Goal: Task Accomplishment & Management: Manage account settings

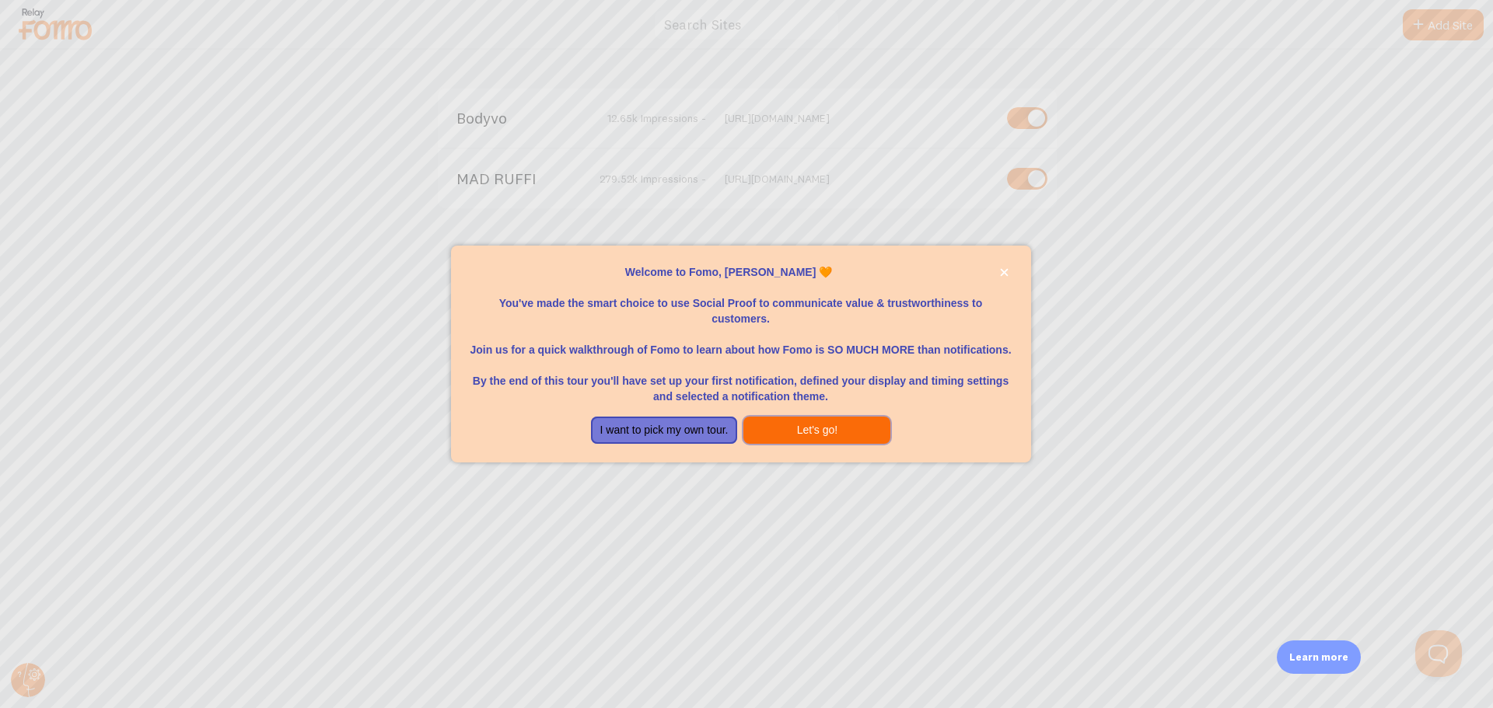
click at [816, 425] on button "Let's go!" at bounding box center [816, 431] width 147 height 28
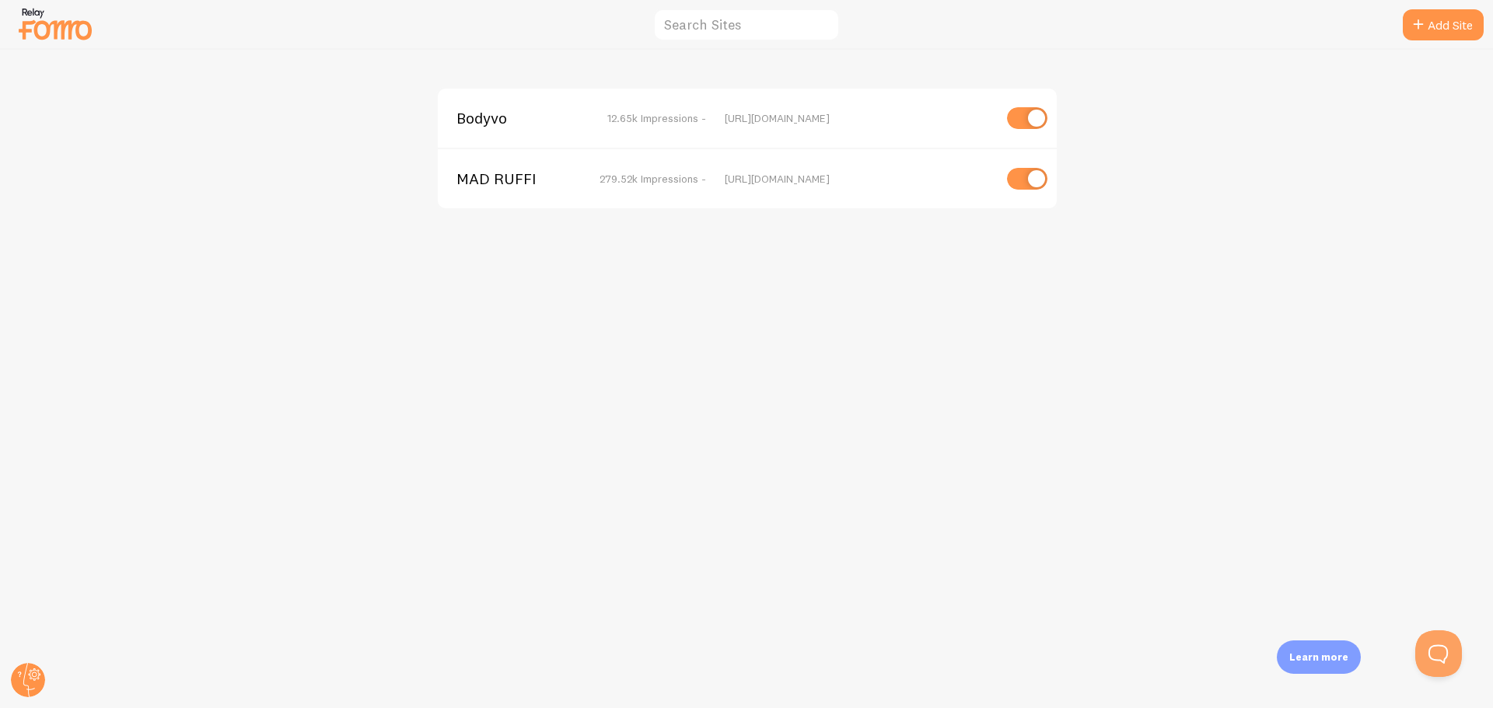
click at [498, 180] on span "MAD RUFFI" at bounding box center [518, 179] width 125 height 14
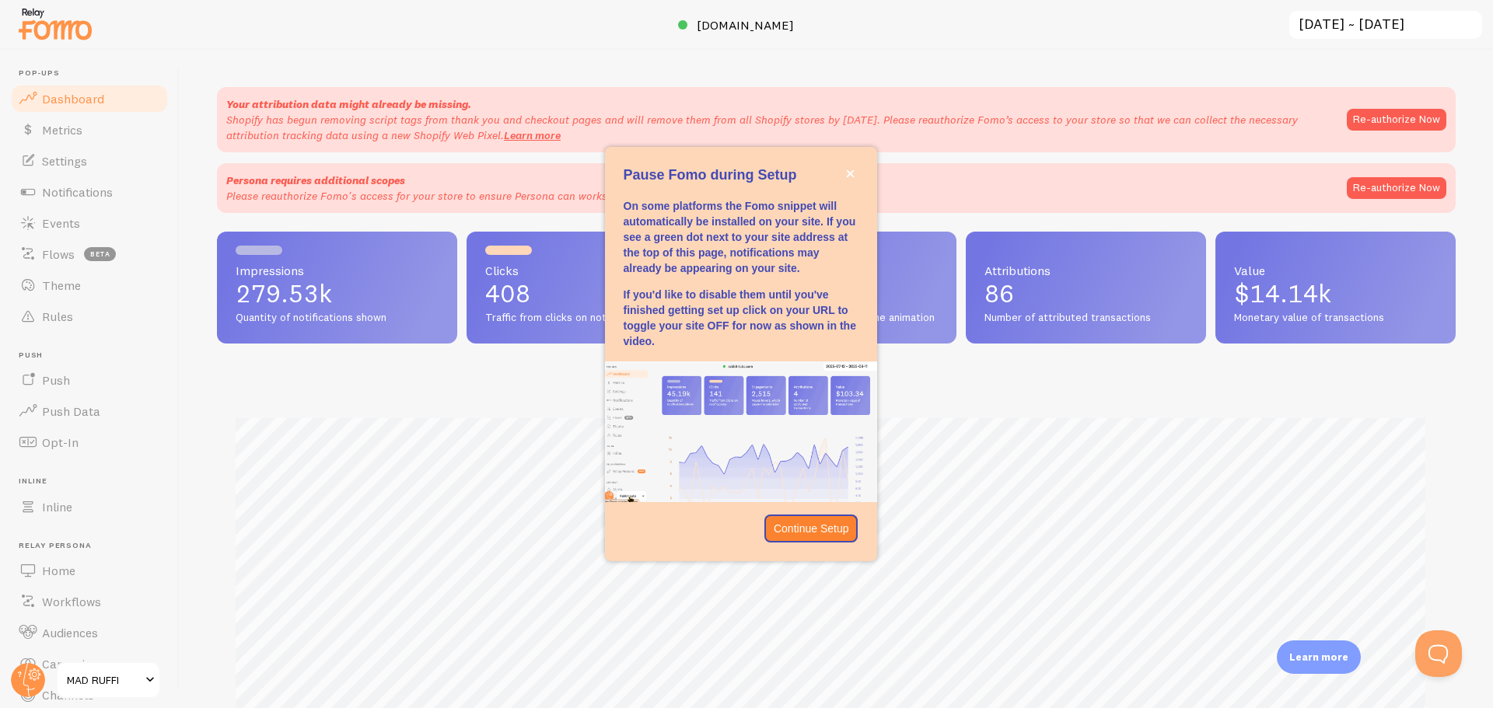
scroll to position [408, 1227]
click at [848, 171] on icon "close," at bounding box center [850, 174] width 8 height 8
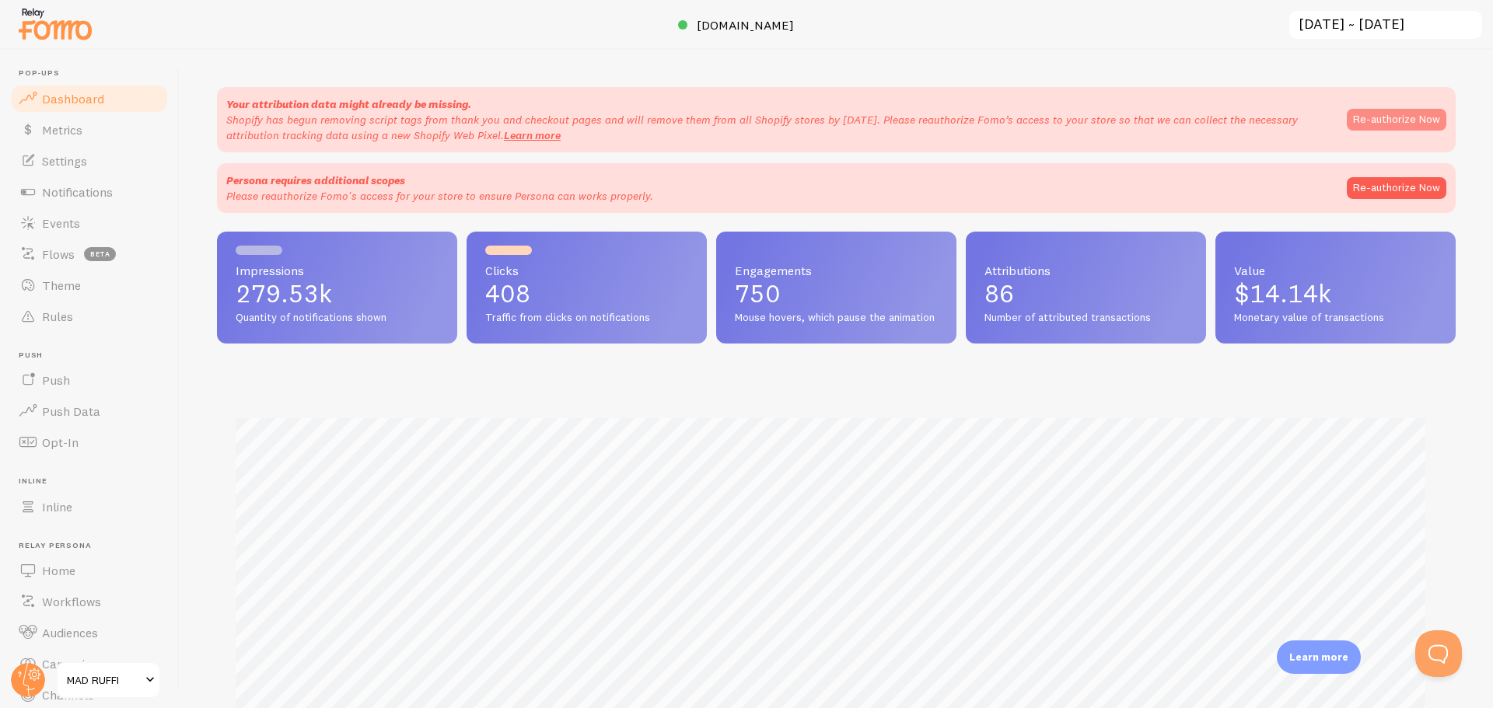
click at [1347, 121] on button "Re-authorize Now" at bounding box center [1397, 120] width 100 height 22
click at [1364, 197] on button "Re-authorize Now" at bounding box center [1397, 188] width 100 height 22
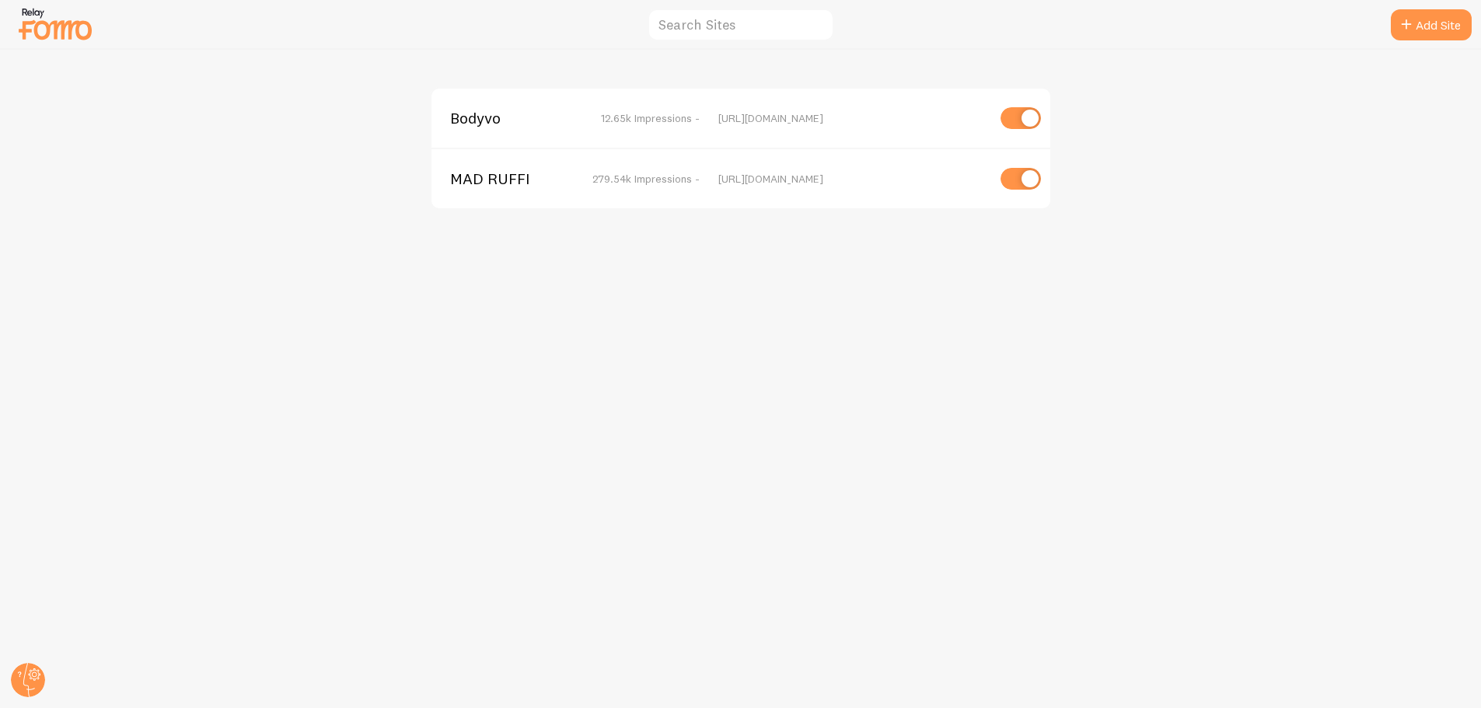
click at [488, 181] on span "MAD RUFFI" at bounding box center [512, 179] width 125 height 14
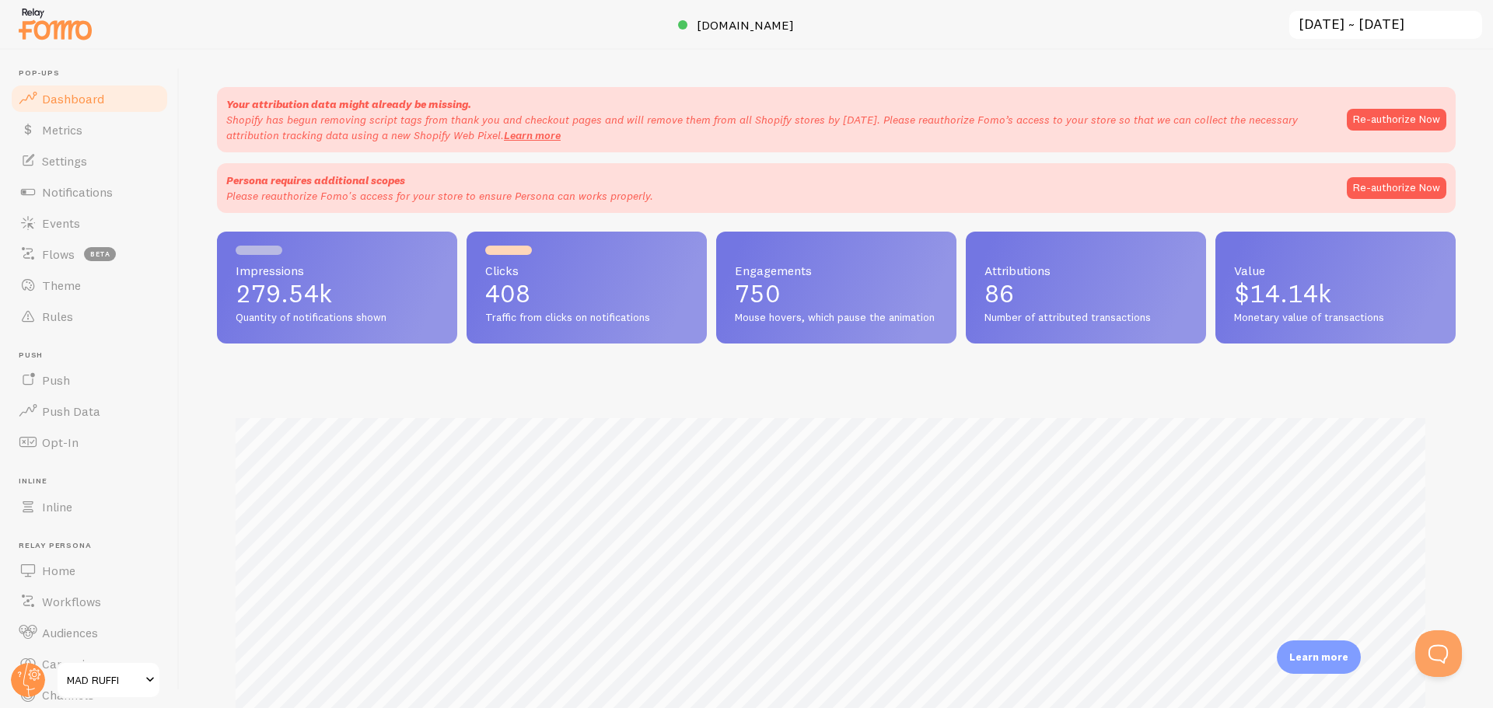
scroll to position [408, 1227]
click at [95, 163] on link "Settings" at bounding box center [89, 160] width 160 height 31
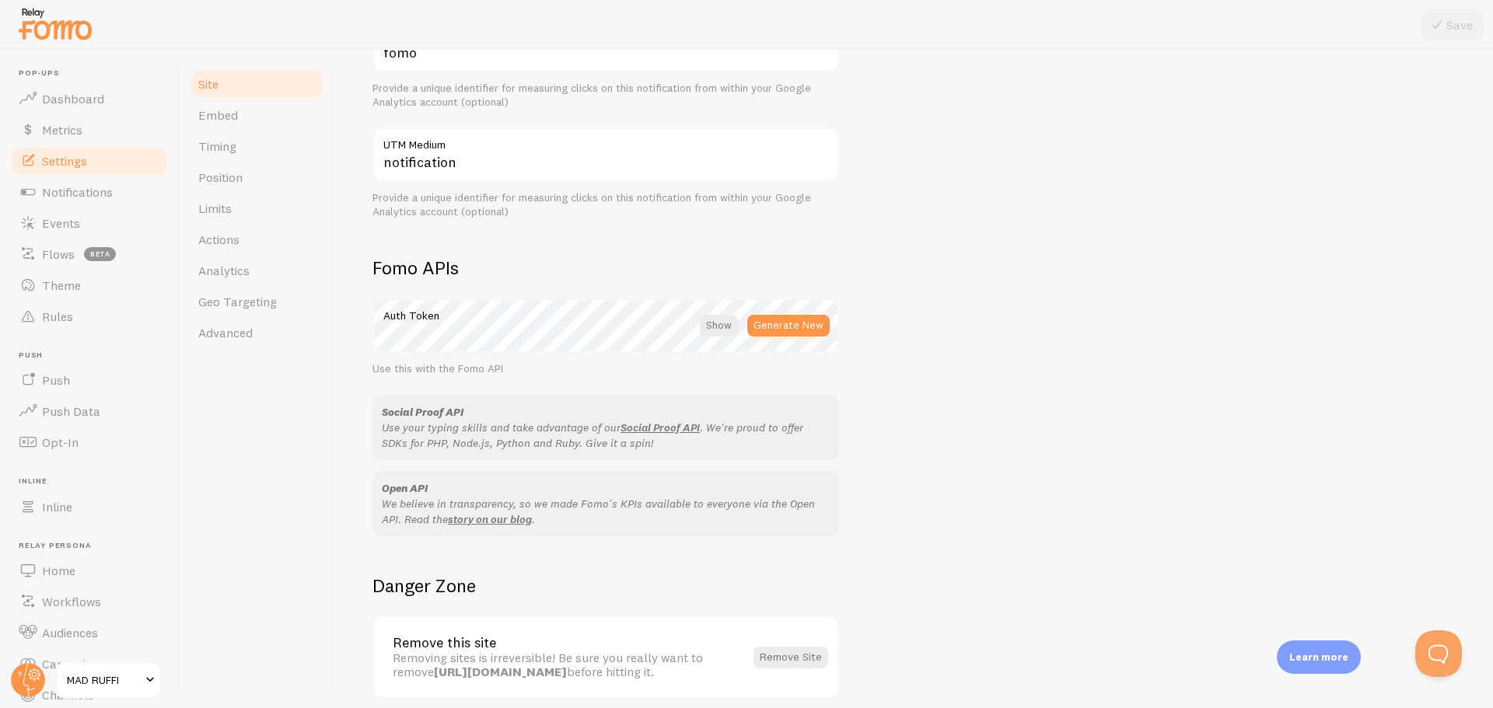
scroll to position [760, 0]
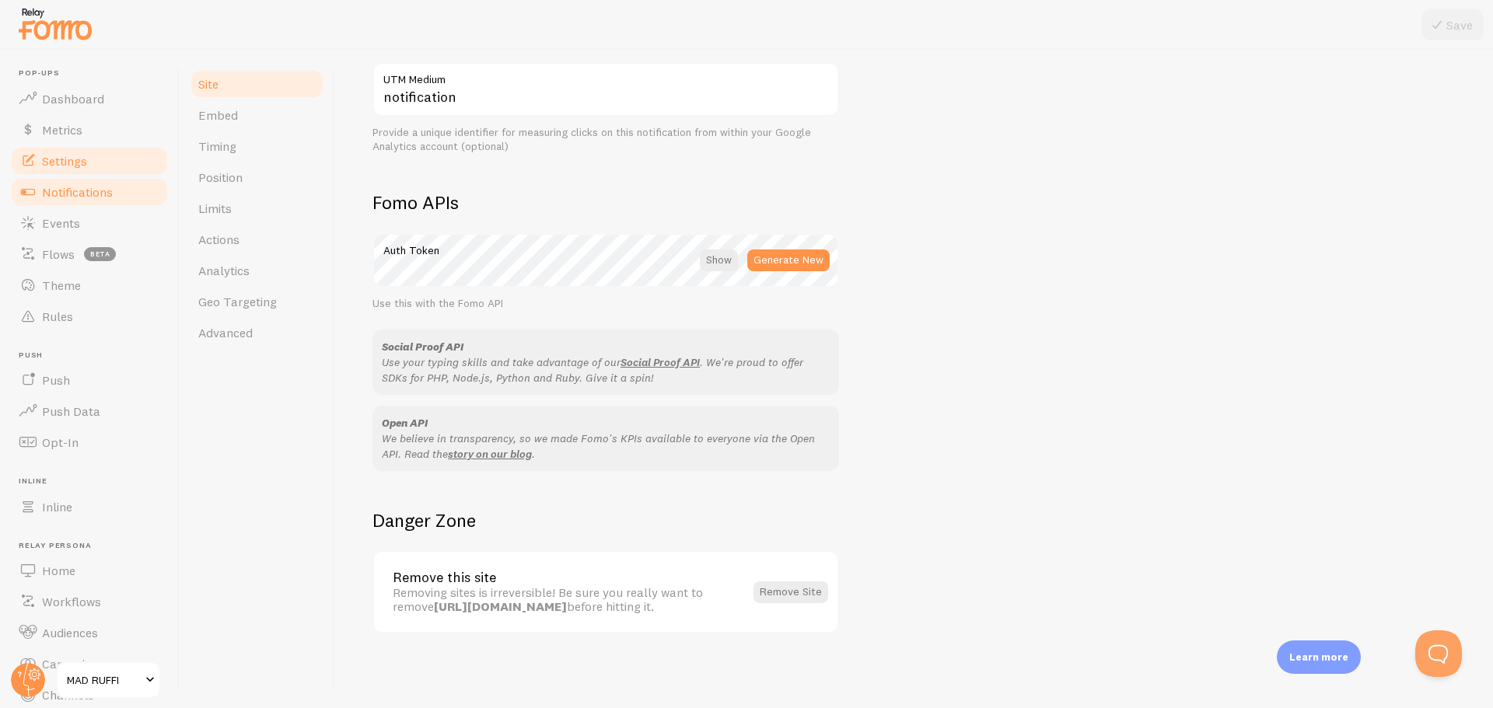
click at [98, 197] on span "Notifications" at bounding box center [77, 192] width 71 height 16
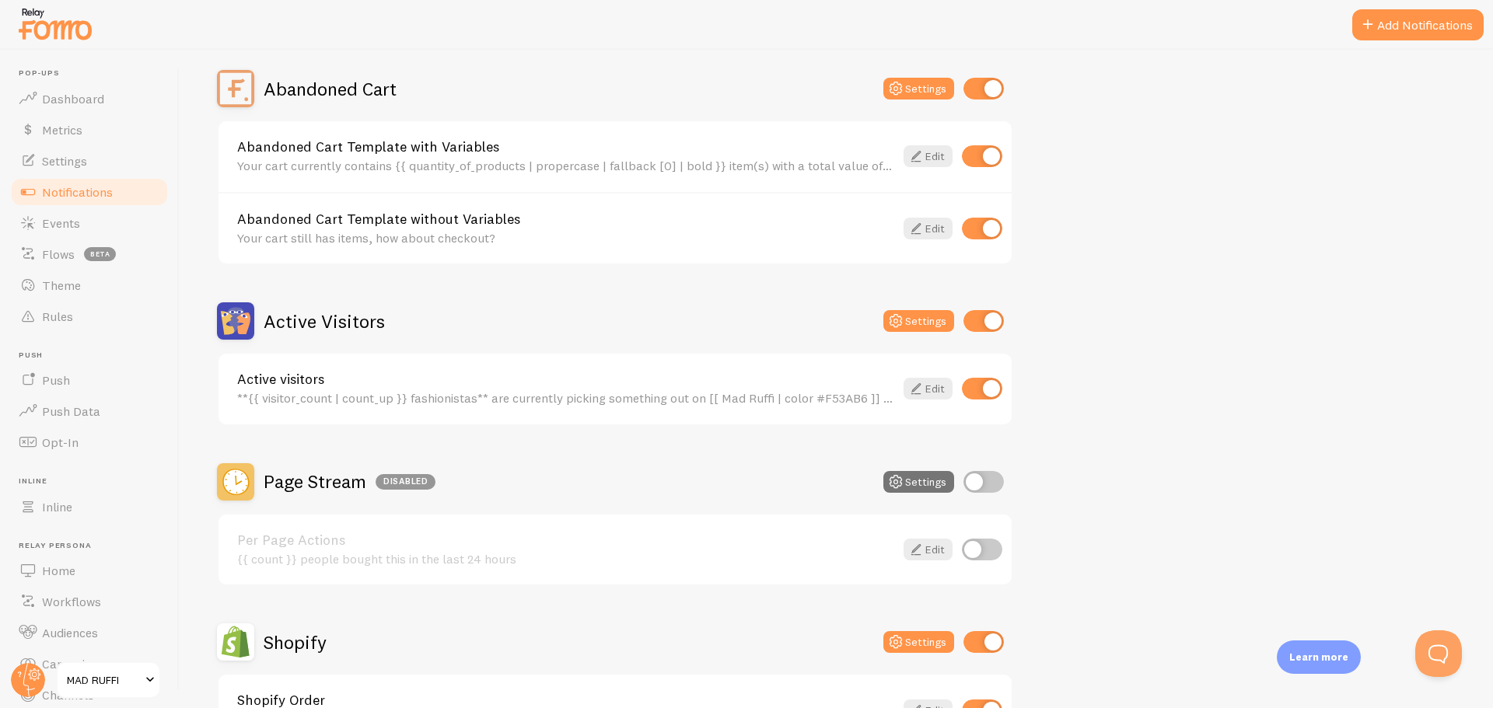
scroll to position [156, 0]
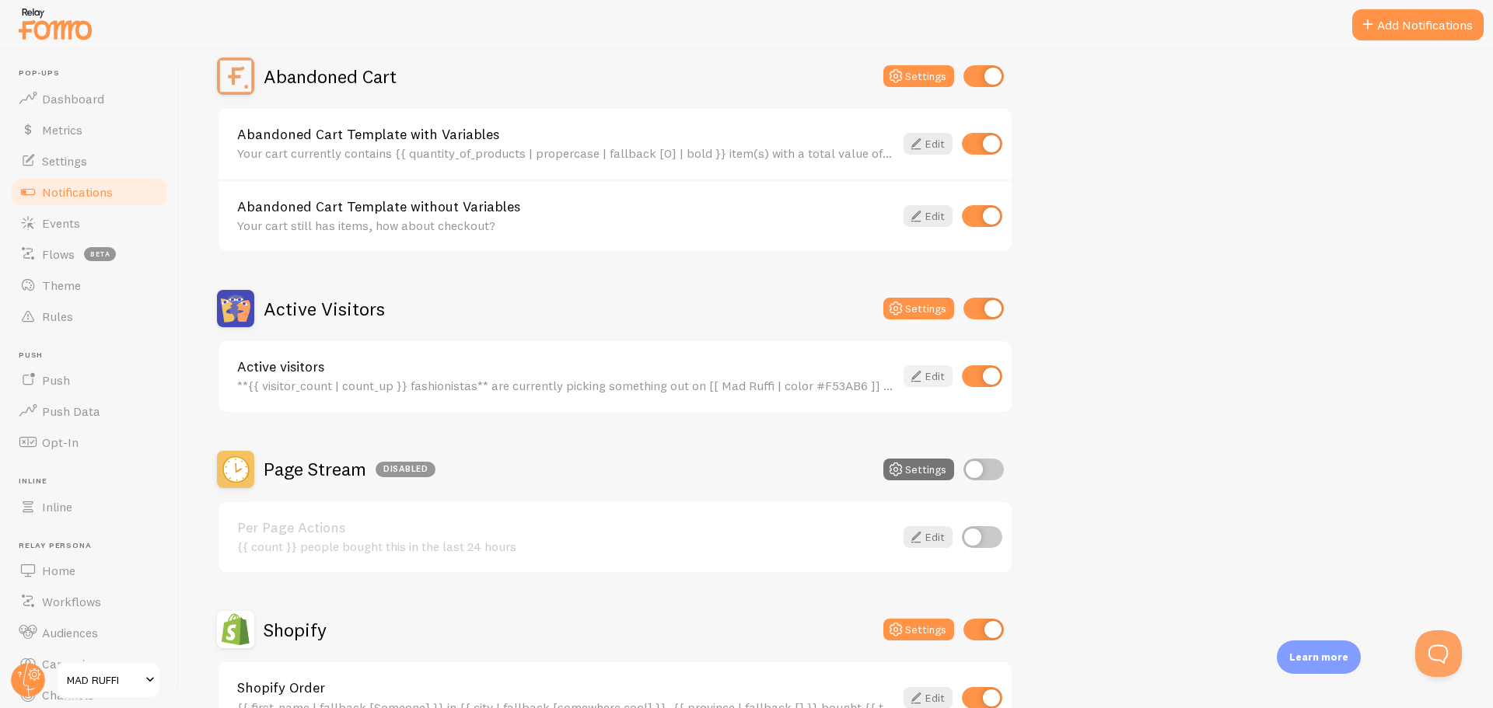
click at [916, 376] on icon at bounding box center [916, 376] width 19 height 19
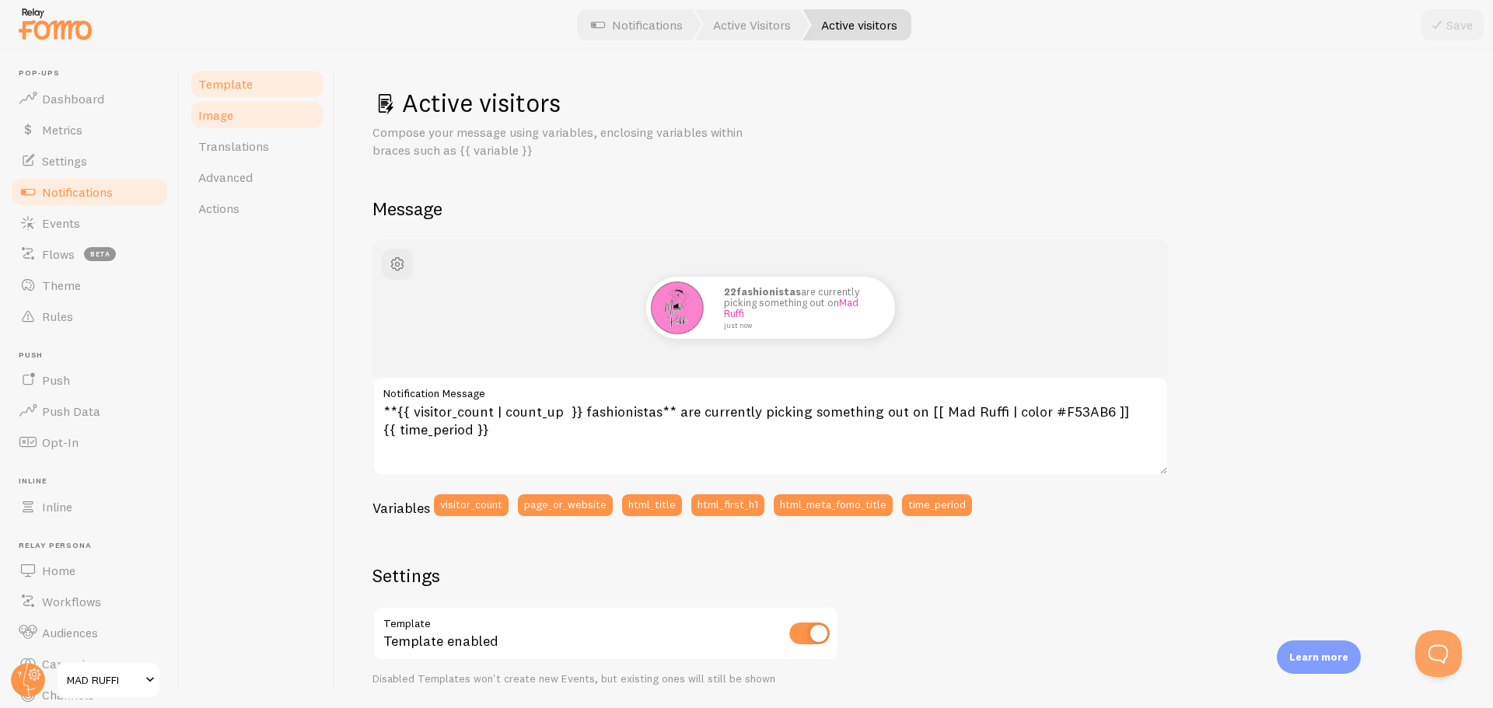
click at [240, 112] on link "Image" at bounding box center [257, 115] width 136 height 31
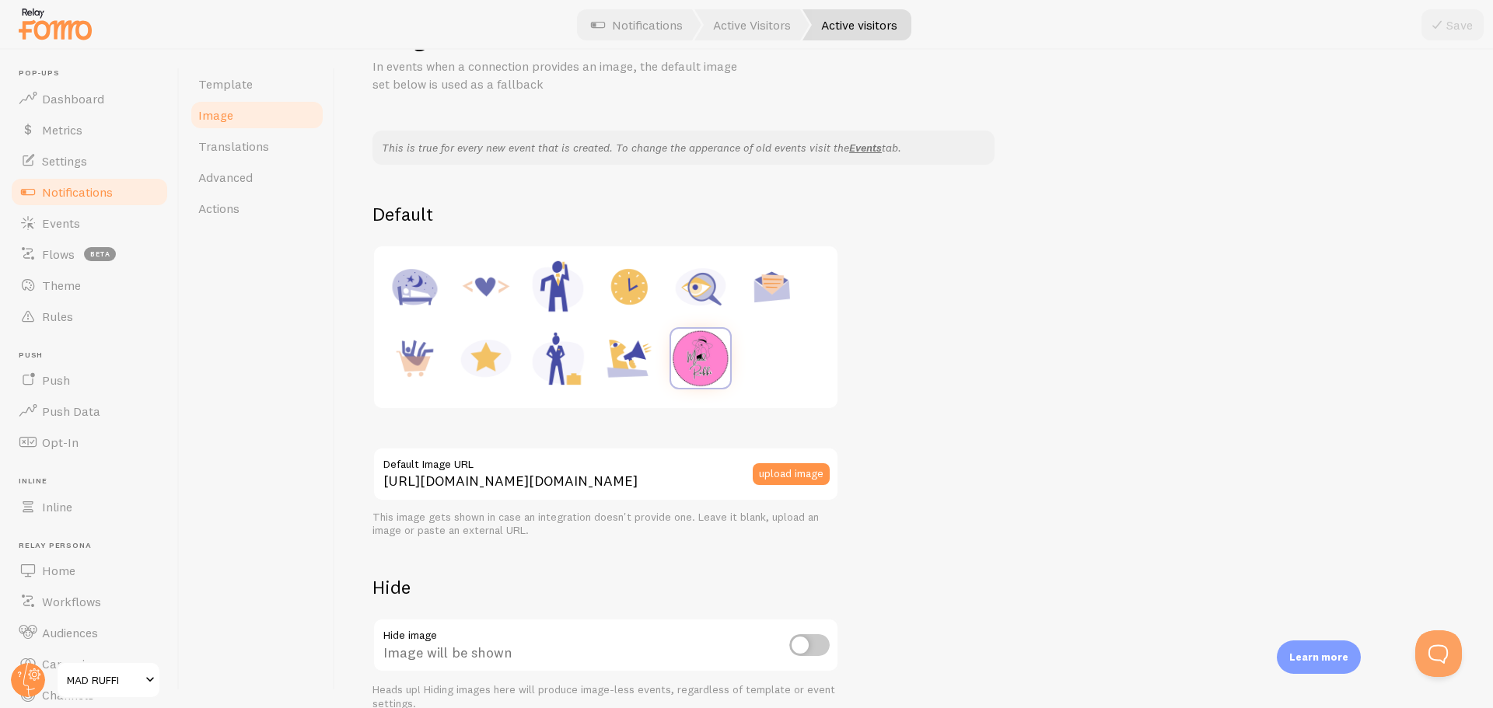
scroll to position [143, 0]
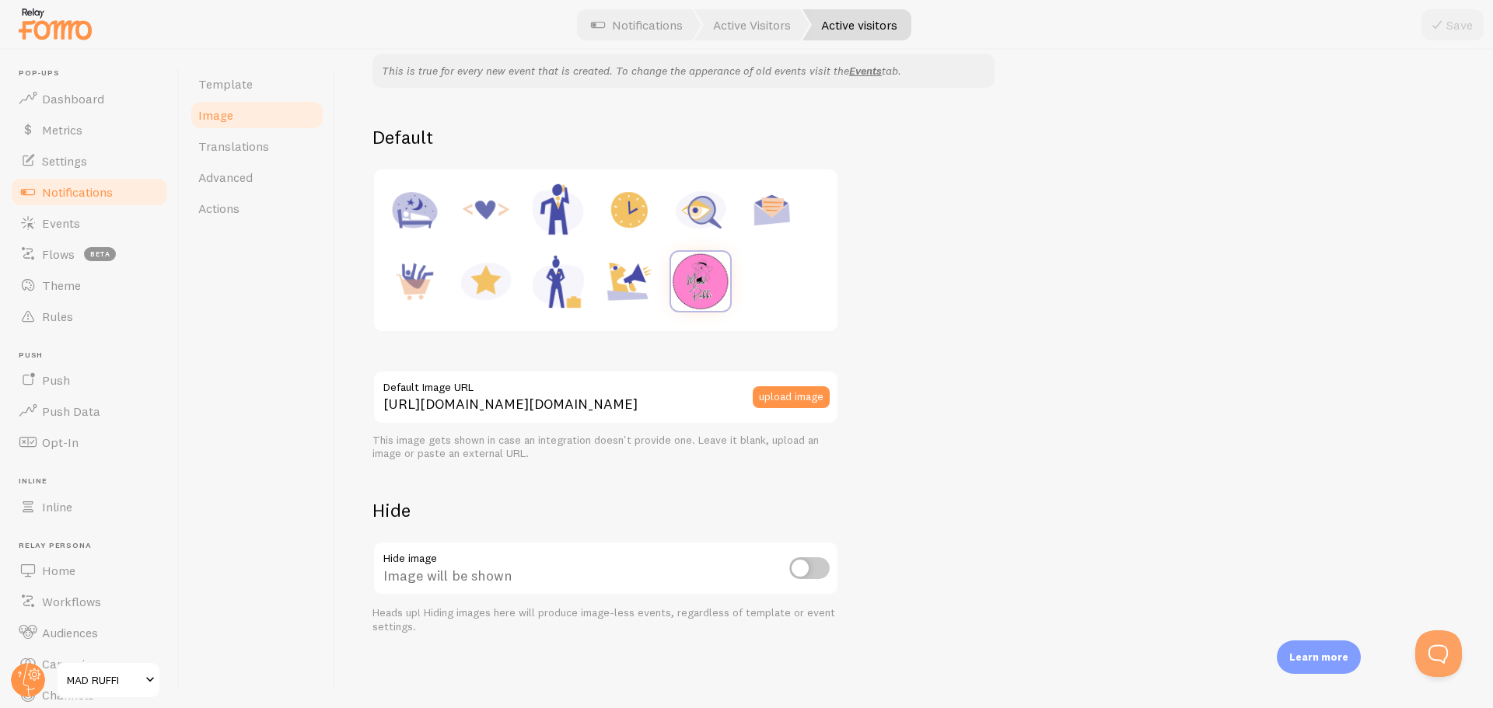
click at [79, 194] on span "Notifications" at bounding box center [77, 192] width 71 height 16
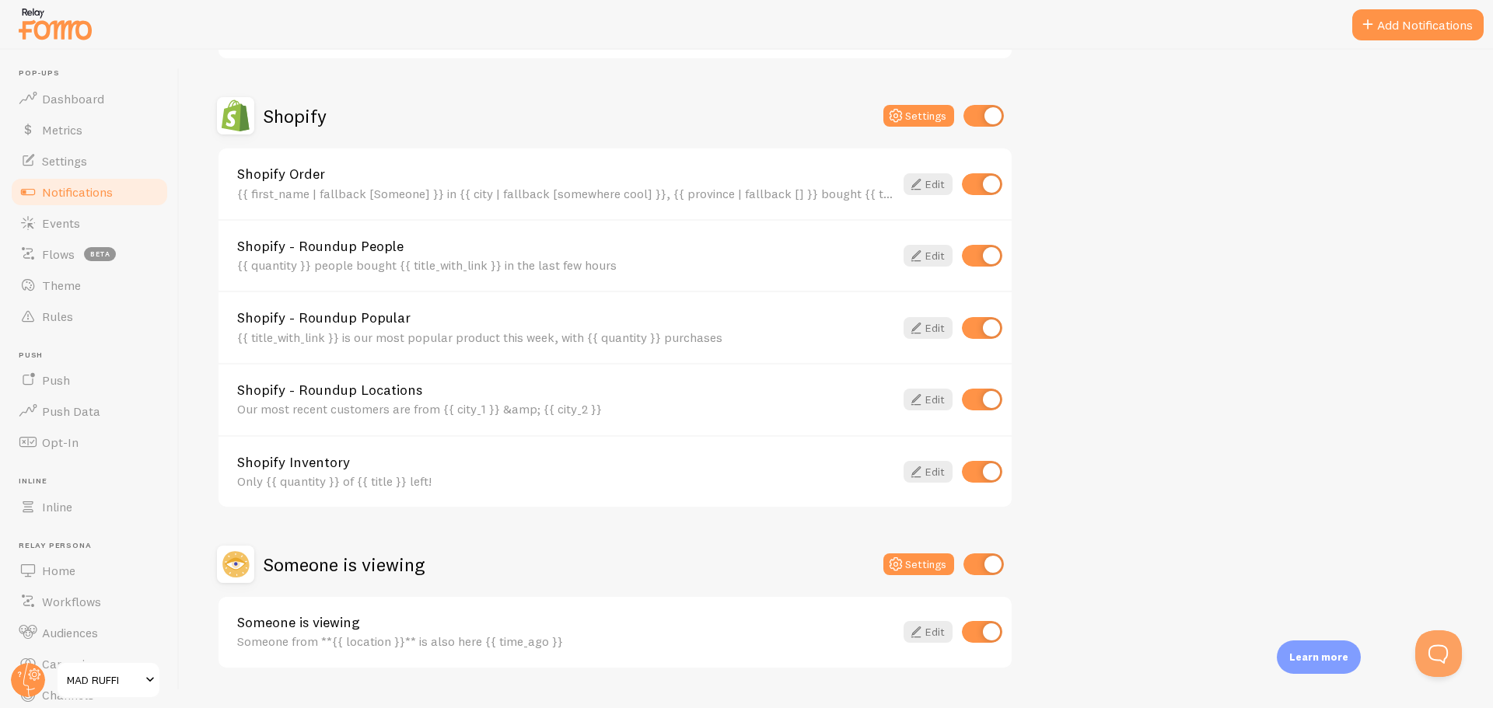
scroll to position [705, 0]
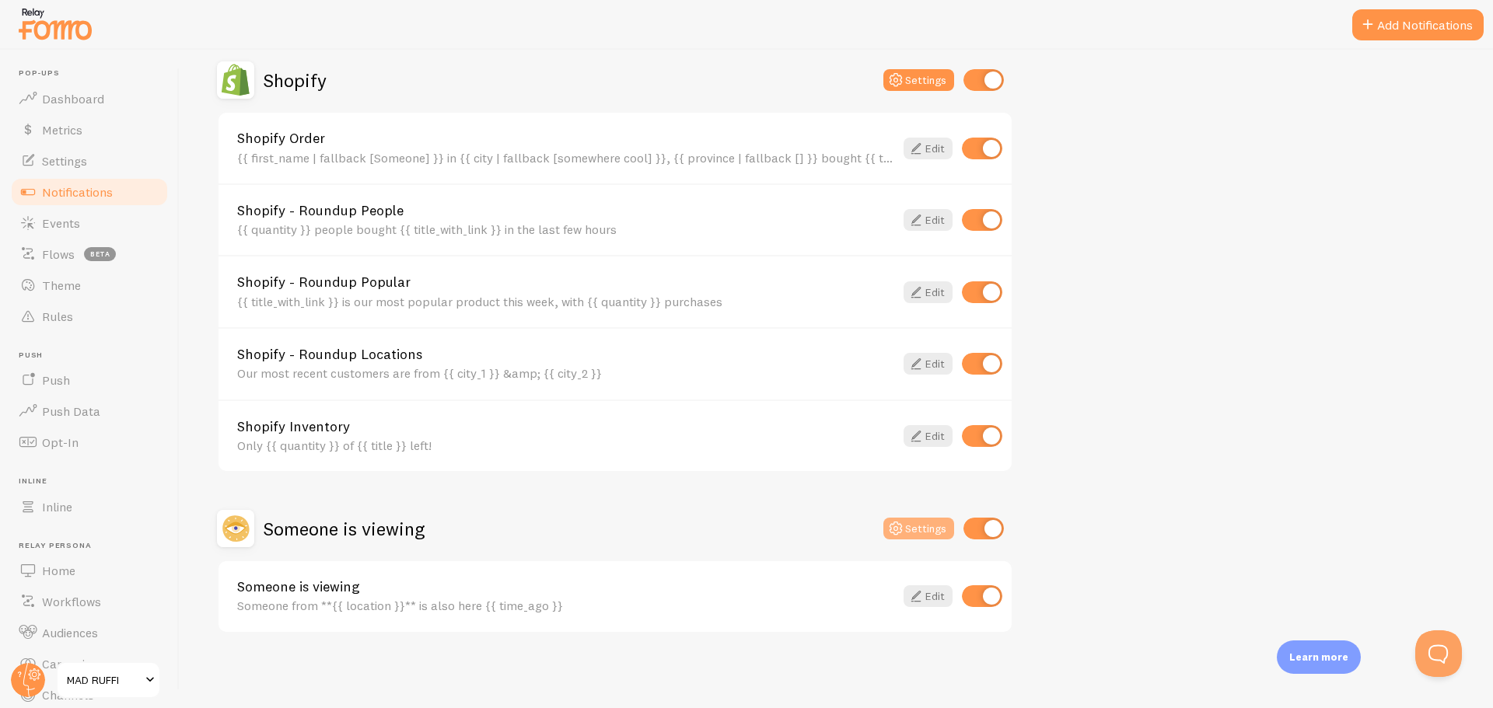
click at [902, 530] on icon at bounding box center [895, 528] width 19 height 19
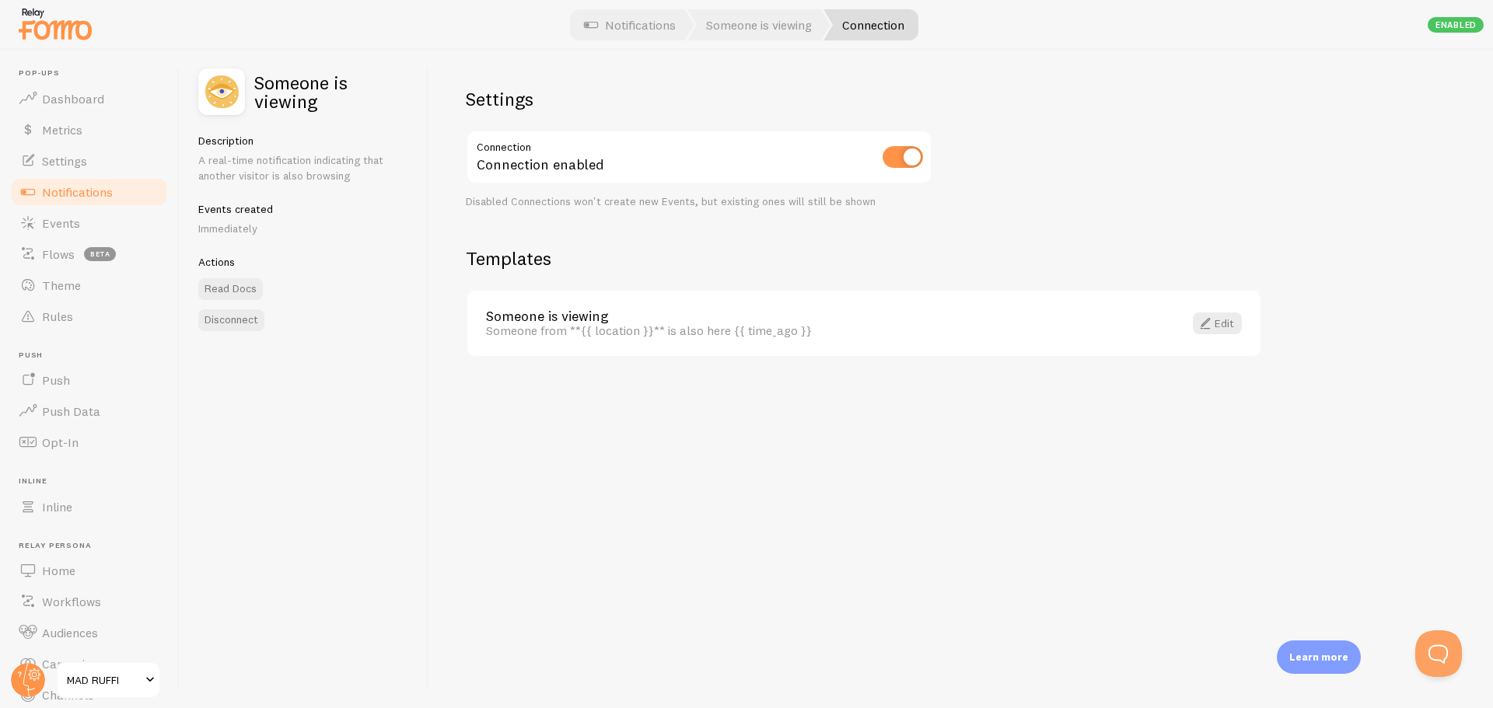
click at [65, 189] on span "Notifications" at bounding box center [77, 192] width 71 height 16
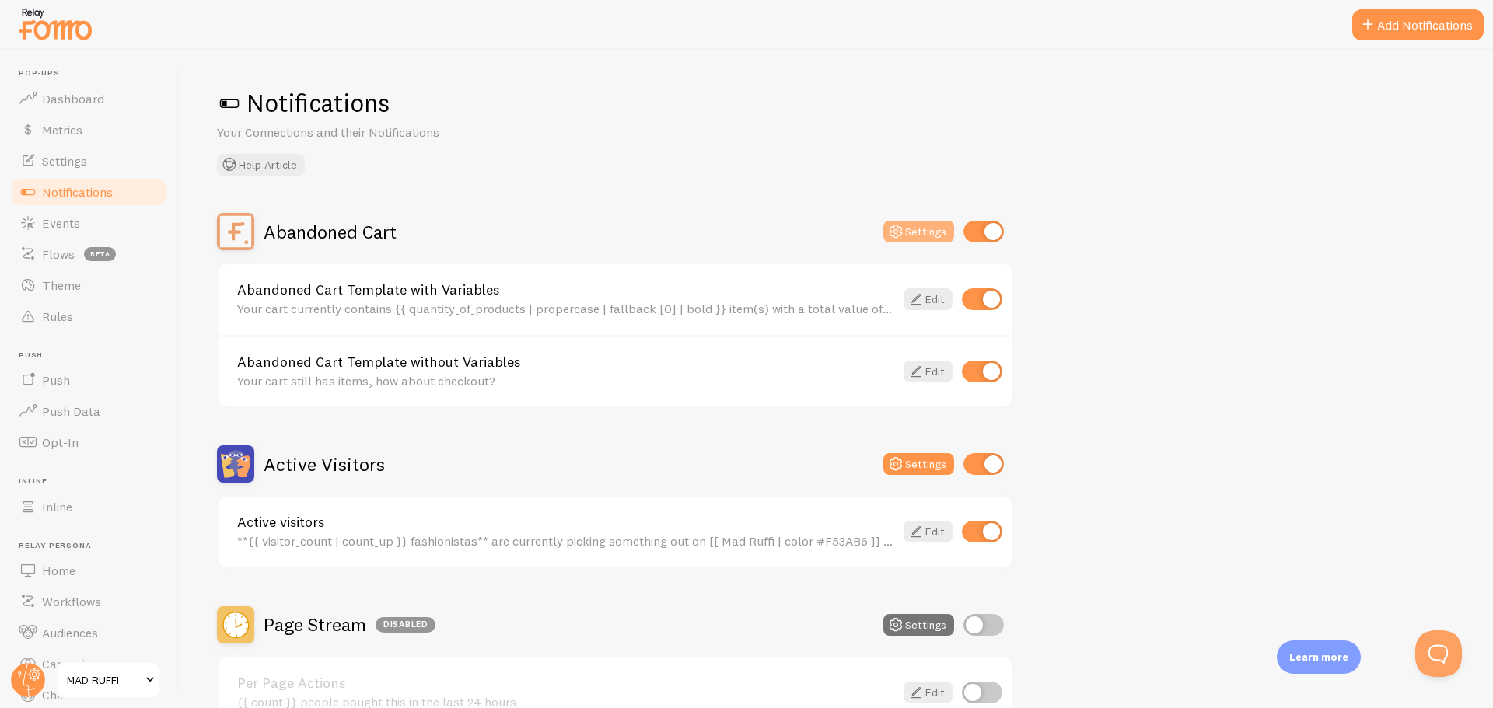
click at [911, 230] on button "Settings" at bounding box center [918, 232] width 71 height 22
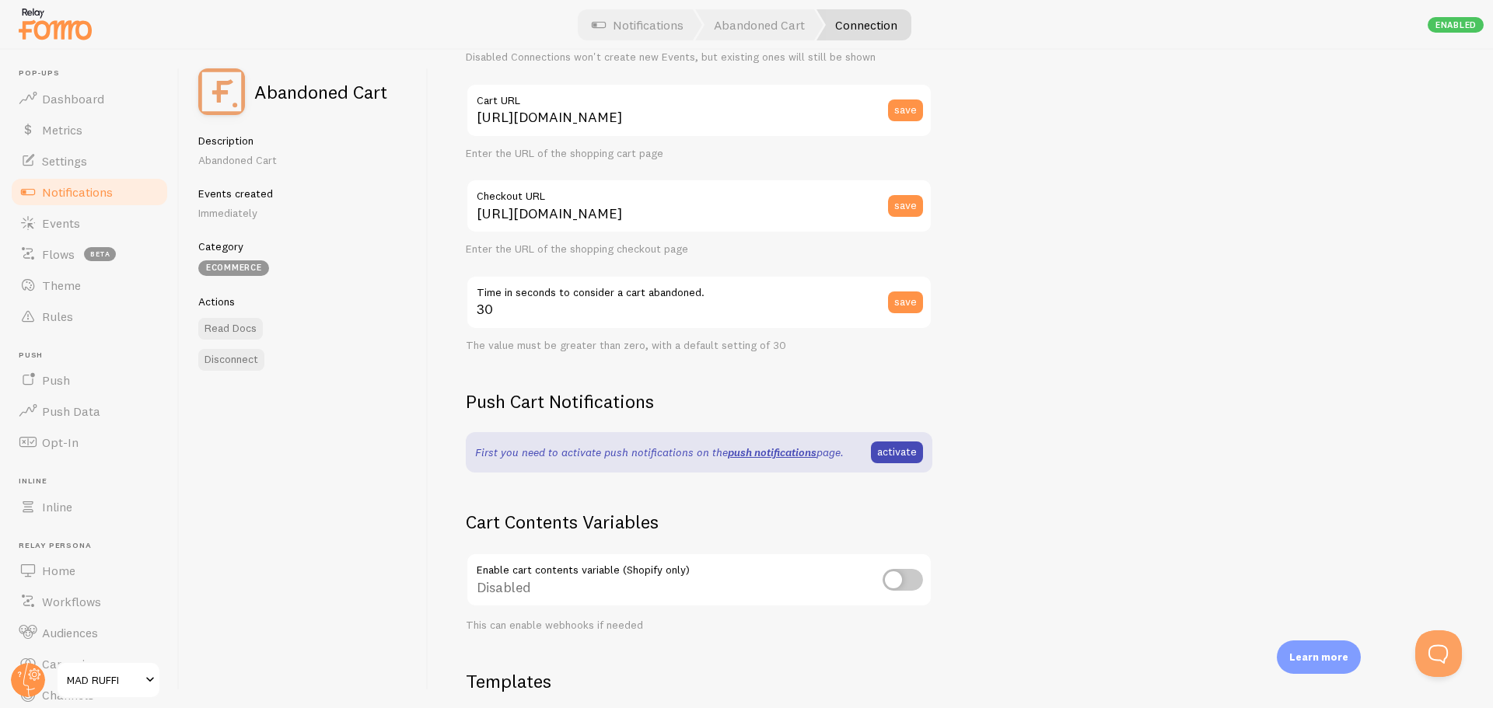
scroll to position [156, 0]
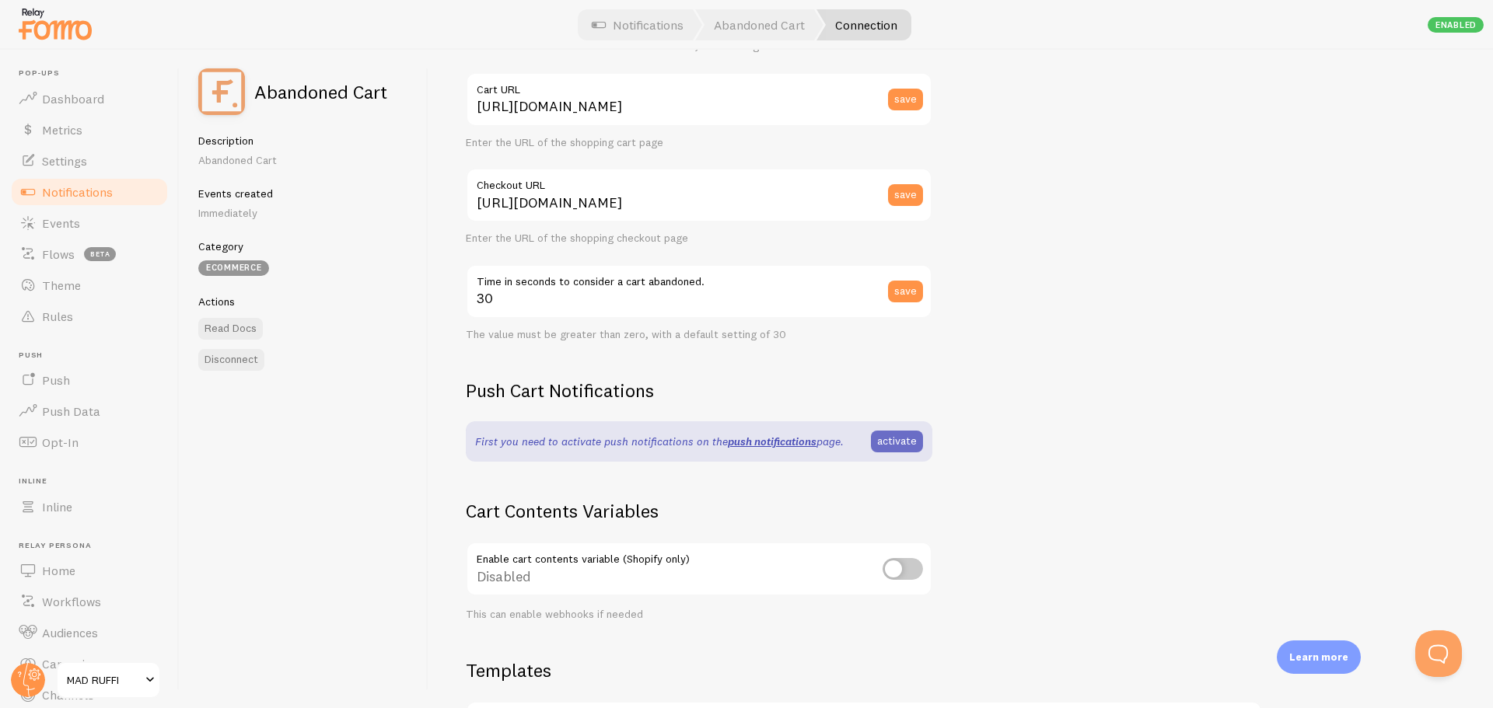
click at [894, 446] on link "activate" at bounding box center [897, 442] width 52 height 22
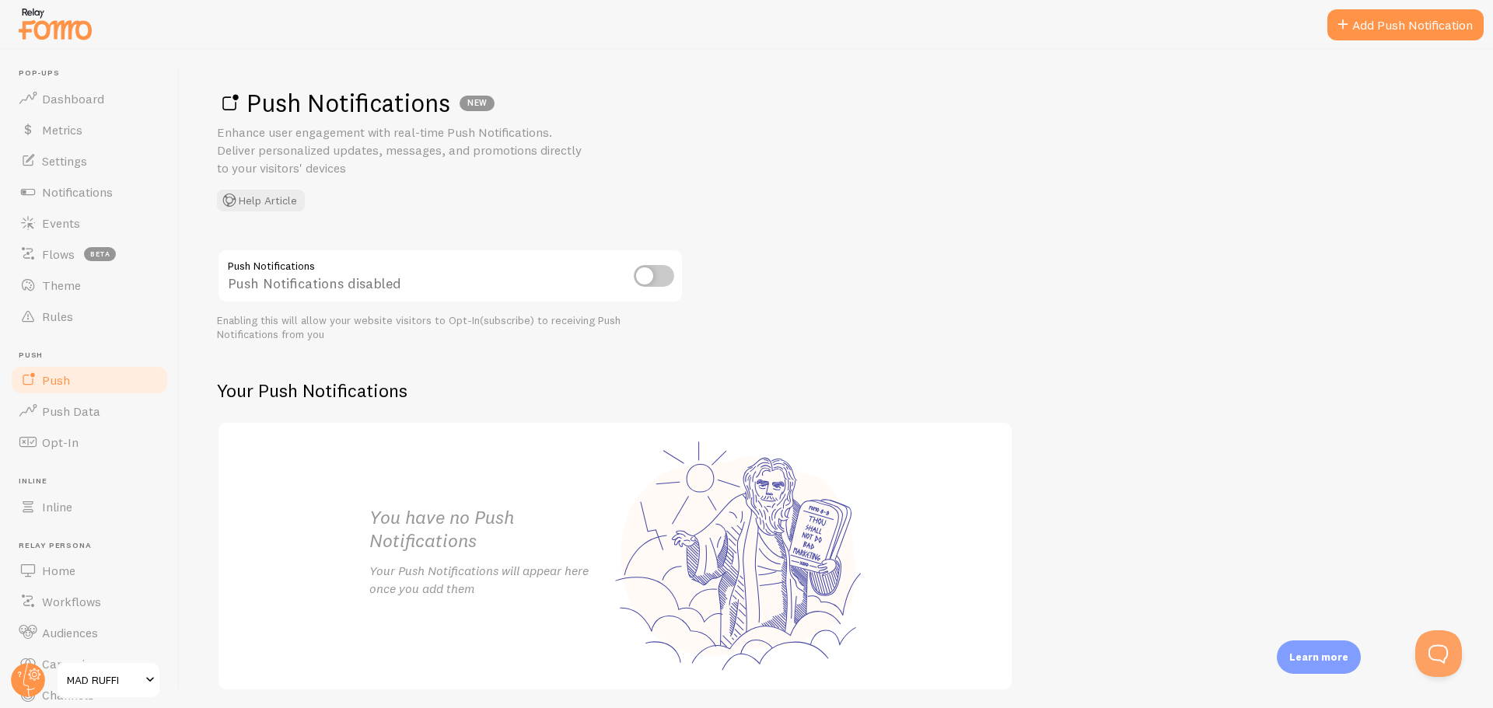
click at [663, 281] on input "checkbox" at bounding box center [654, 276] width 40 height 22
checkbox input "true"
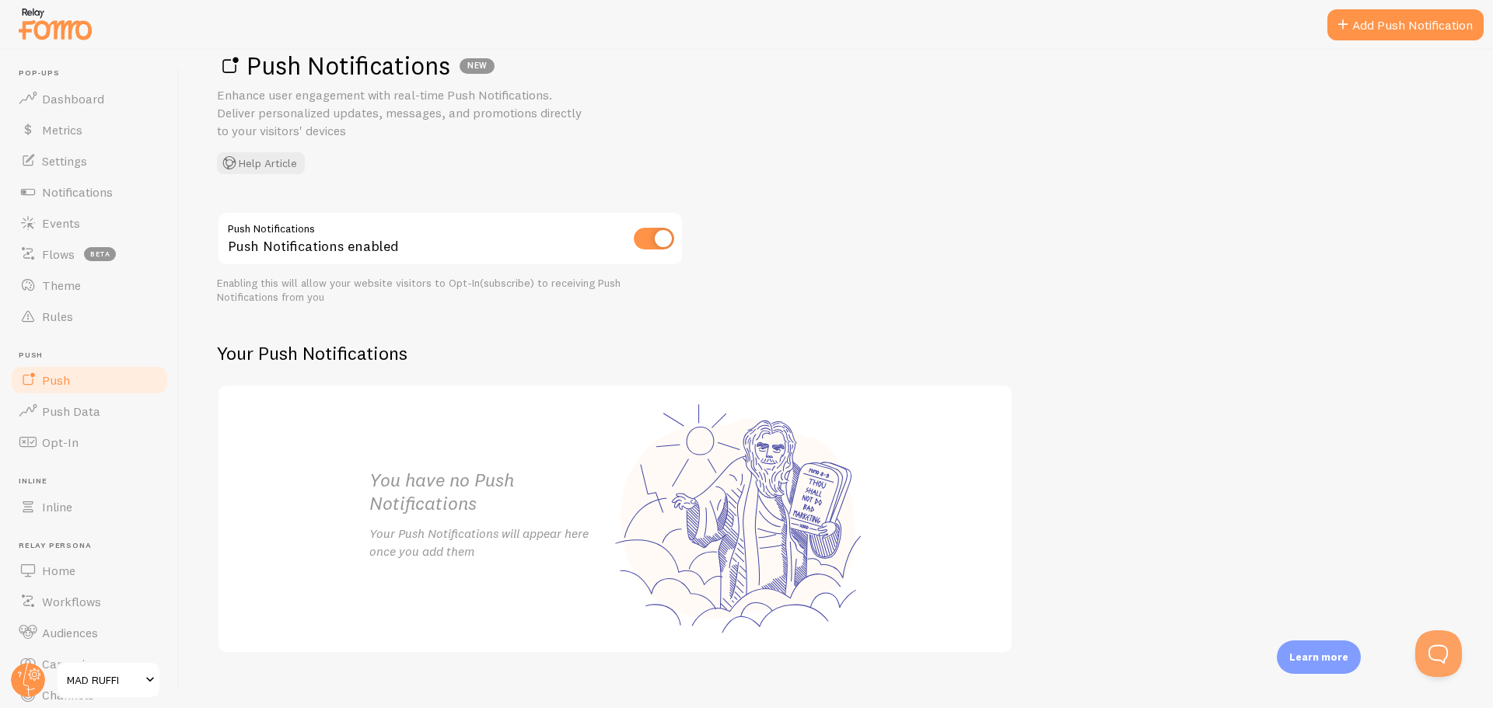
scroll to position [58, 0]
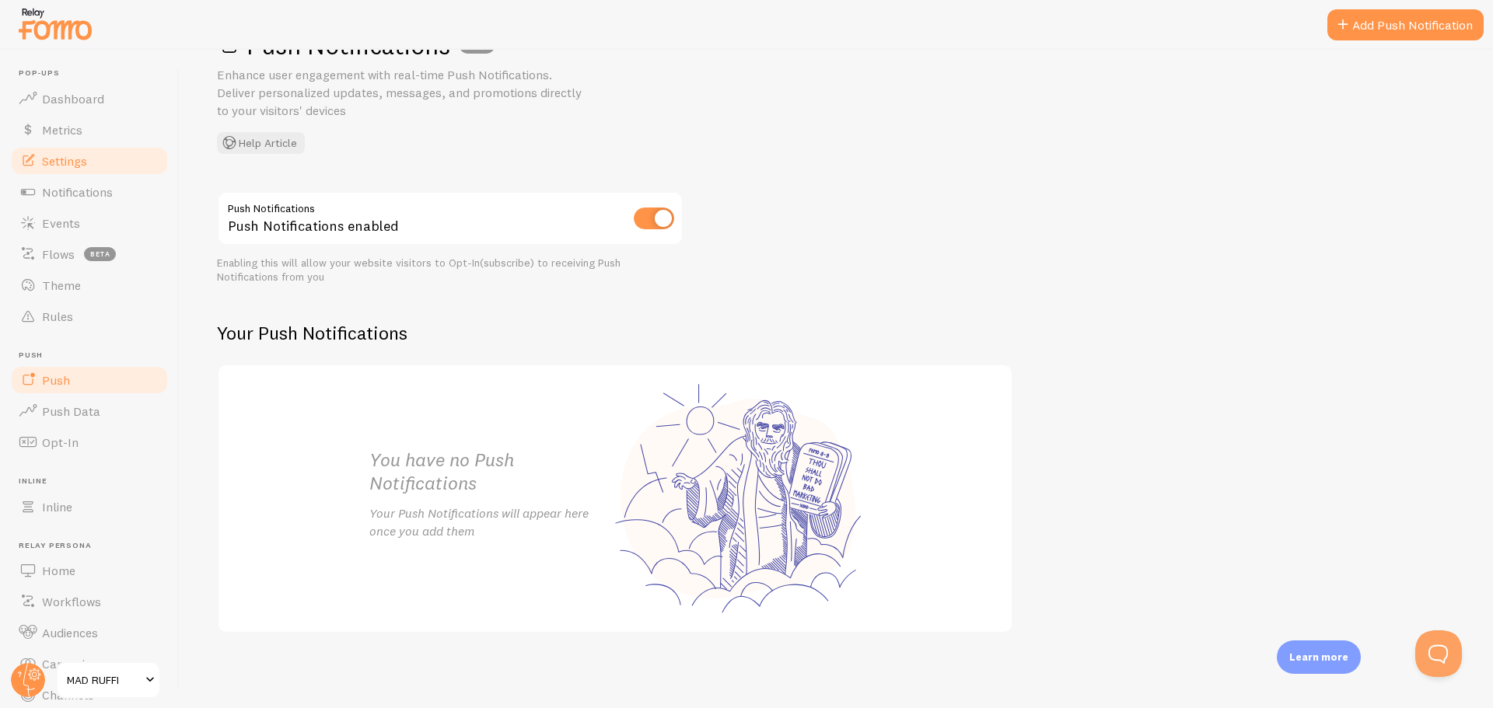
click at [68, 163] on span "Settings" at bounding box center [64, 161] width 45 height 16
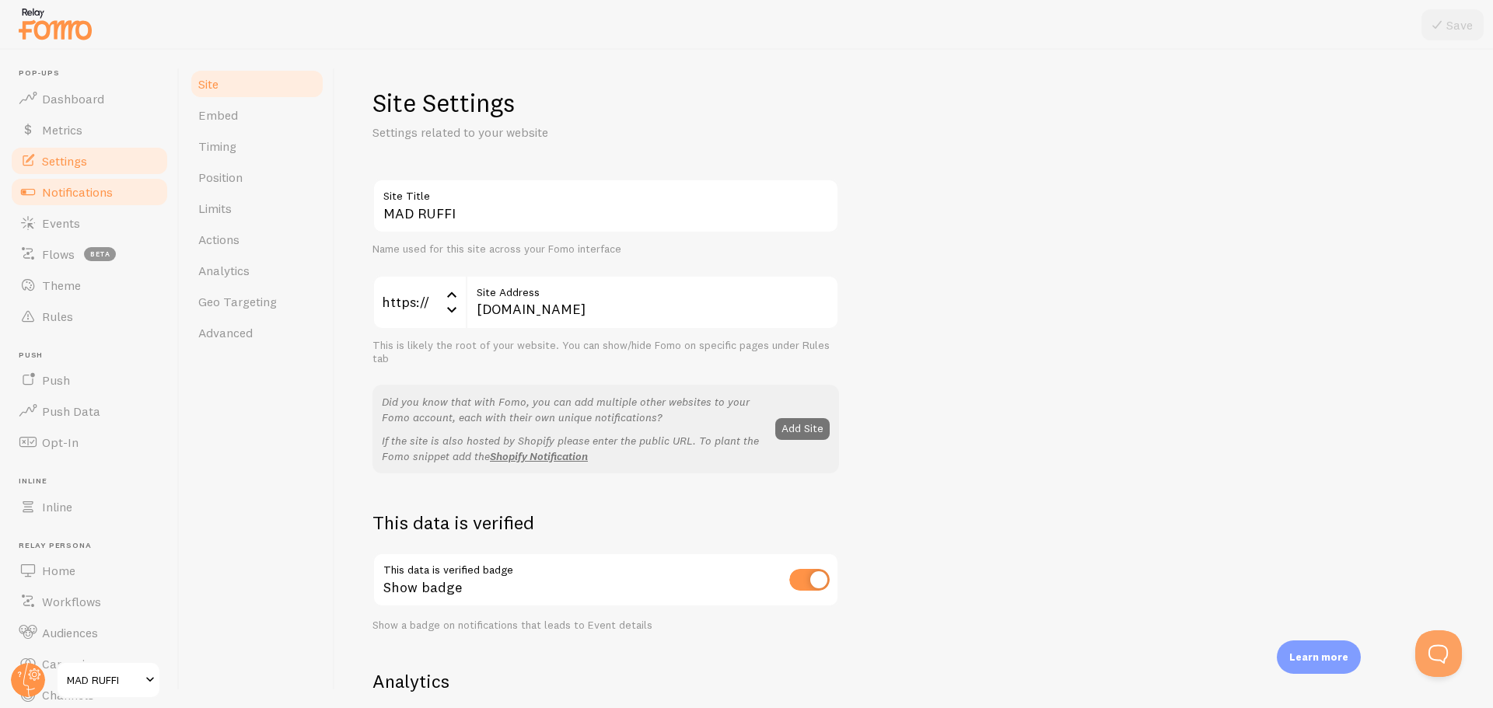
click at [70, 197] on span "Notifications" at bounding box center [77, 192] width 71 height 16
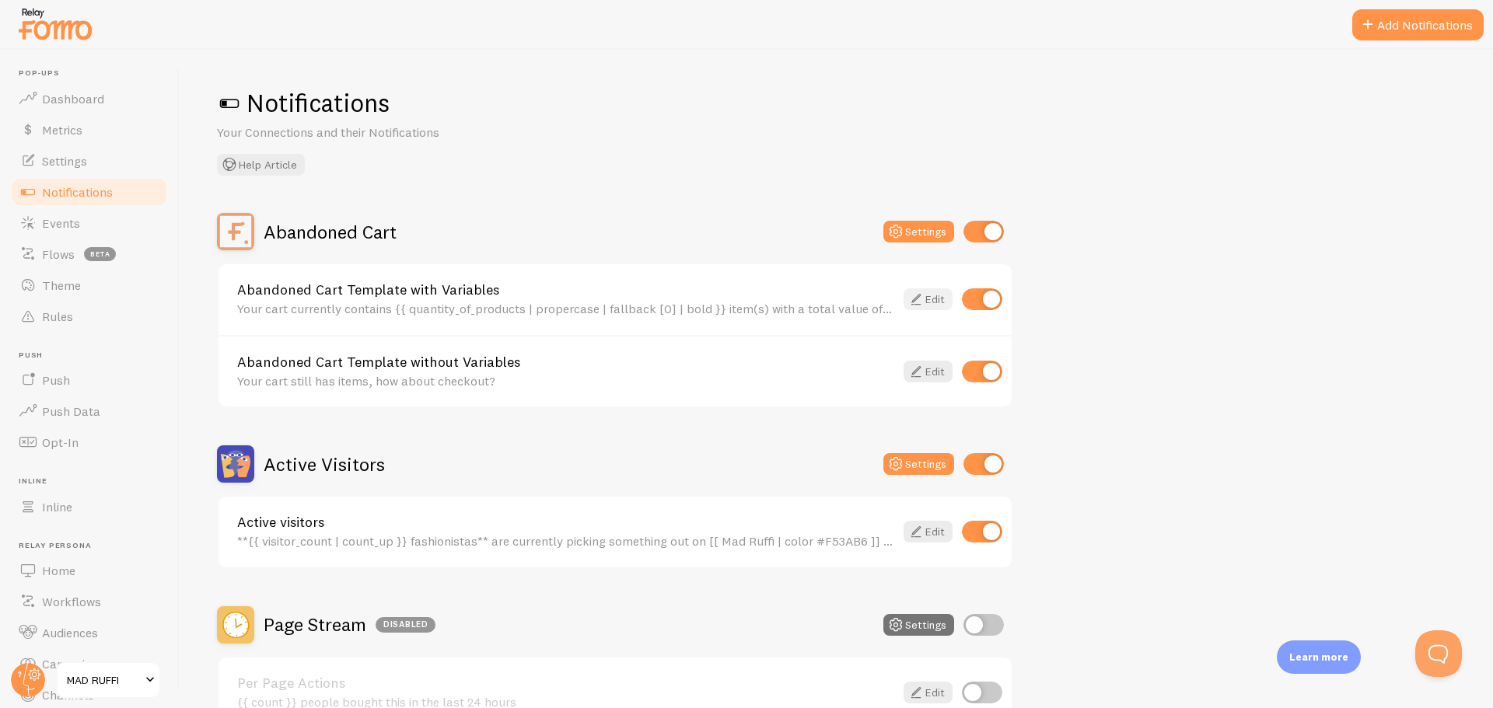
click at [918, 296] on icon at bounding box center [916, 299] width 19 height 19
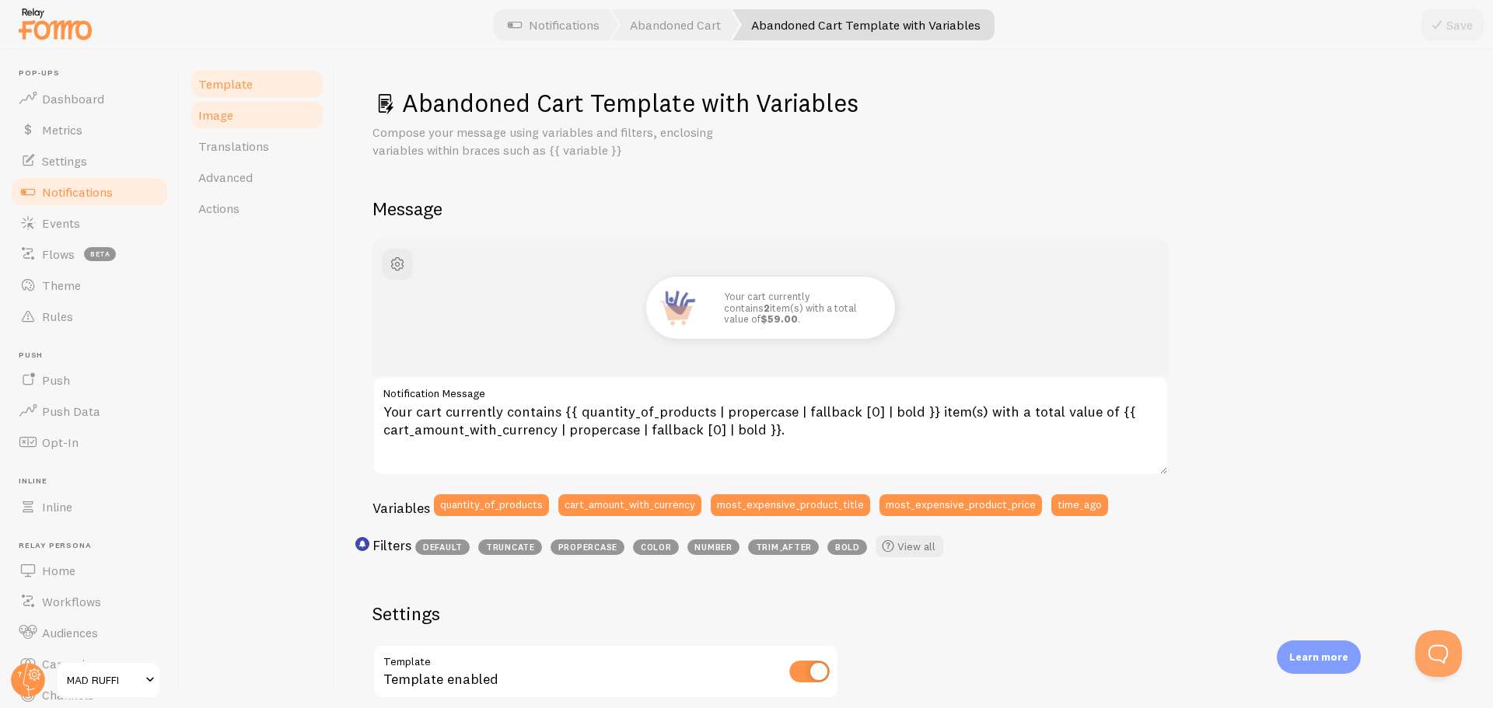
click at [225, 114] on span "Image" at bounding box center [215, 115] width 35 height 16
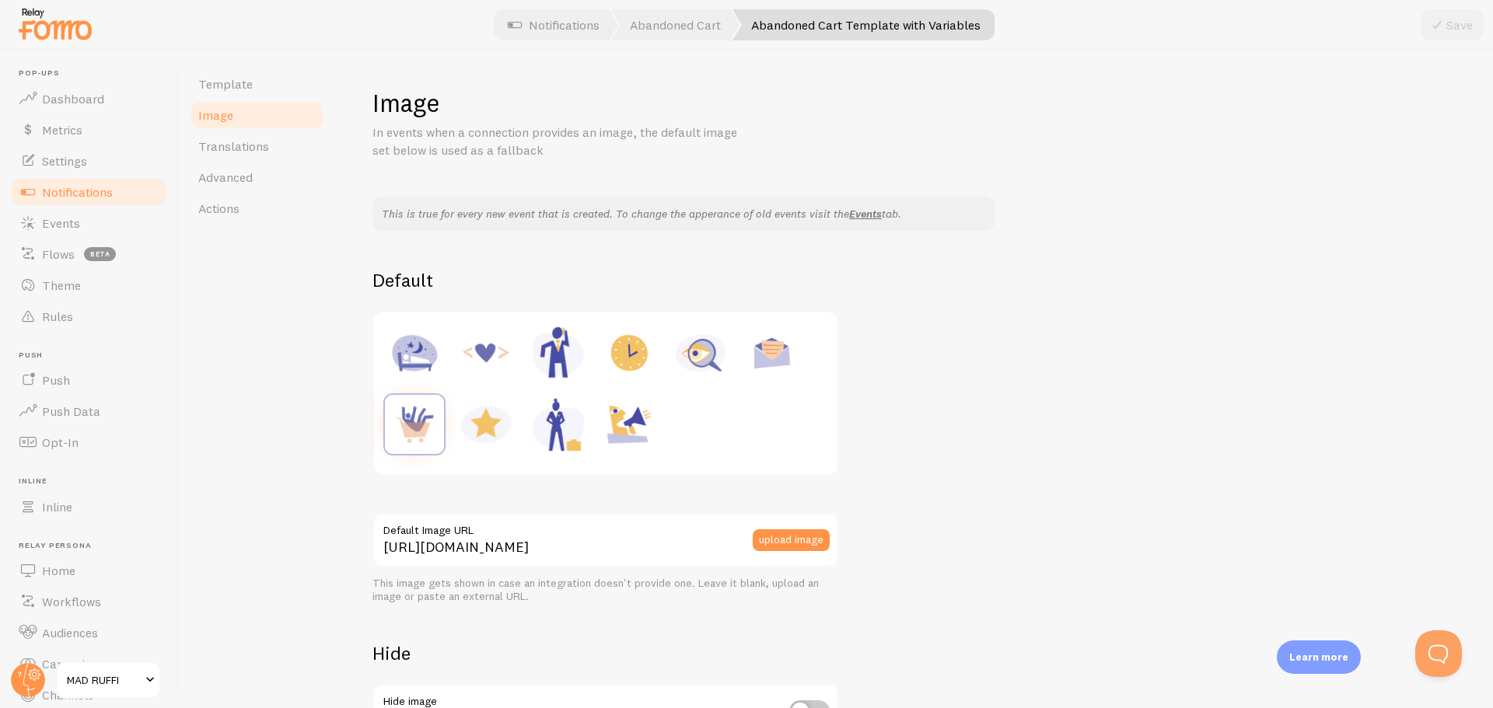
click at [718, 426] on div at bounding box center [605, 393] width 445 height 143
click at [767, 527] on div "upload image" at bounding box center [796, 540] width 86 height 54
click at [783, 540] on button "upload image" at bounding box center [791, 541] width 77 height 22
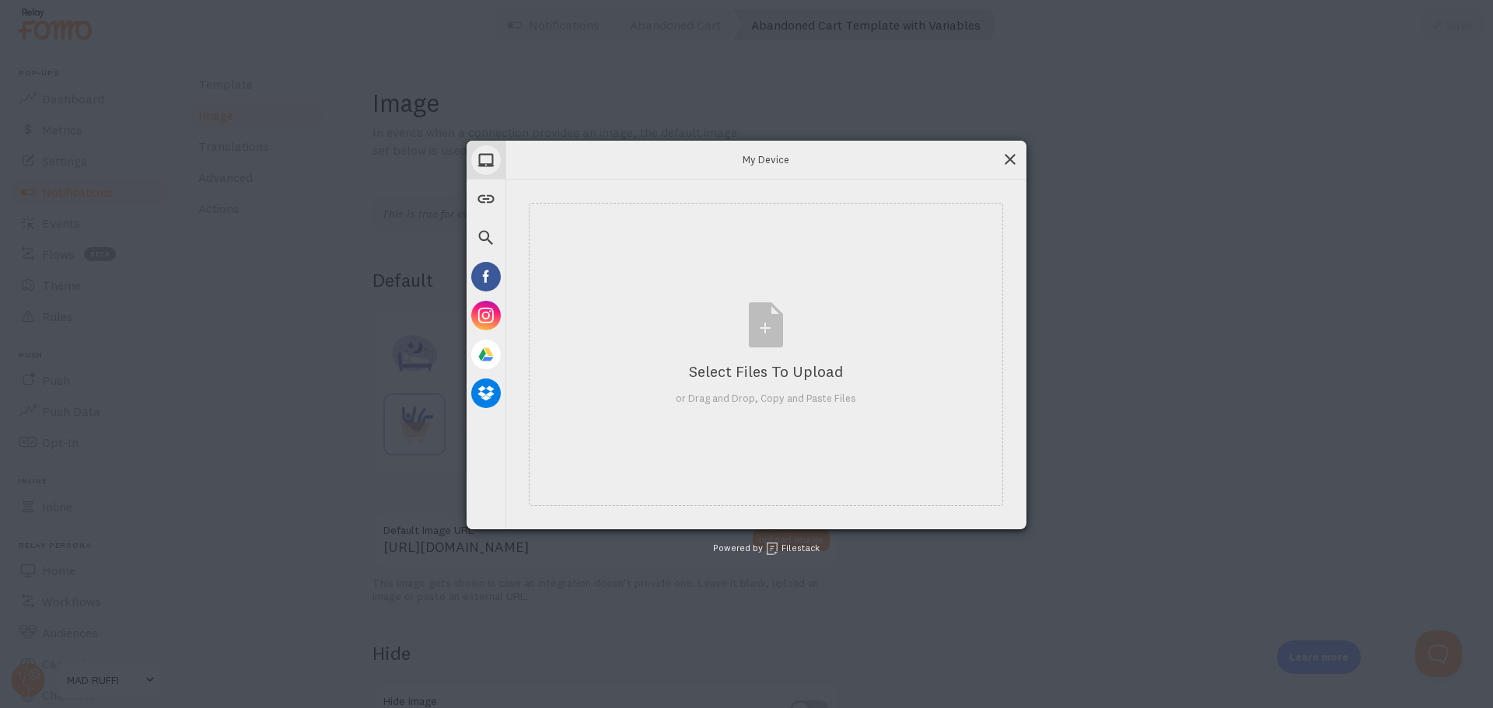
click at [1004, 154] on span at bounding box center [1010, 159] width 17 height 17
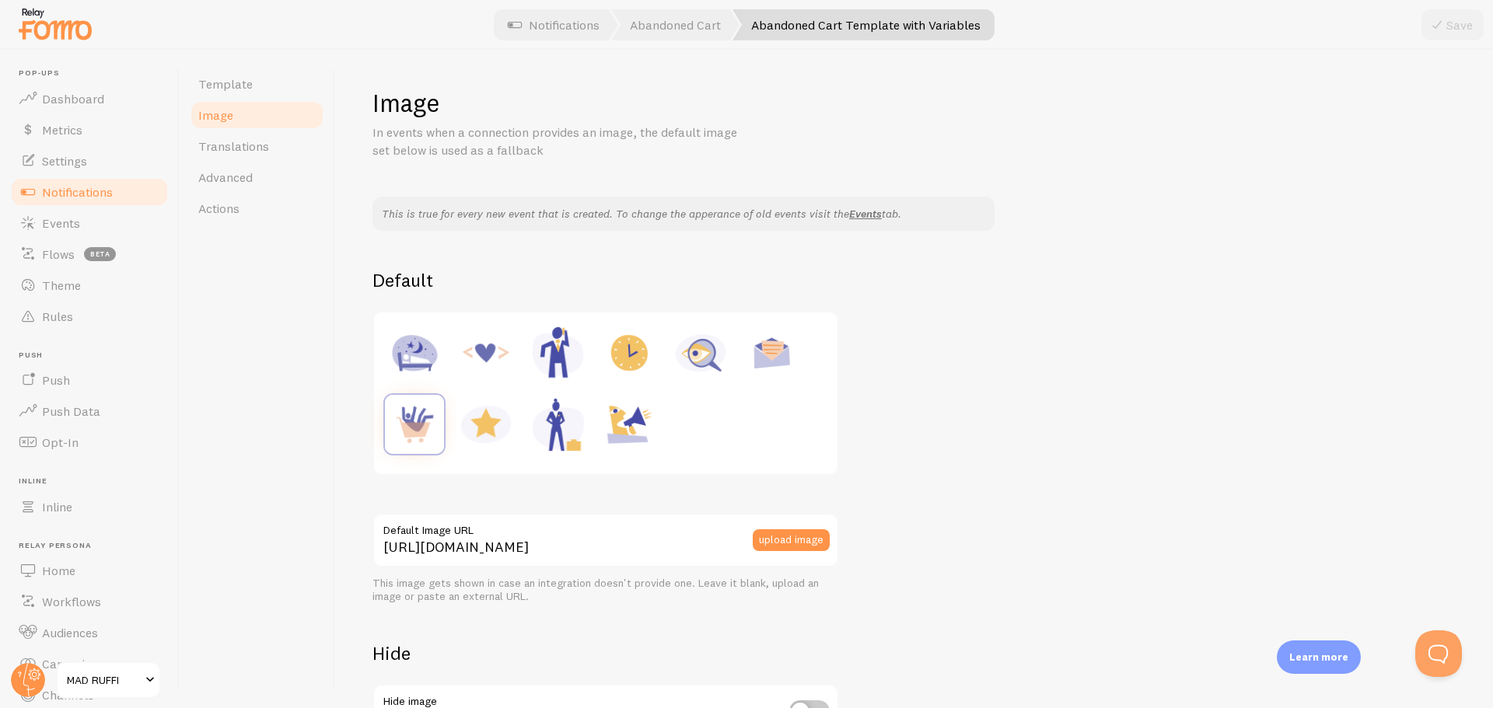
click at [78, 194] on span "Notifications" at bounding box center [77, 192] width 71 height 16
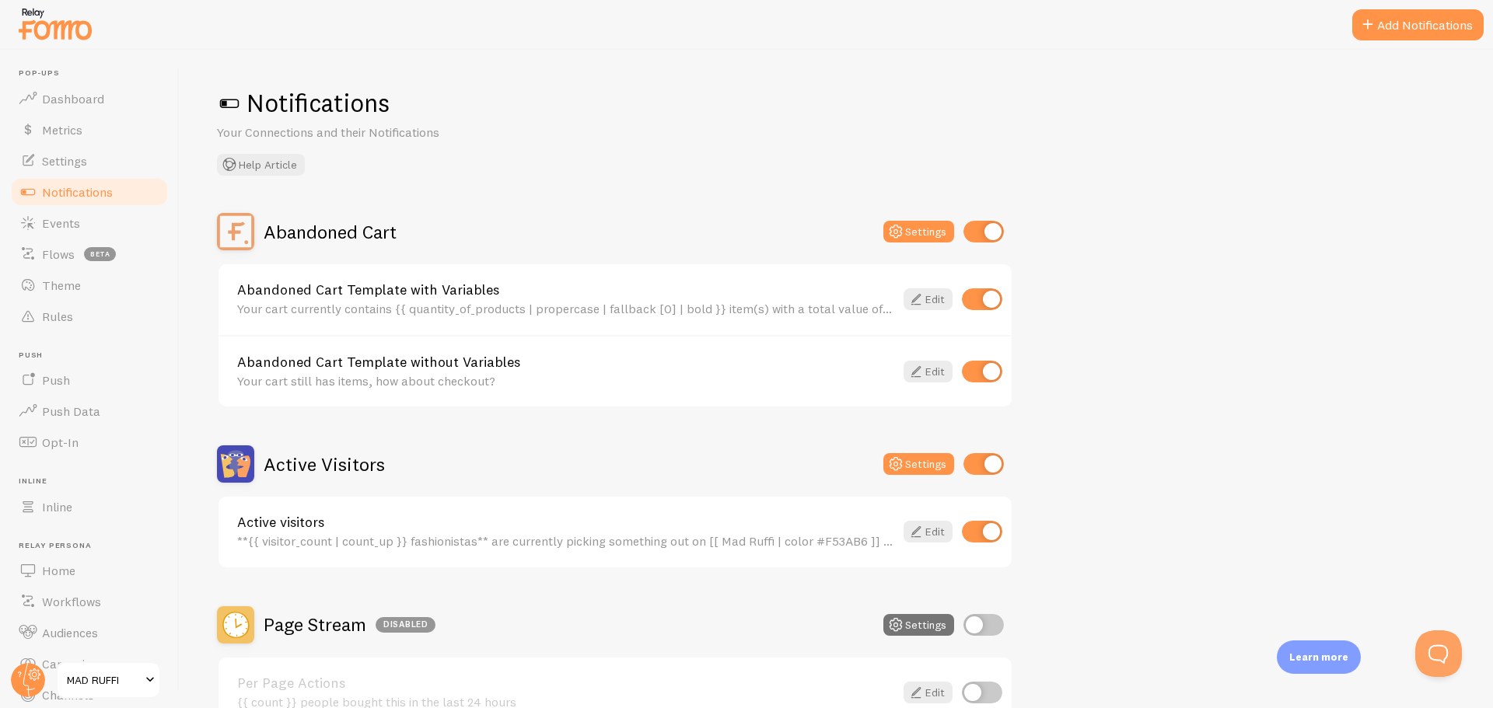
scroll to position [156, 0]
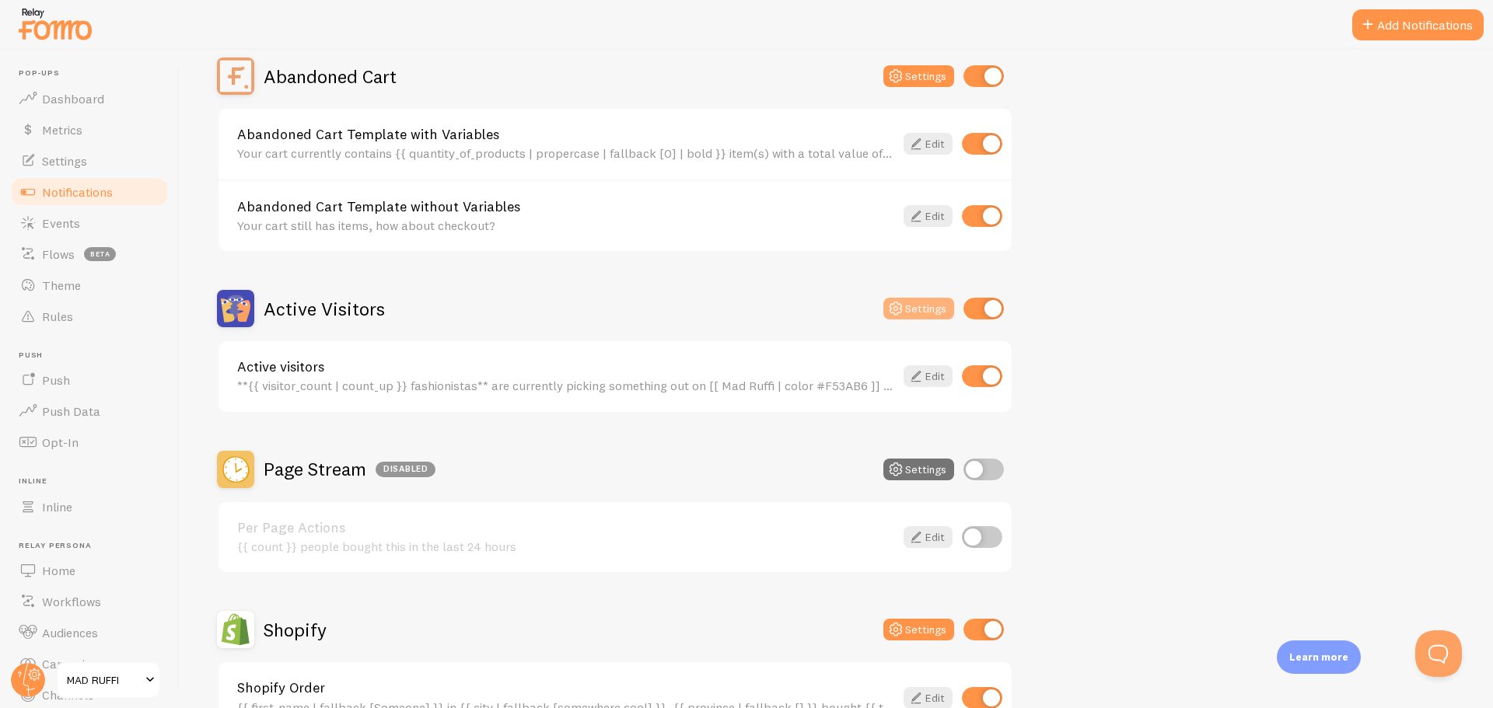
click at [920, 307] on button "Settings" at bounding box center [918, 309] width 71 height 22
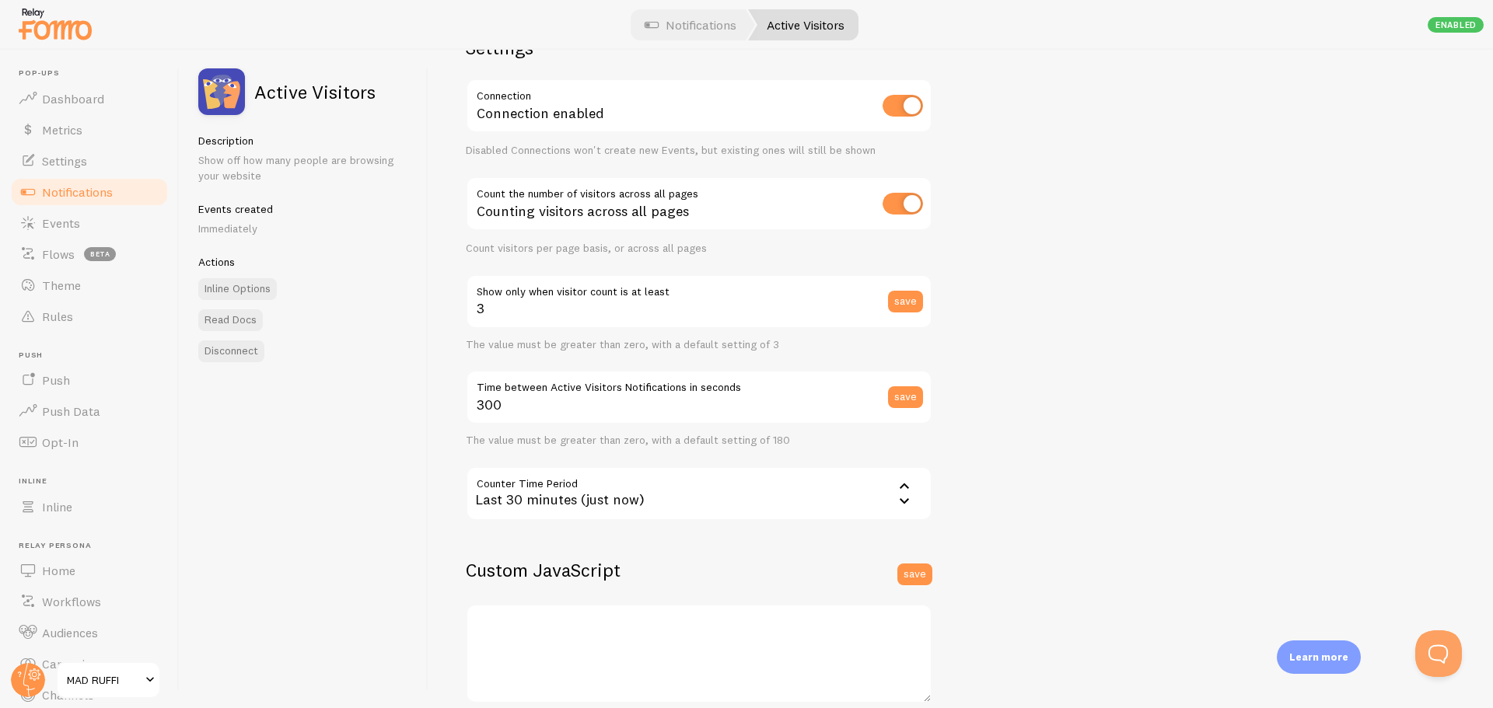
scroll to position [233, 0]
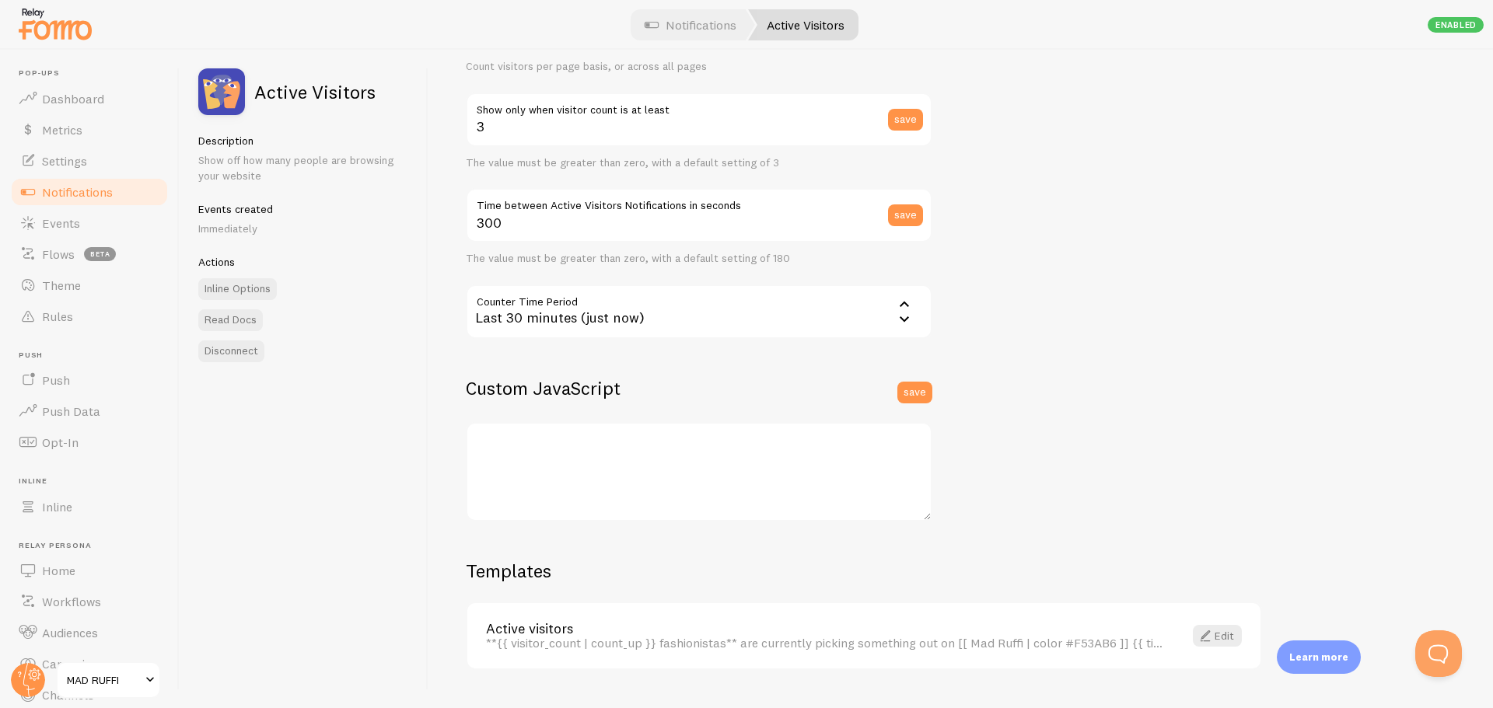
click at [103, 194] on span "Notifications" at bounding box center [77, 192] width 71 height 16
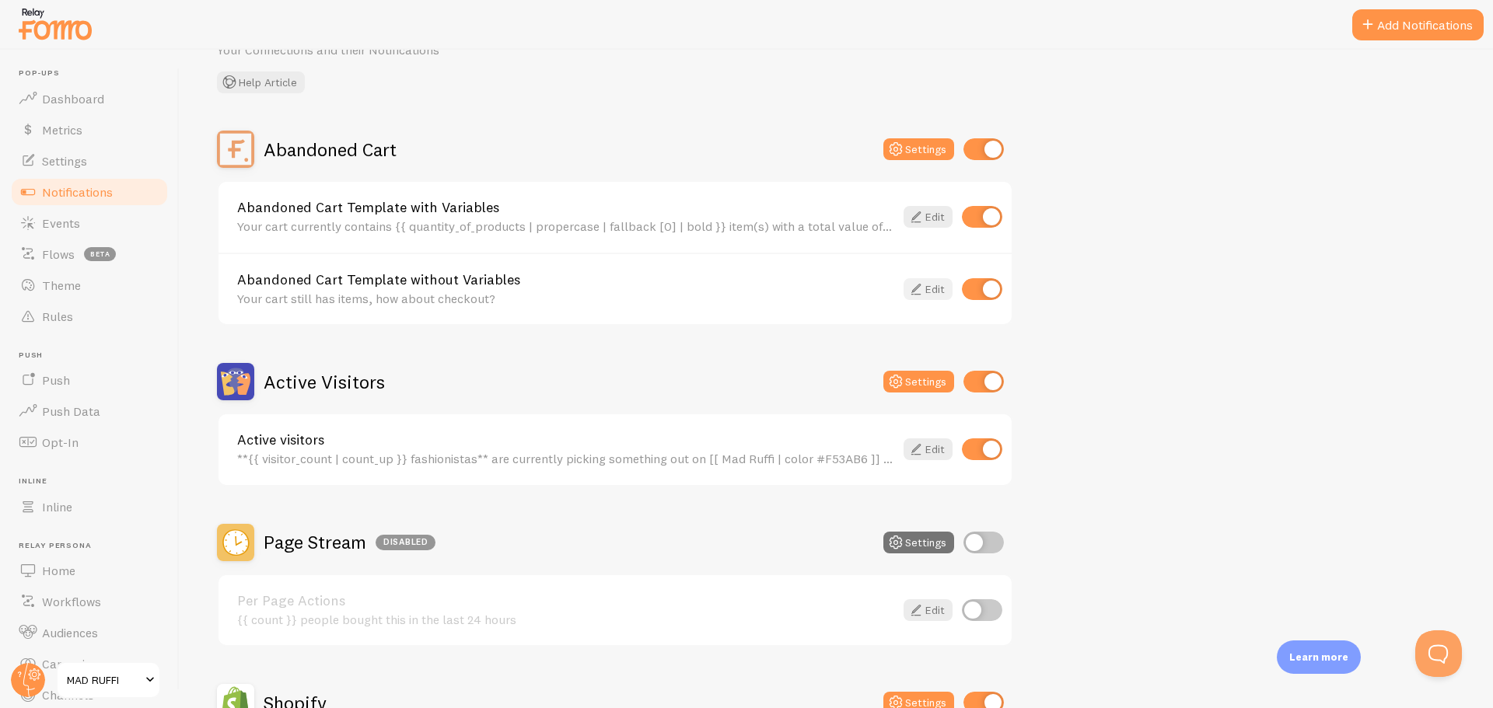
scroll to position [78, 0]
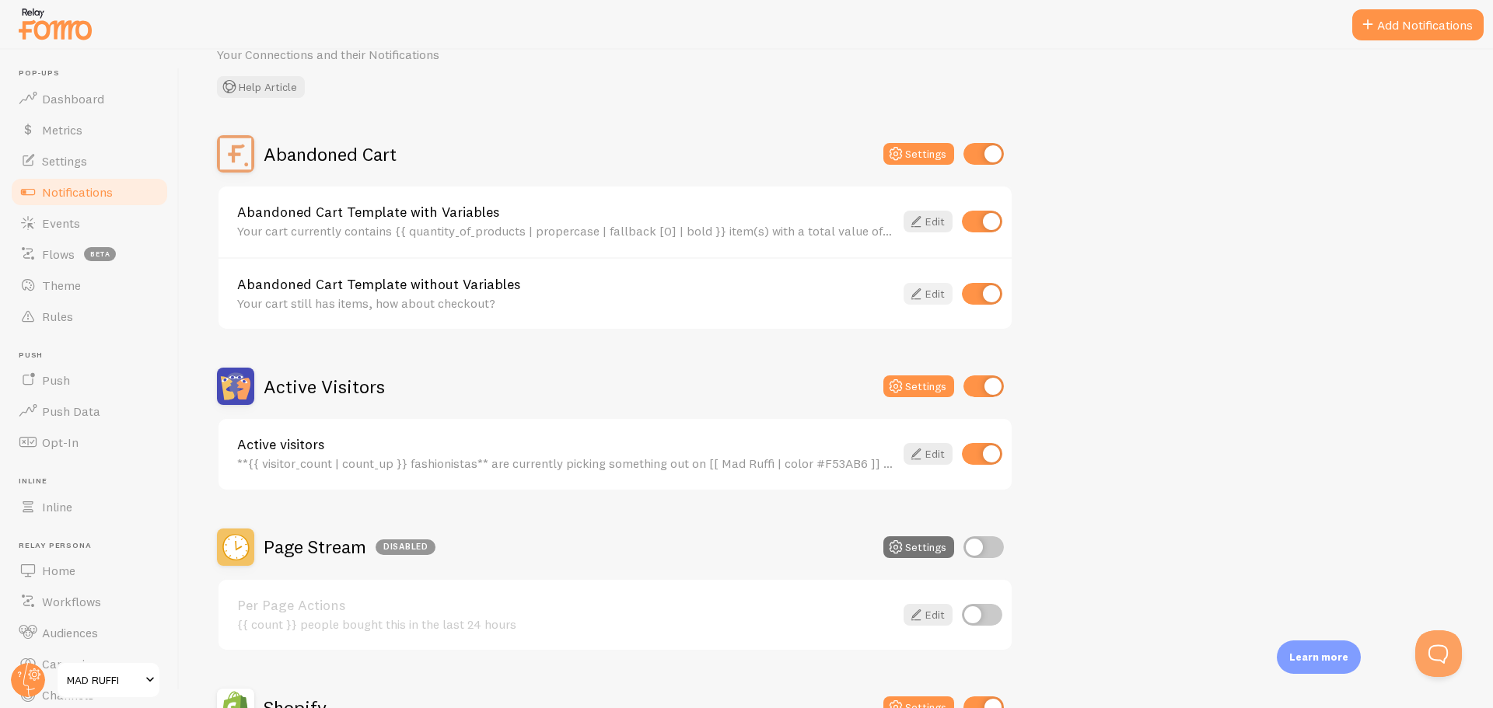
click at [930, 295] on link "Edit" at bounding box center [928, 294] width 49 height 22
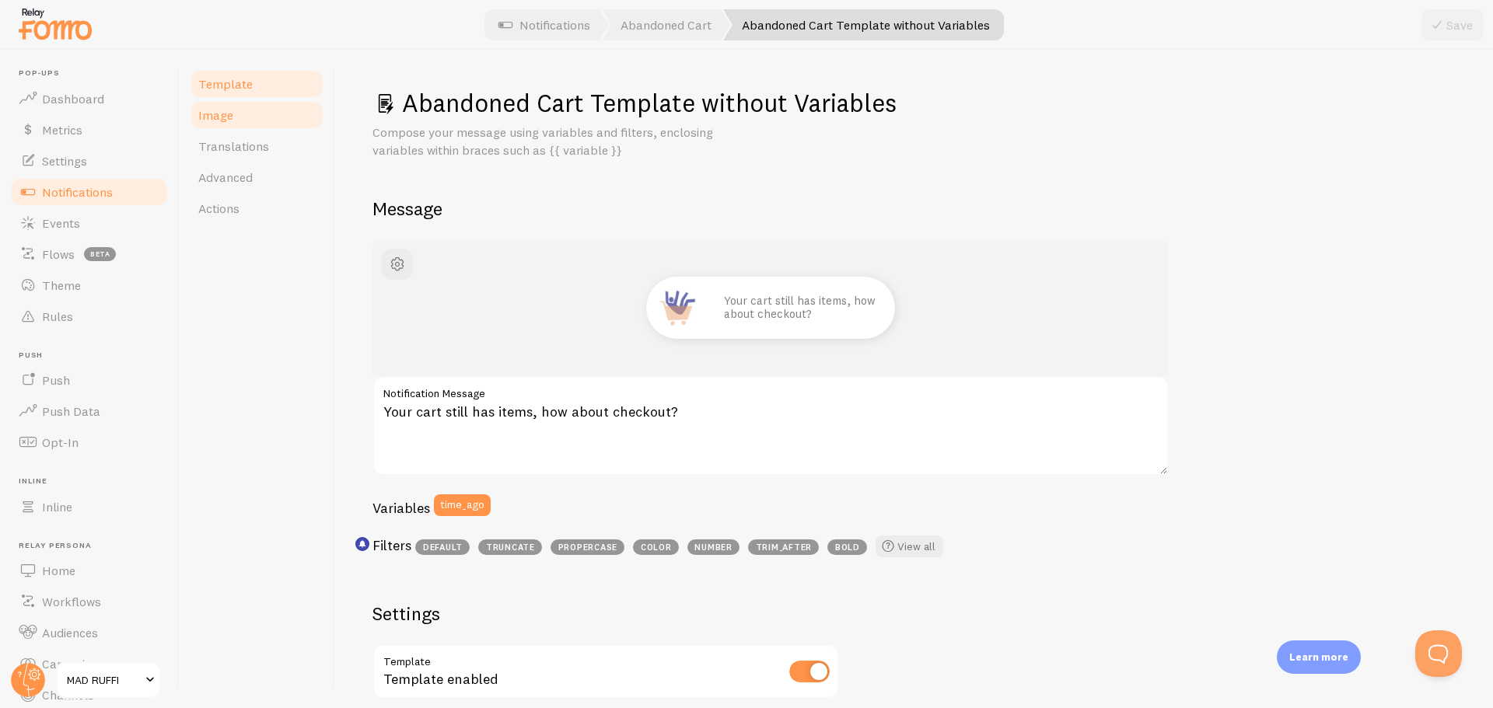
click at [240, 121] on link "Image" at bounding box center [257, 115] width 136 height 31
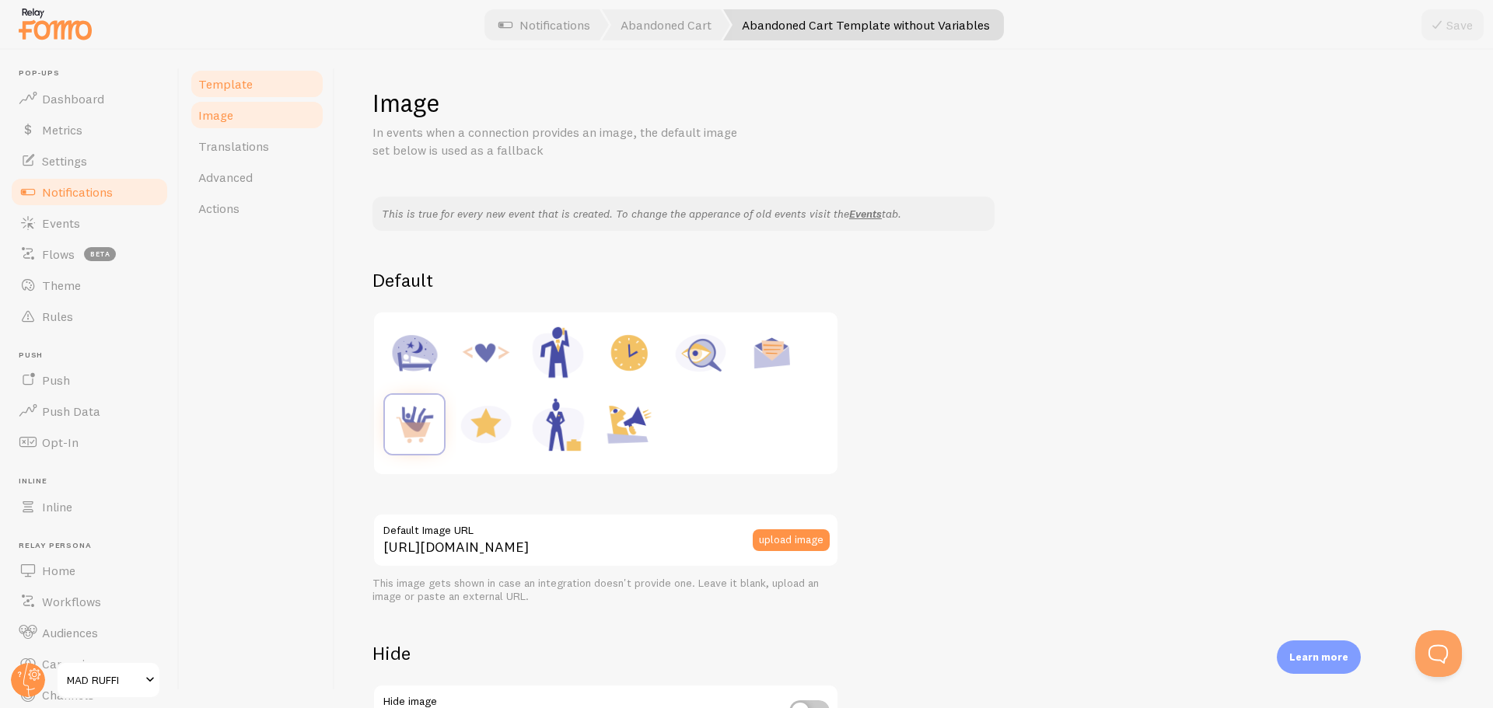
click at [240, 92] on link "Template" at bounding box center [257, 83] width 136 height 31
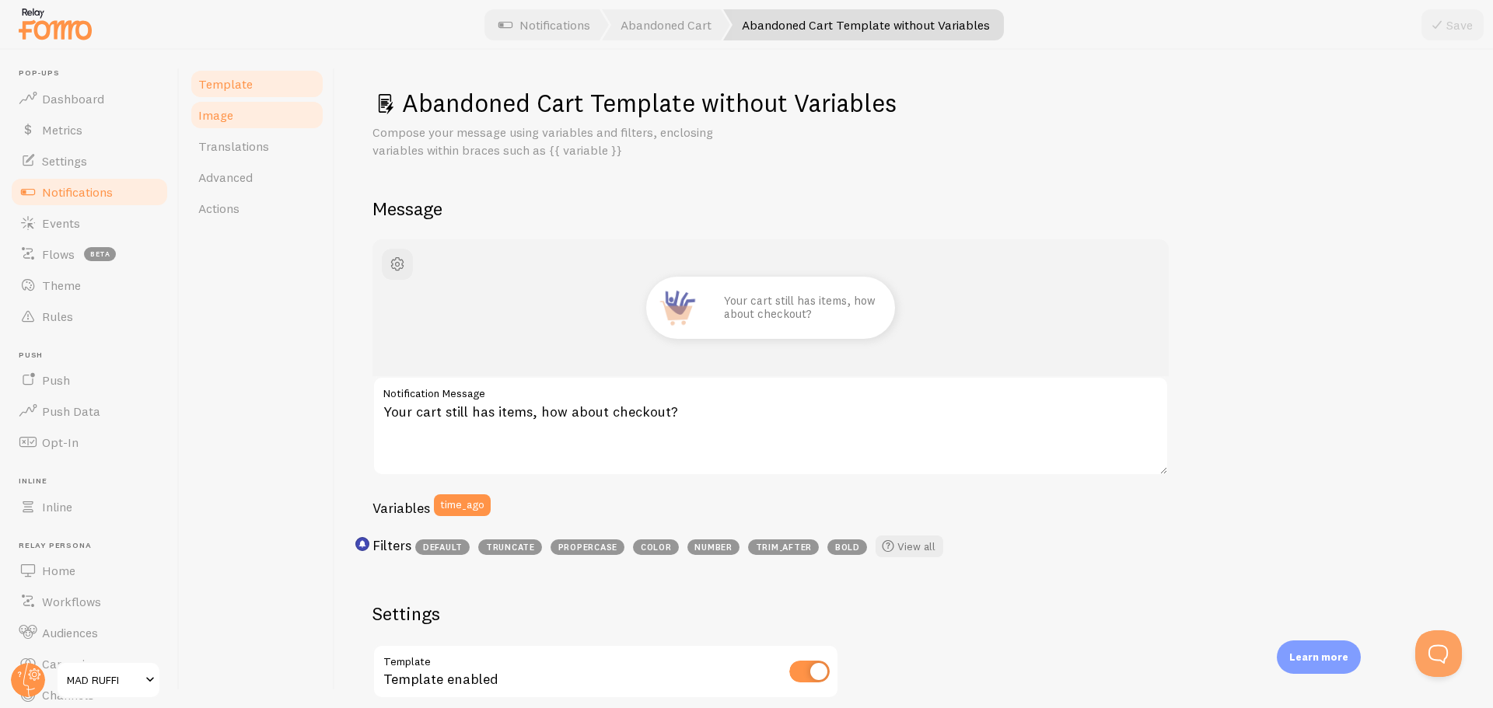
click at [240, 121] on link "Image" at bounding box center [257, 115] width 136 height 31
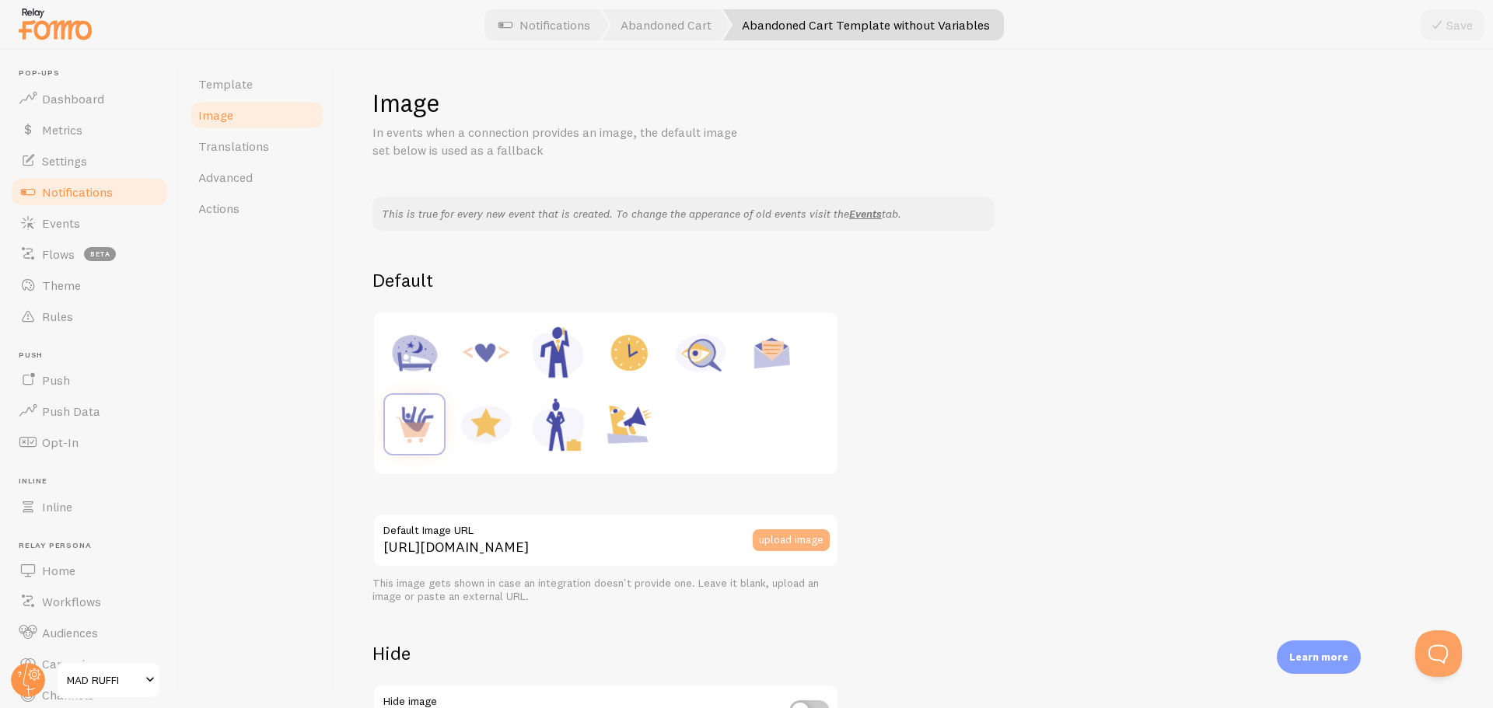
click at [788, 544] on button "upload image" at bounding box center [791, 541] width 77 height 22
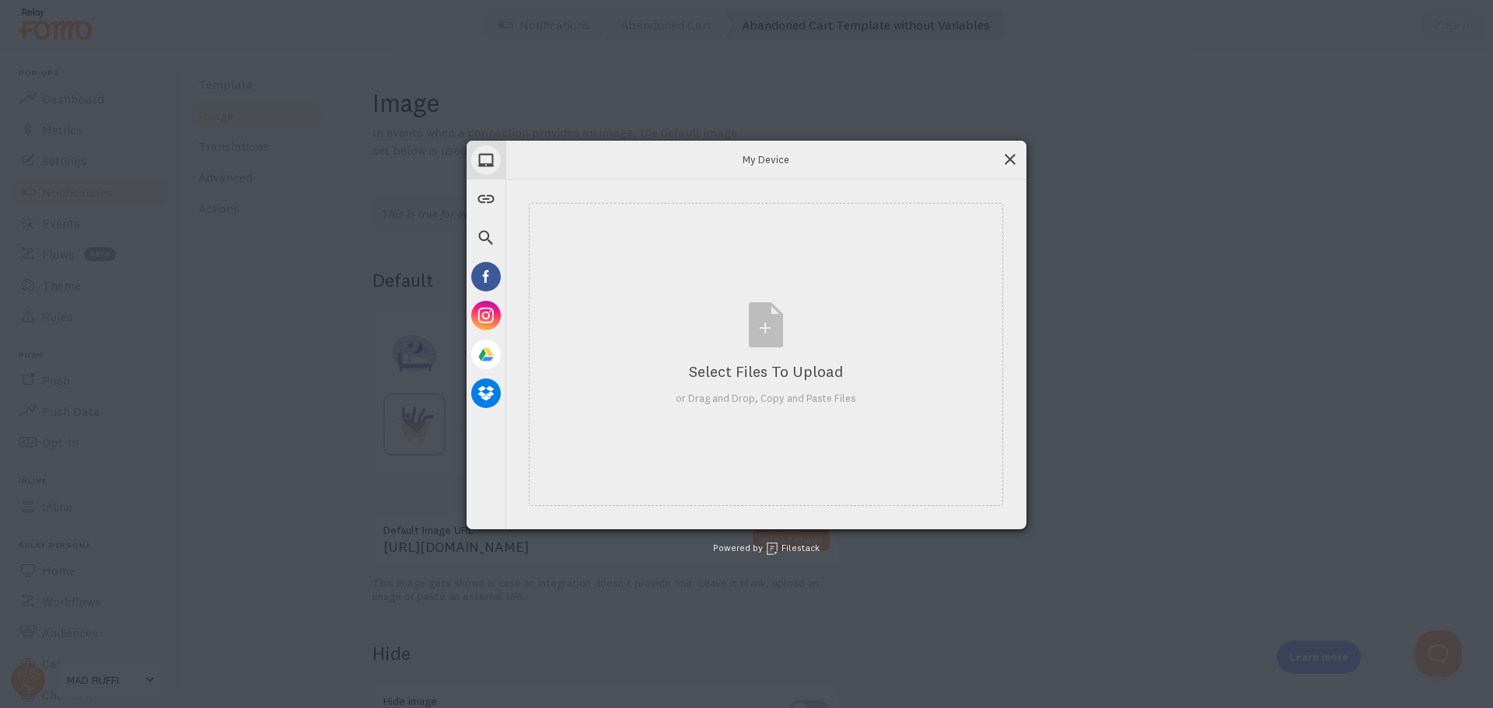
click at [1010, 167] on div "My Device" at bounding box center [765, 160] width 521 height 39
click at [1004, 153] on span at bounding box center [1010, 159] width 17 height 17
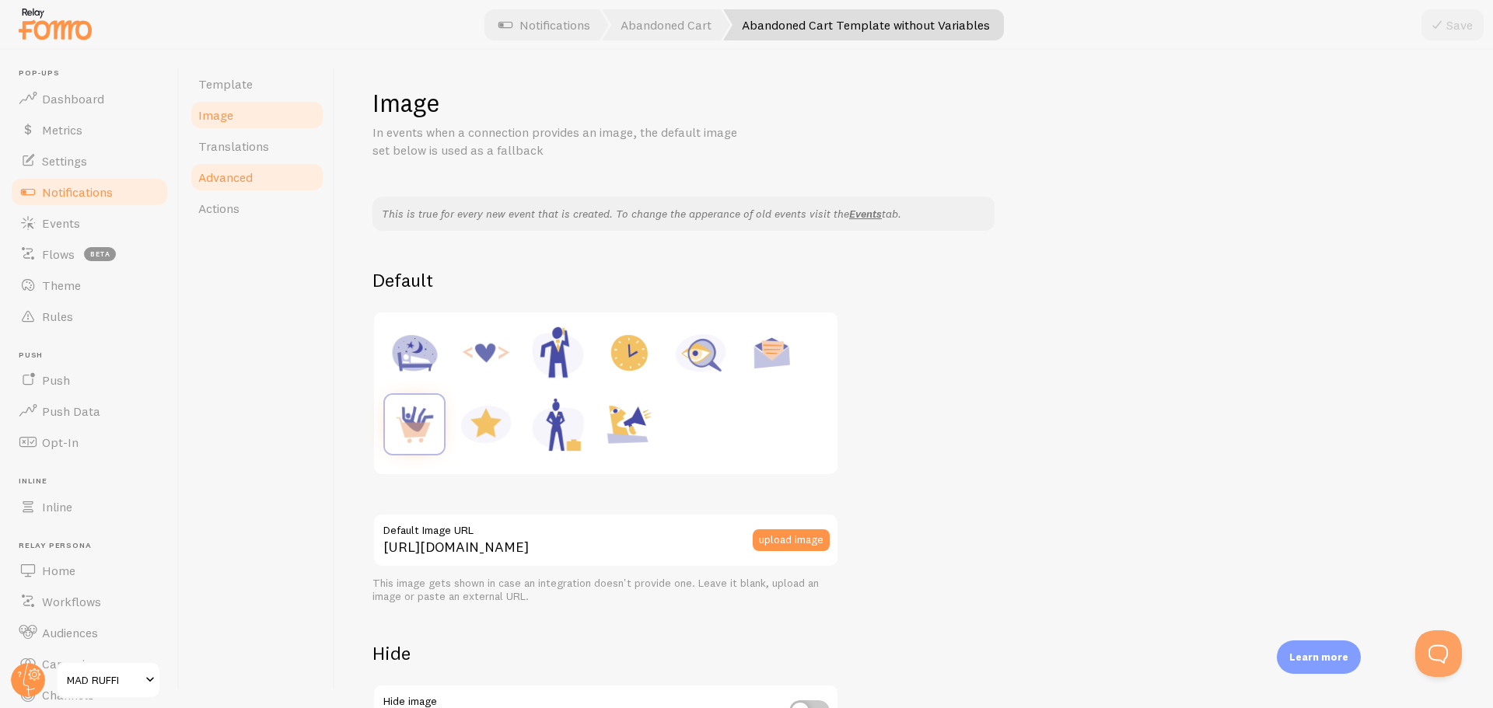
click at [212, 168] on link "Advanced" at bounding box center [257, 177] width 136 height 31
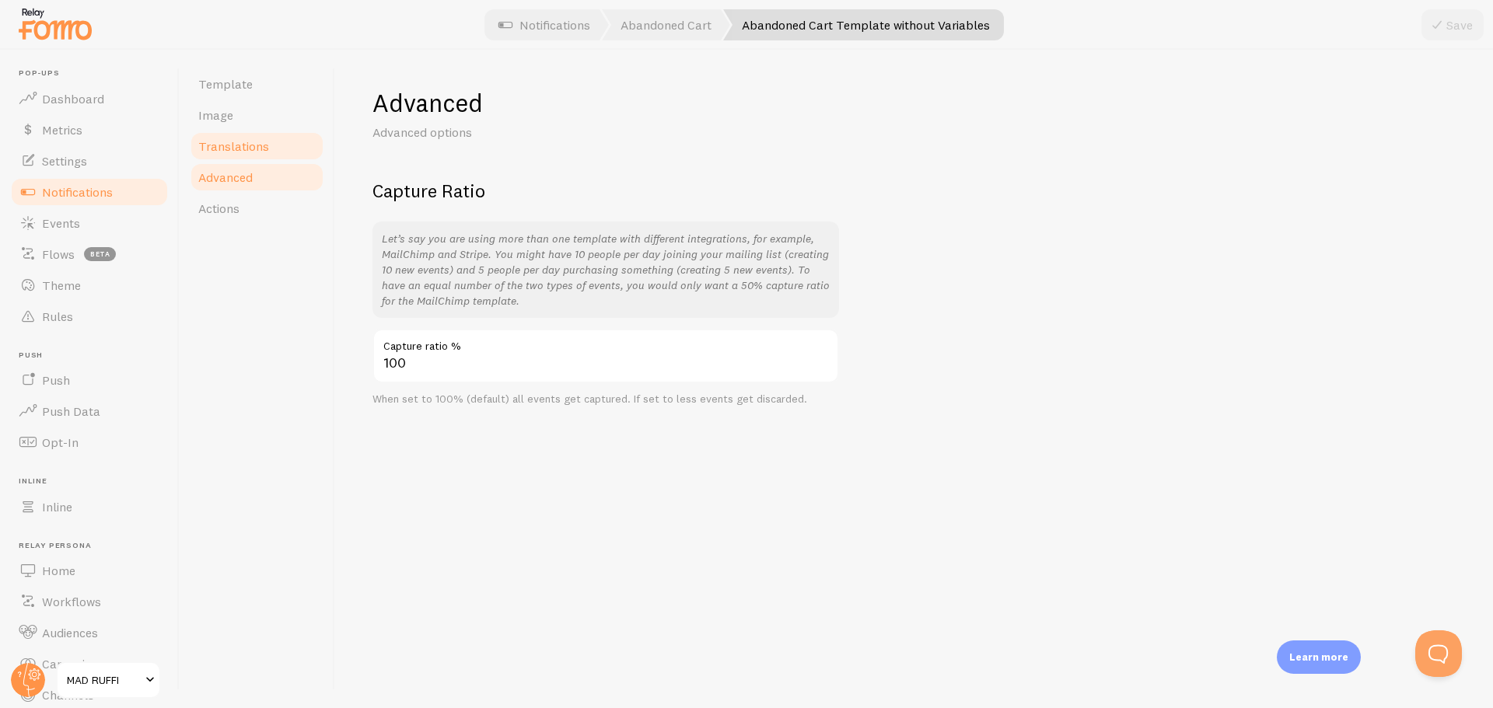
click at [226, 152] on span "Translations" at bounding box center [233, 146] width 71 height 16
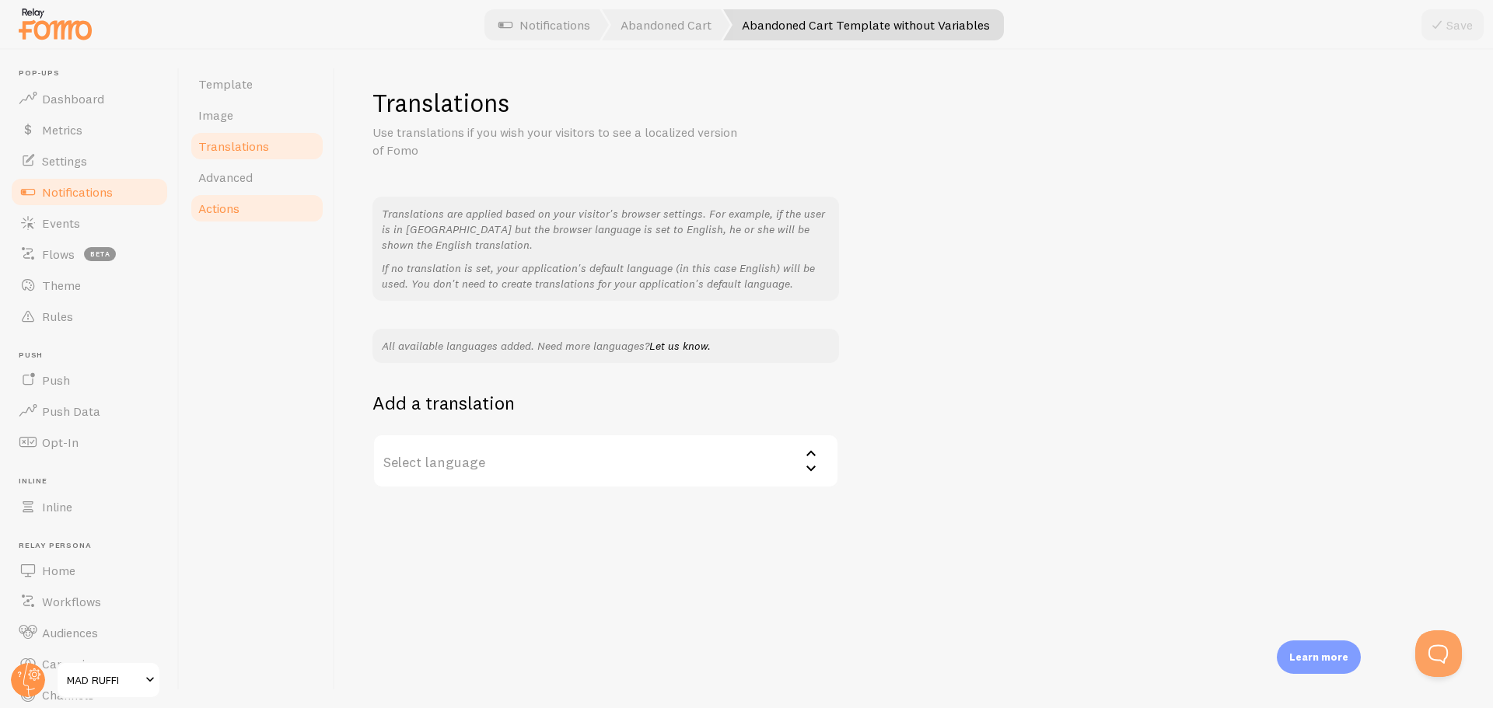
click at [228, 203] on span "Actions" at bounding box center [218, 209] width 41 height 16
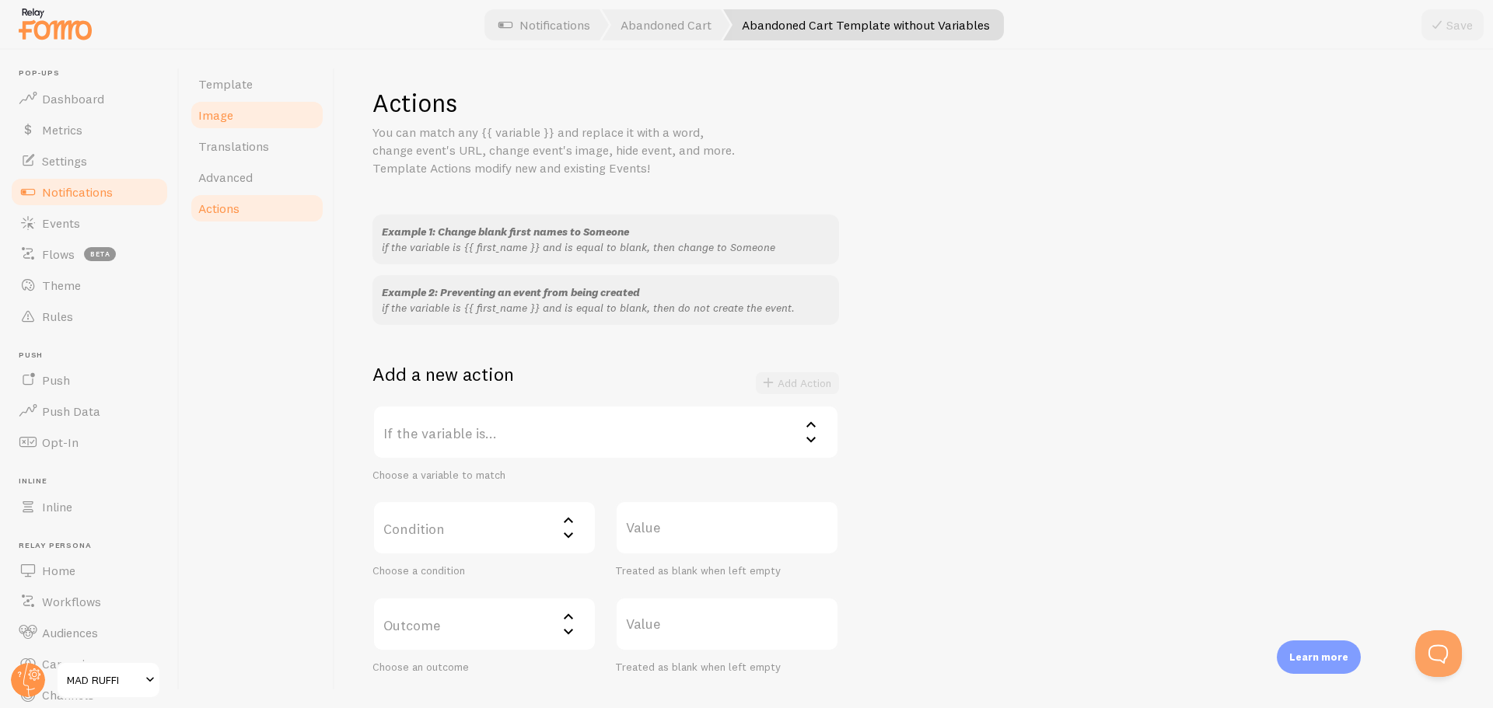
click at [243, 108] on link "Image" at bounding box center [257, 115] width 136 height 31
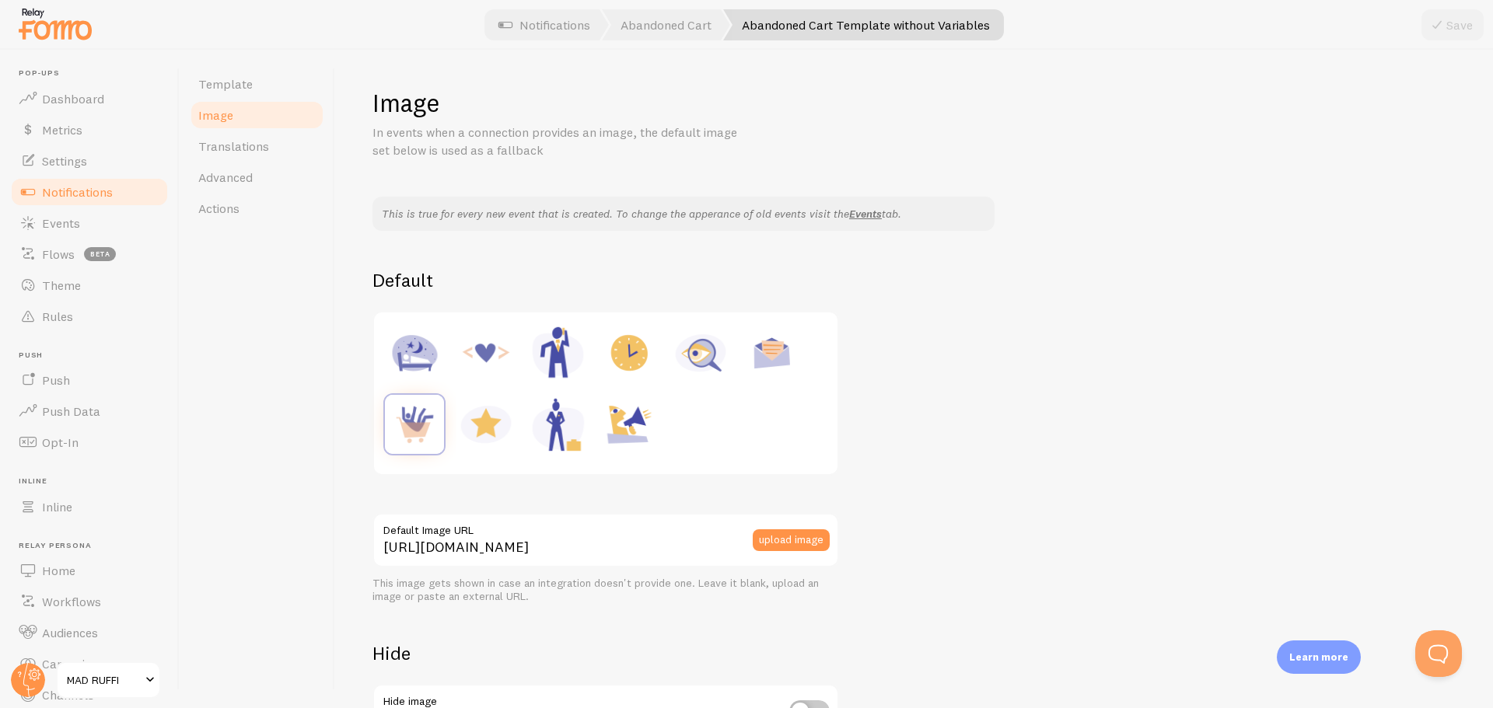
click at [69, 187] on span "Notifications" at bounding box center [77, 192] width 71 height 16
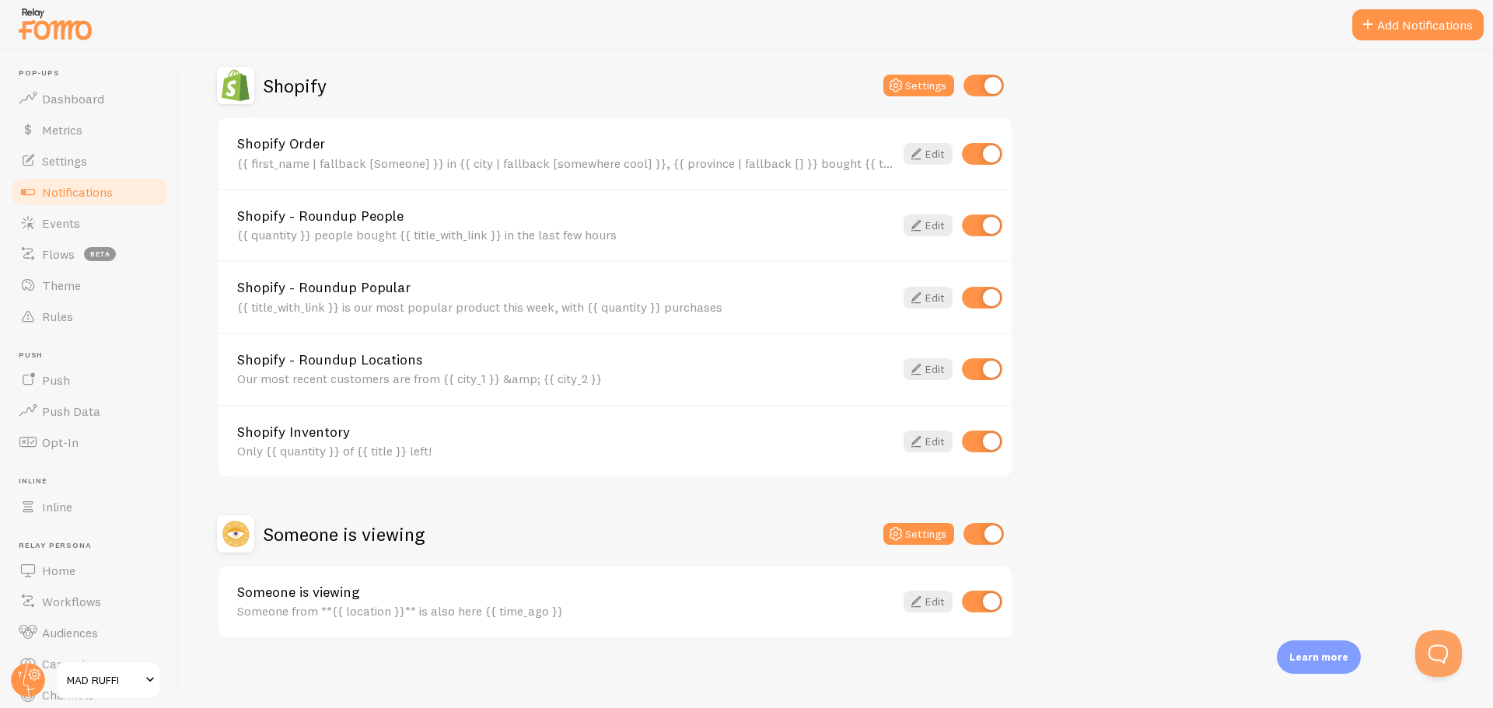
scroll to position [705, 0]
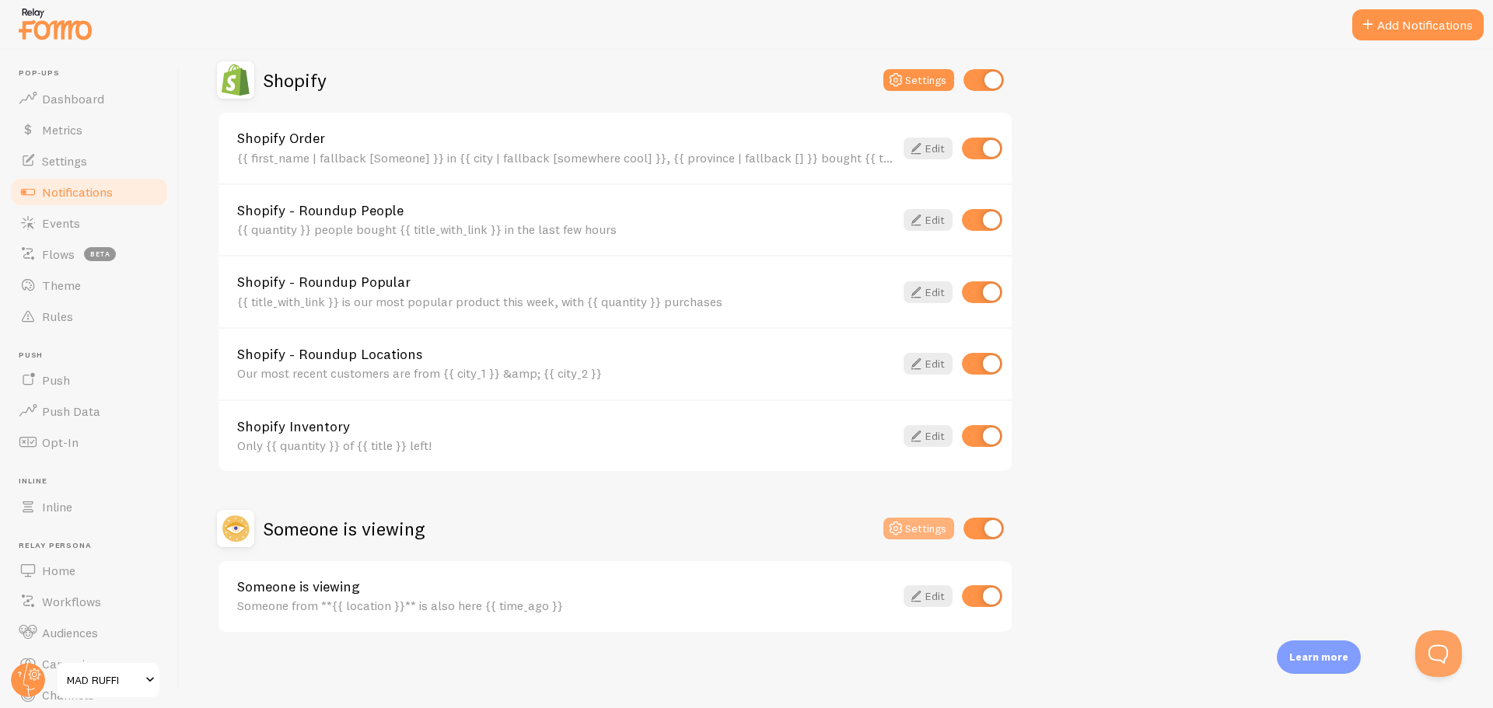
click at [913, 530] on button "Settings" at bounding box center [918, 529] width 71 height 22
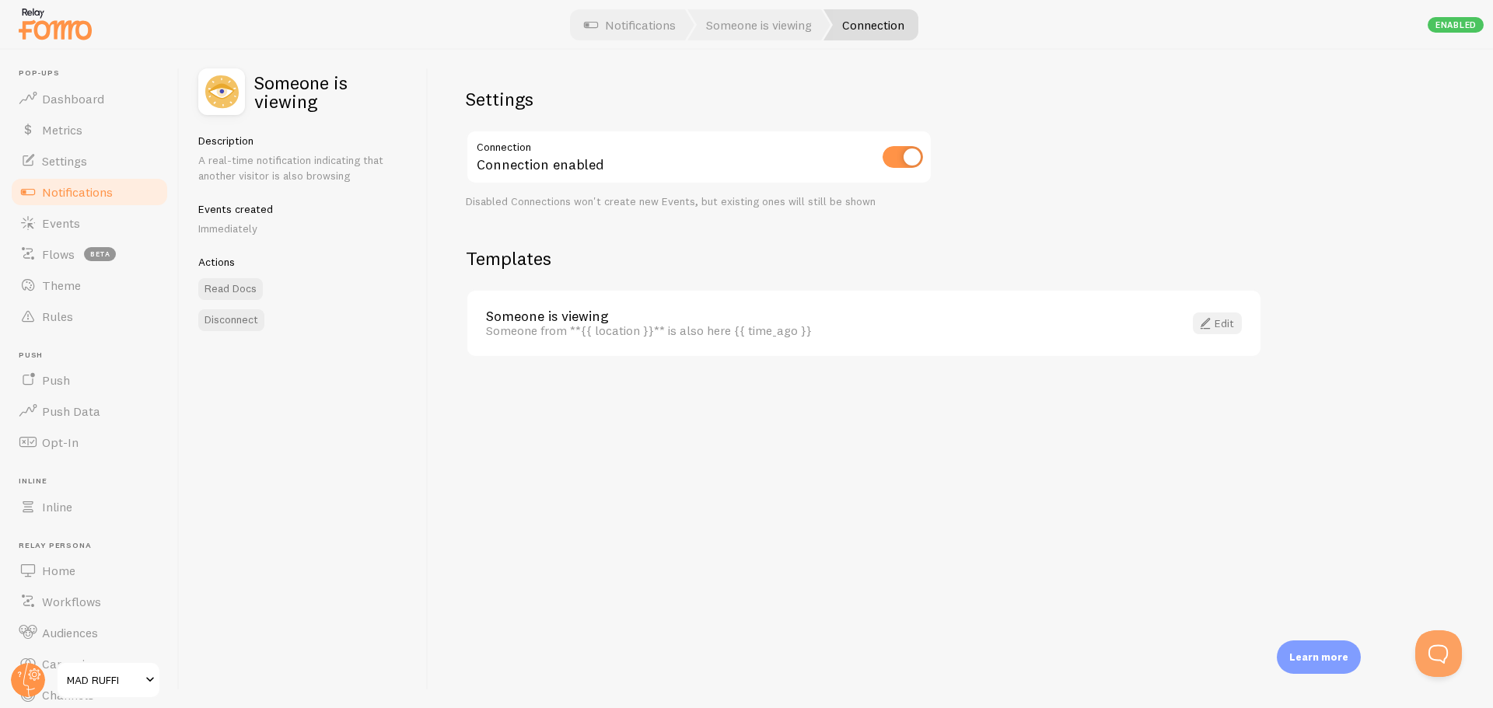
click at [1233, 317] on link "Edit" at bounding box center [1217, 324] width 49 height 22
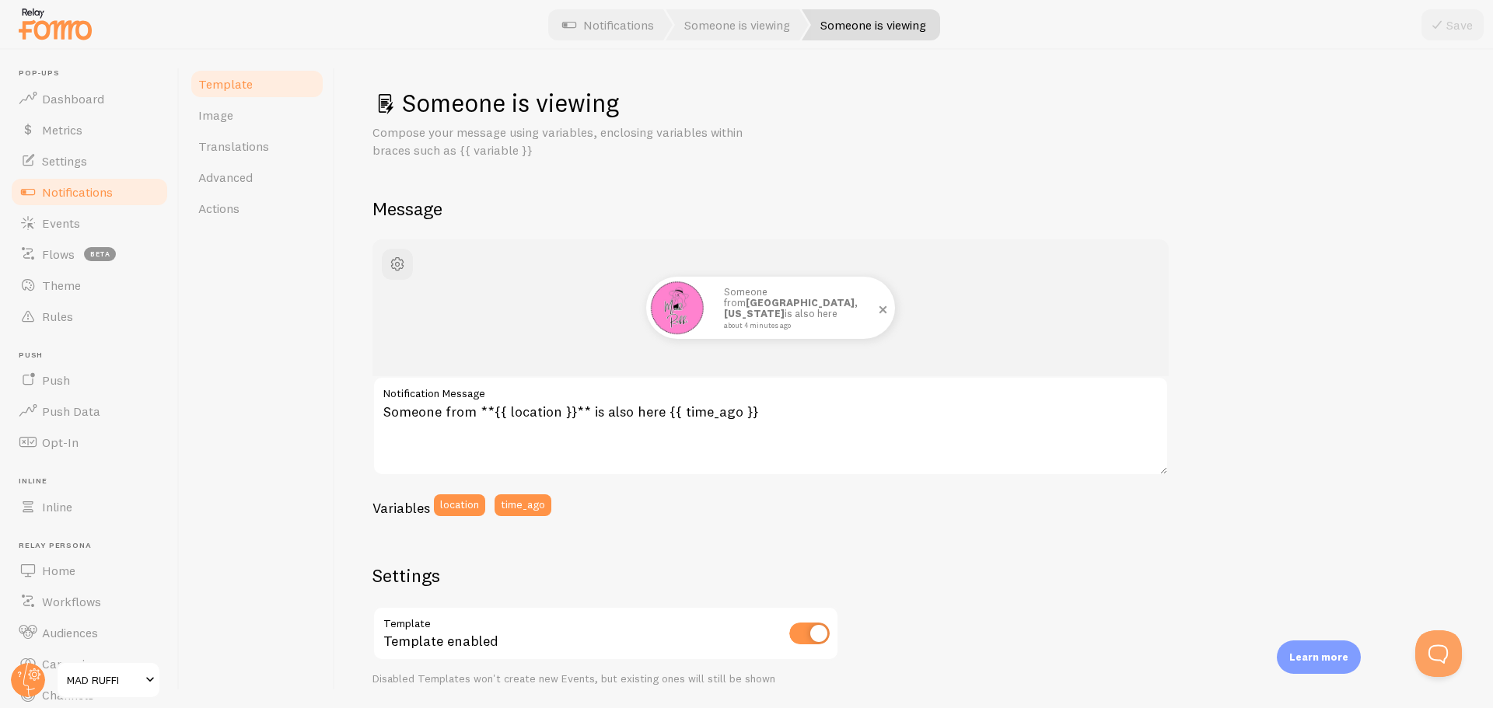
click at [677, 317] on img at bounding box center [677, 308] width 56 height 56
click at [241, 123] on link "Image" at bounding box center [257, 115] width 136 height 31
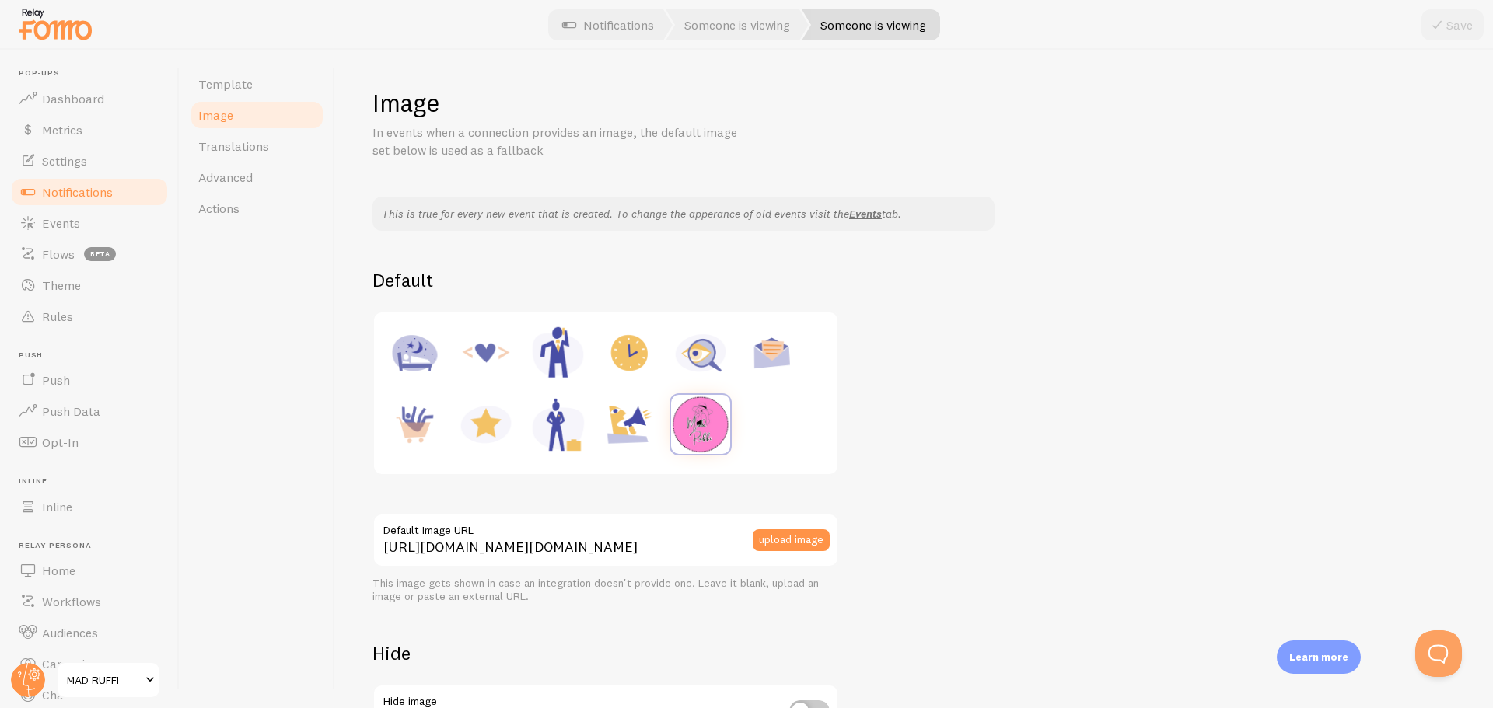
click at [702, 434] on img at bounding box center [700, 424] width 59 height 59
click at [807, 537] on button "upload image" at bounding box center [791, 541] width 77 height 22
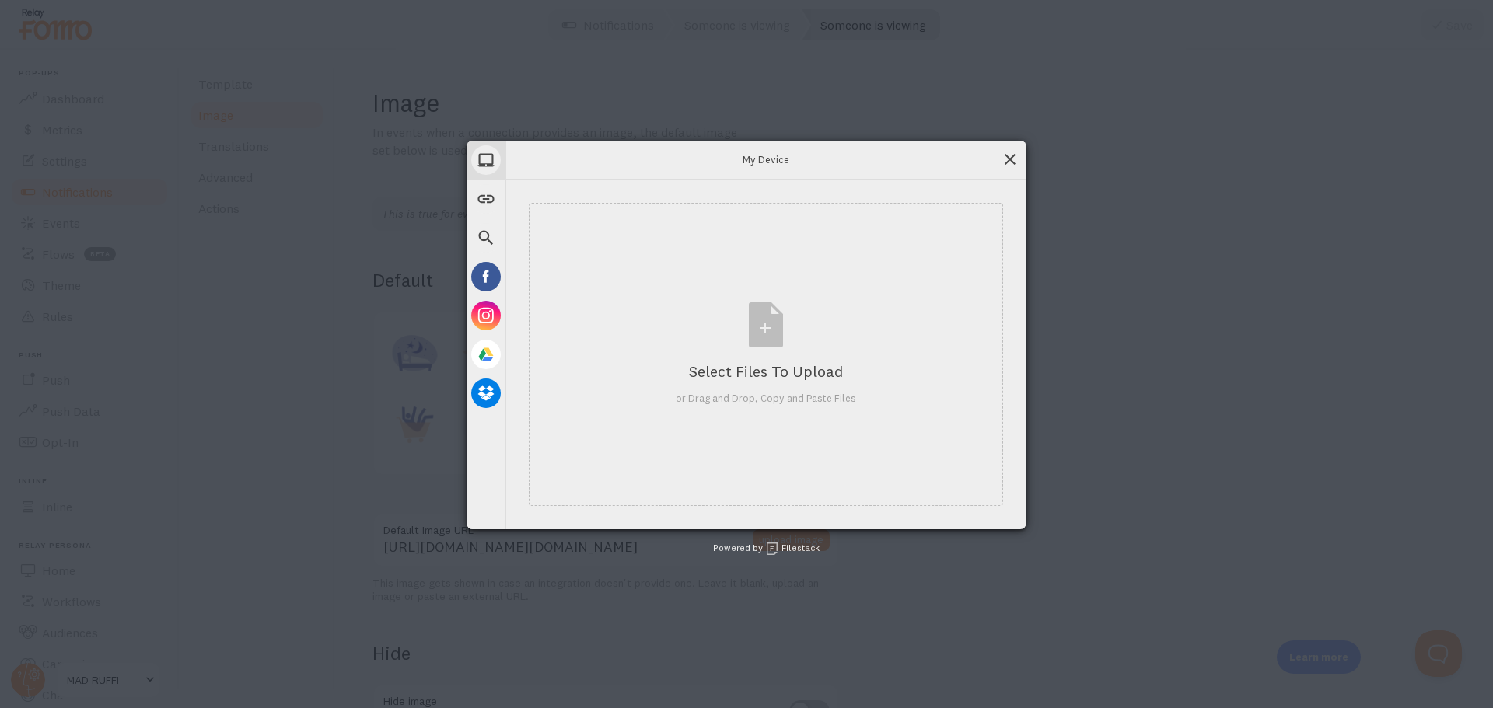
click at [1005, 164] on span at bounding box center [1010, 159] width 17 height 17
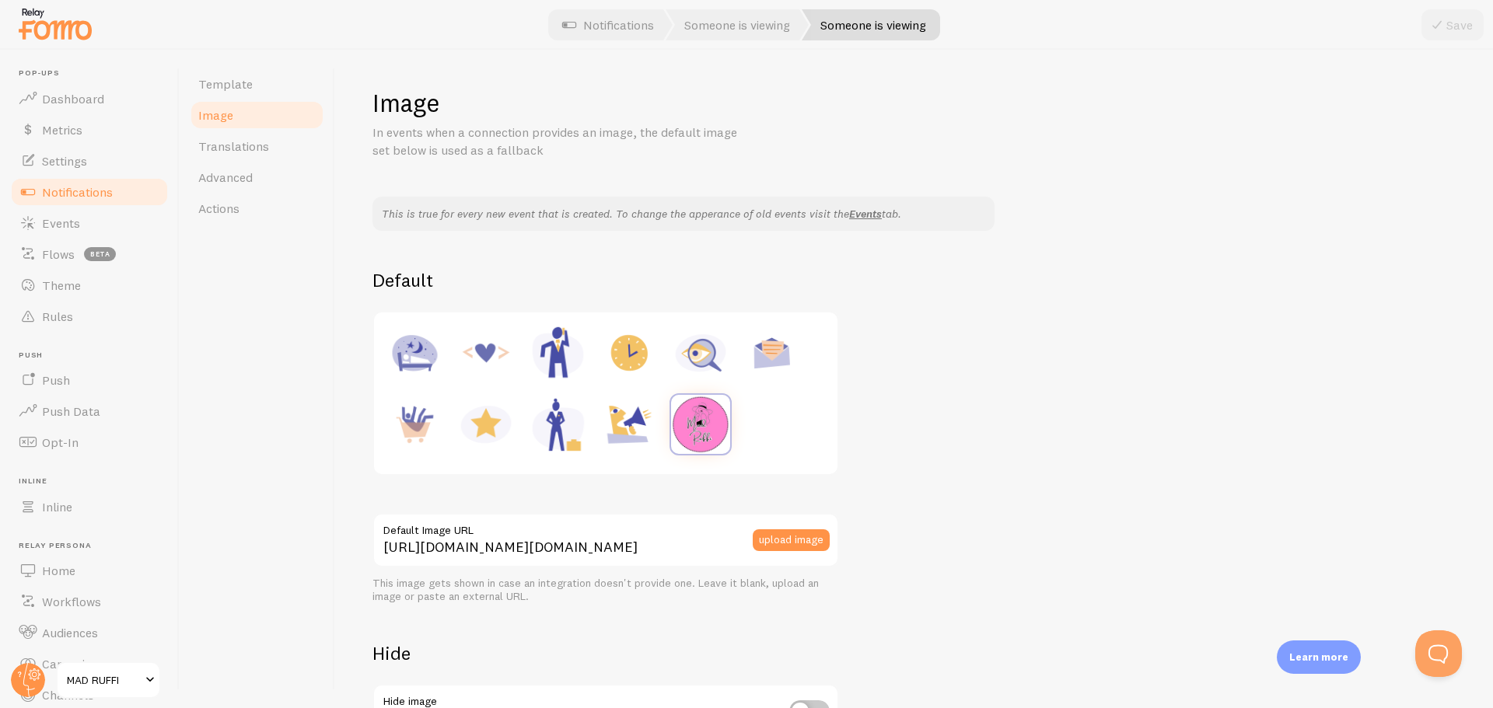
click at [70, 194] on span "Notifications" at bounding box center [77, 192] width 71 height 16
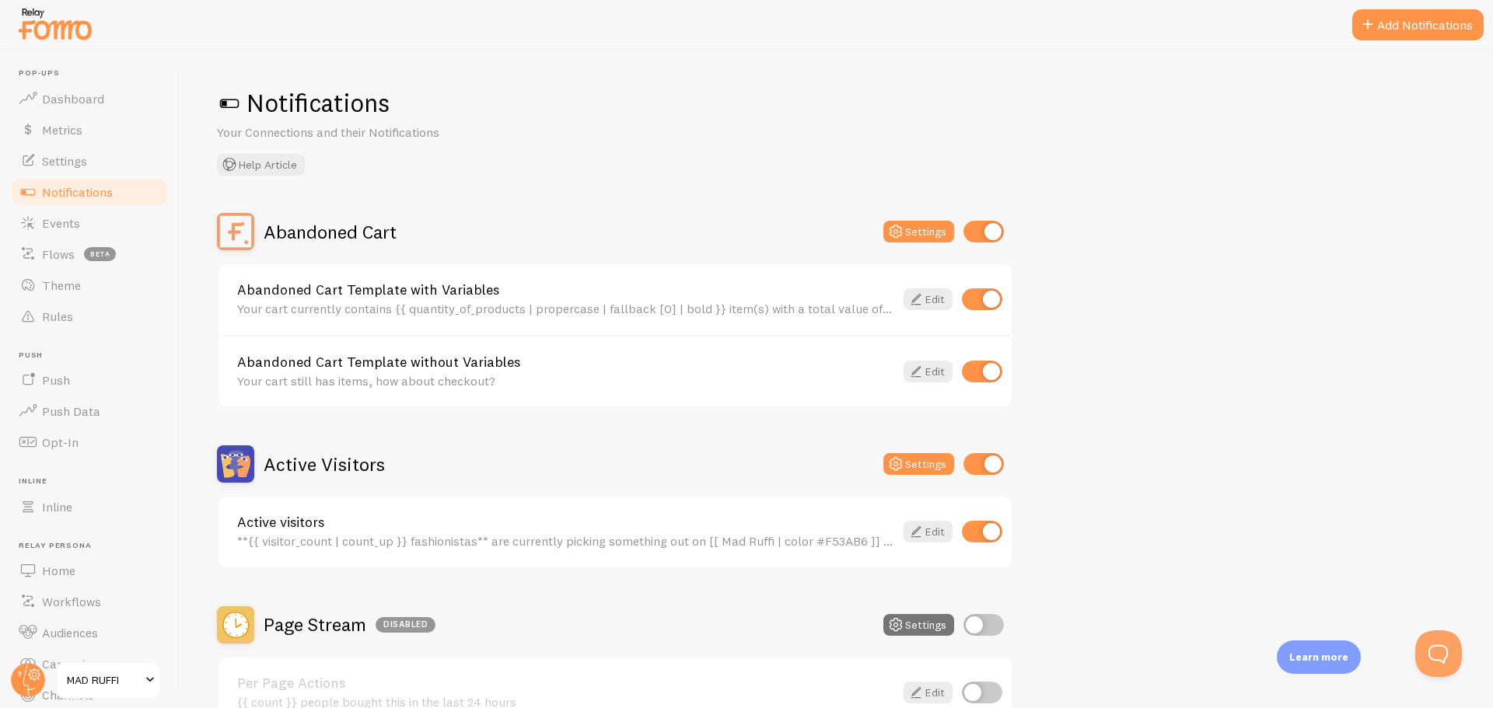
click at [104, 194] on span "Notifications" at bounding box center [77, 192] width 71 height 16
click at [916, 295] on icon at bounding box center [916, 299] width 19 height 19
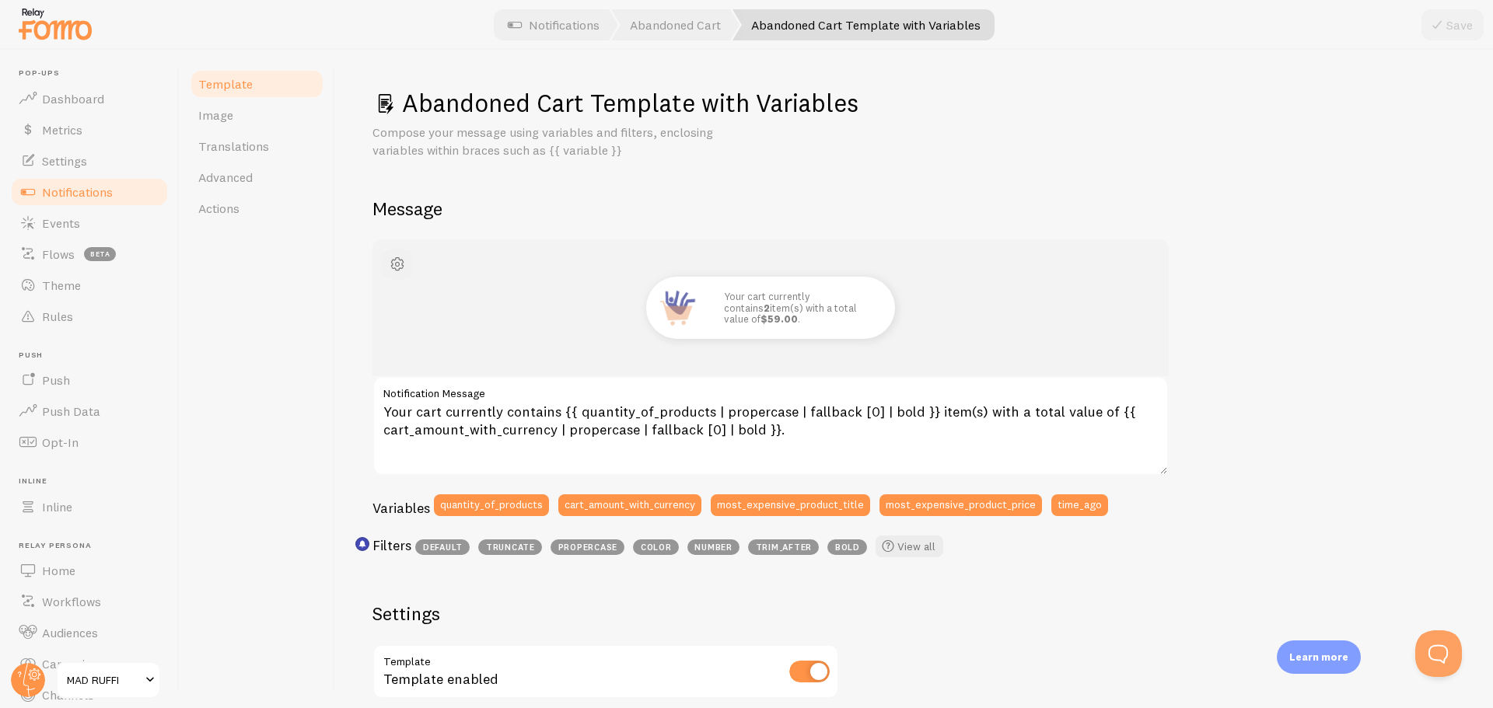
click at [407, 261] on button "button" at bounding box center [397, 264] width 31 height 31
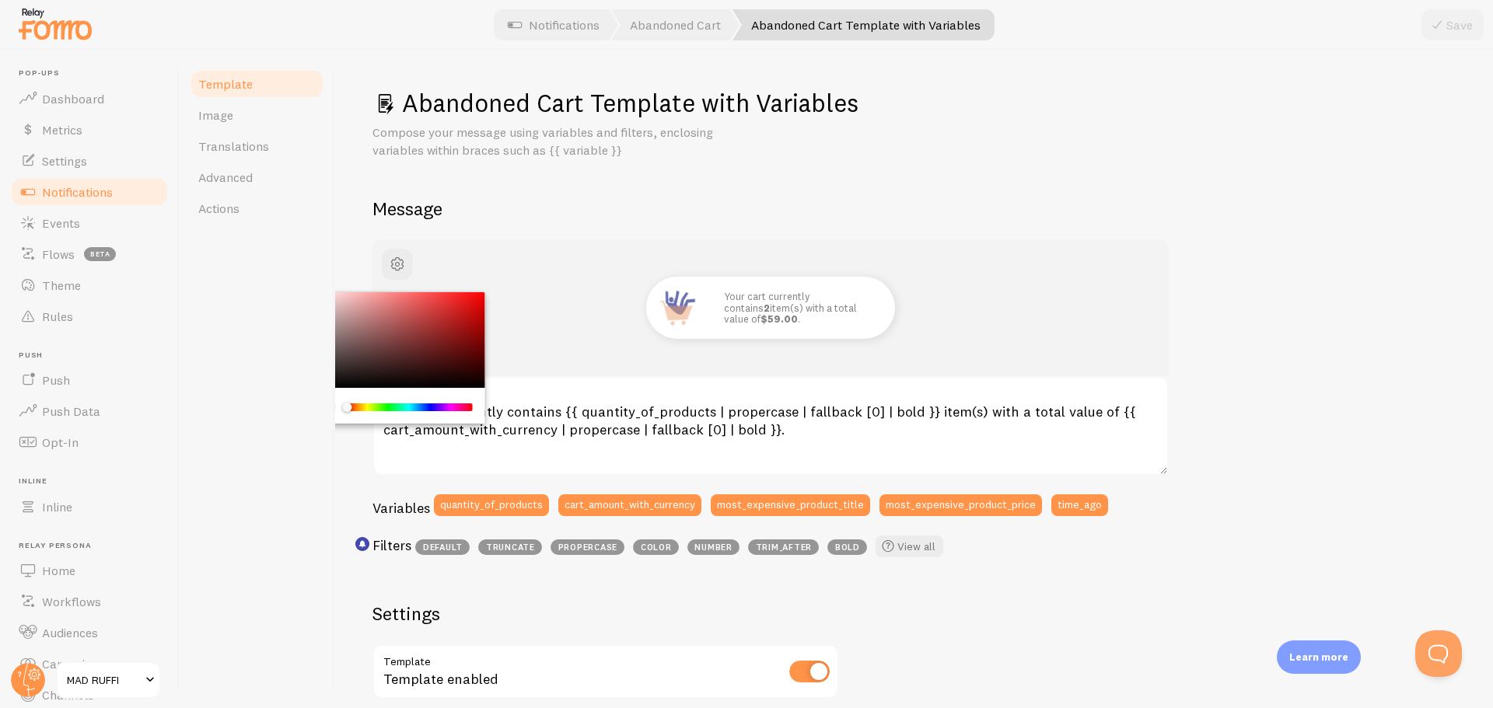
click at [528, 197] on h2 "Message" at bounding box center [913, 209] width 1083 height 24
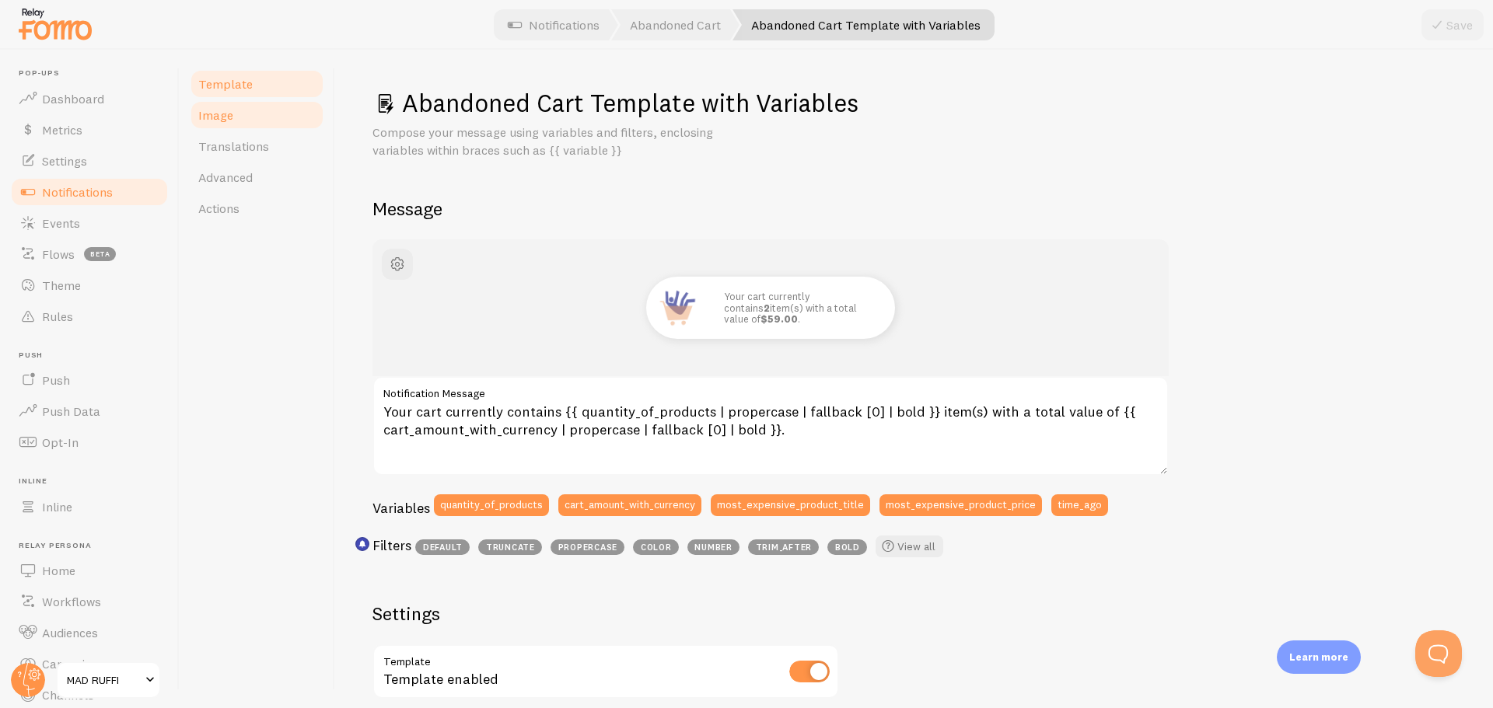
click at [241, 118] on link "Image" at bounding box center [257, 115] width 136 height 31
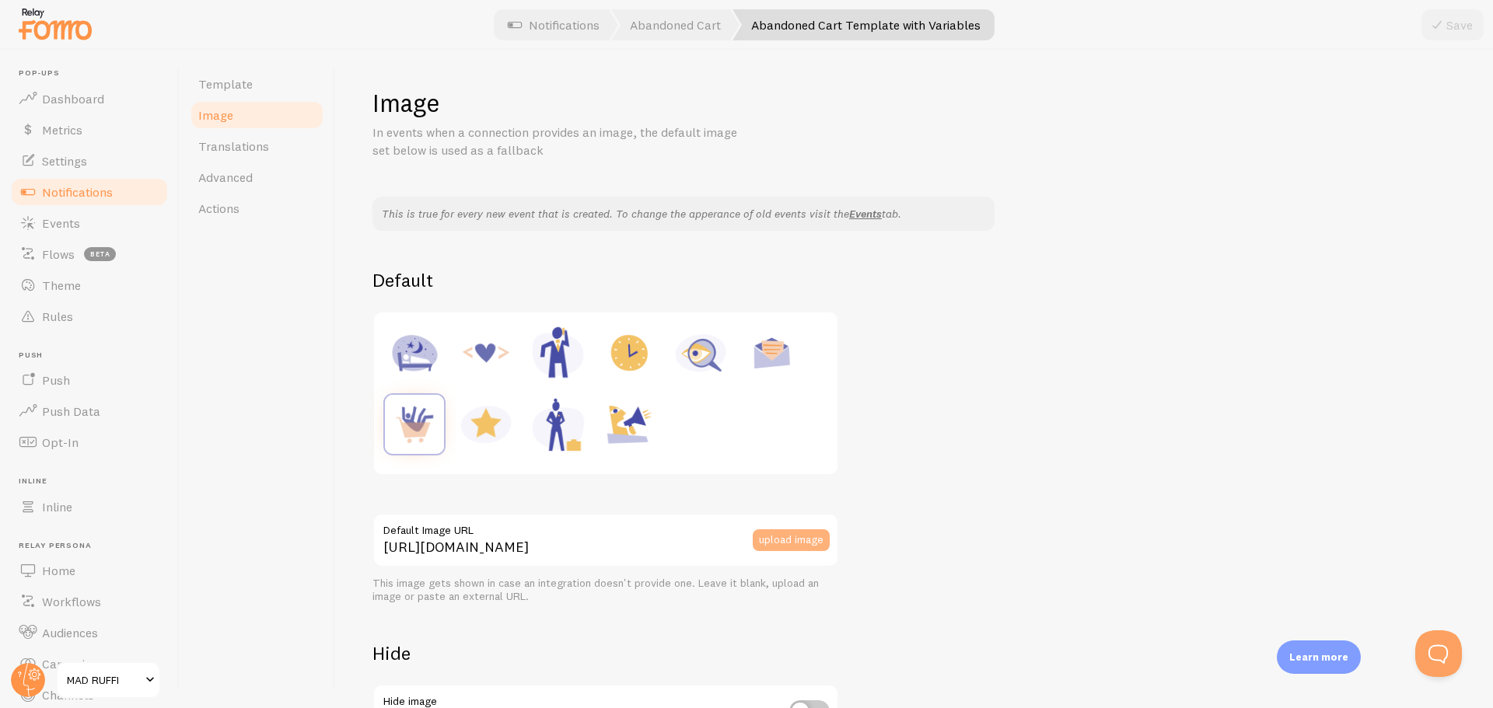
click at [792, 539] on button "upload image" at bounding box center [791, 541] width 77 height 22
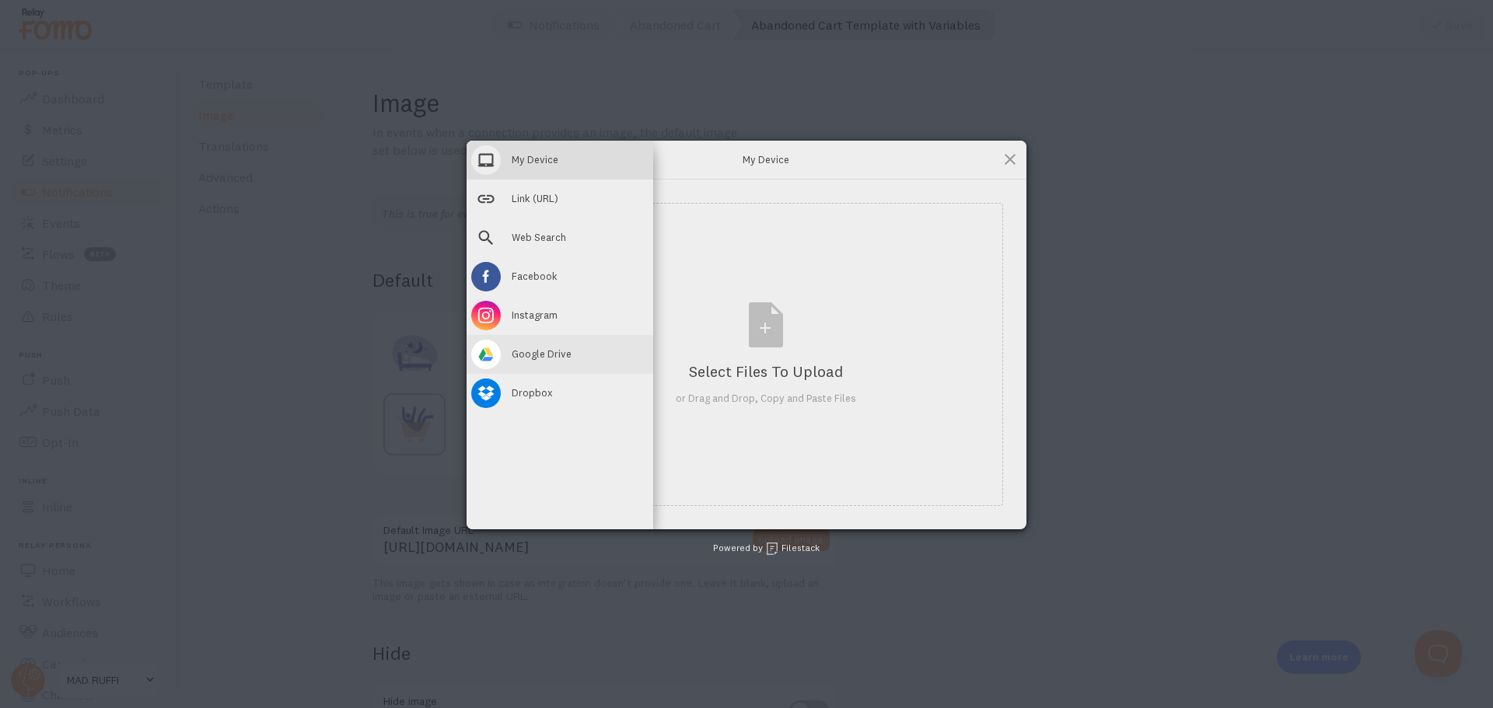
click at [535, 355] on span "Google Drive" at bounding box center [542, 354] width 60 height 14
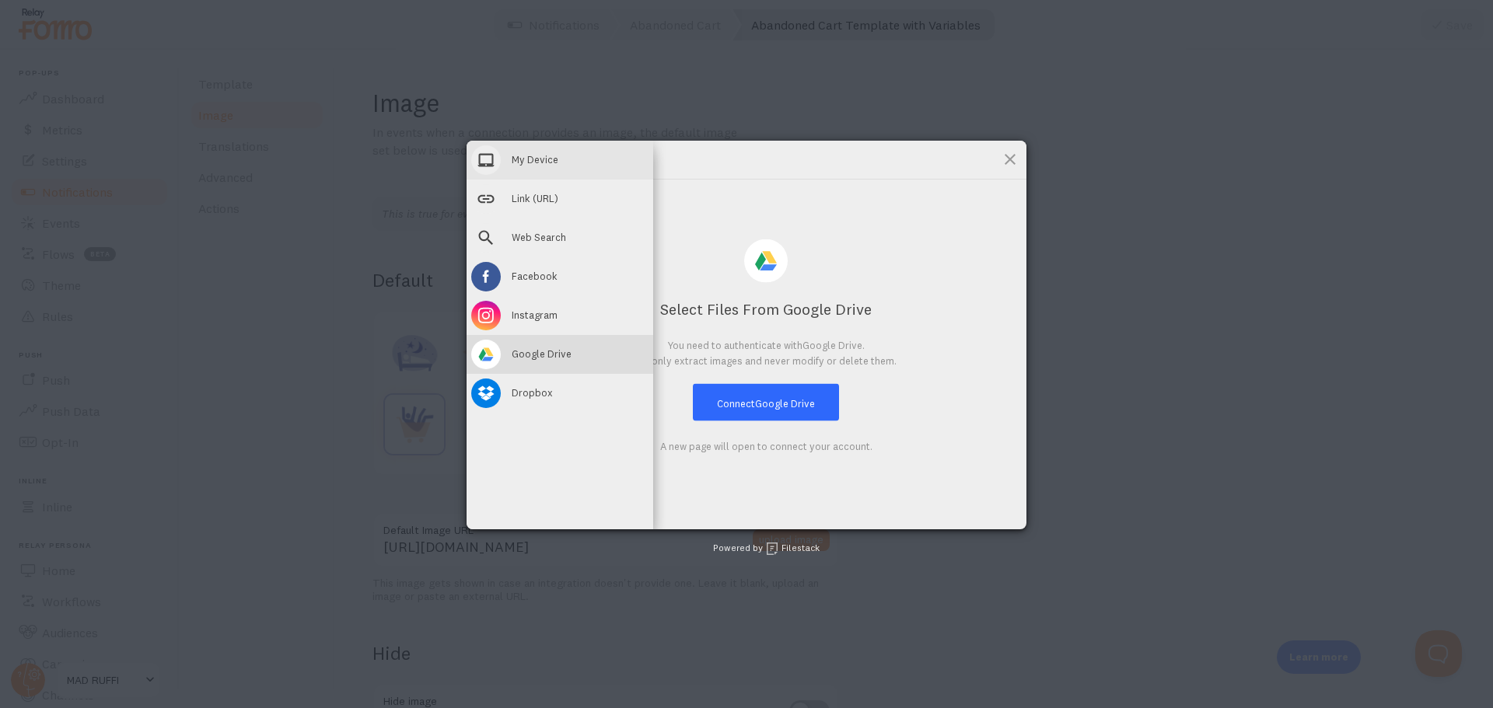
click at [542, 166] on span "My Device" at bounding box center [535, 159] width 47 height 14
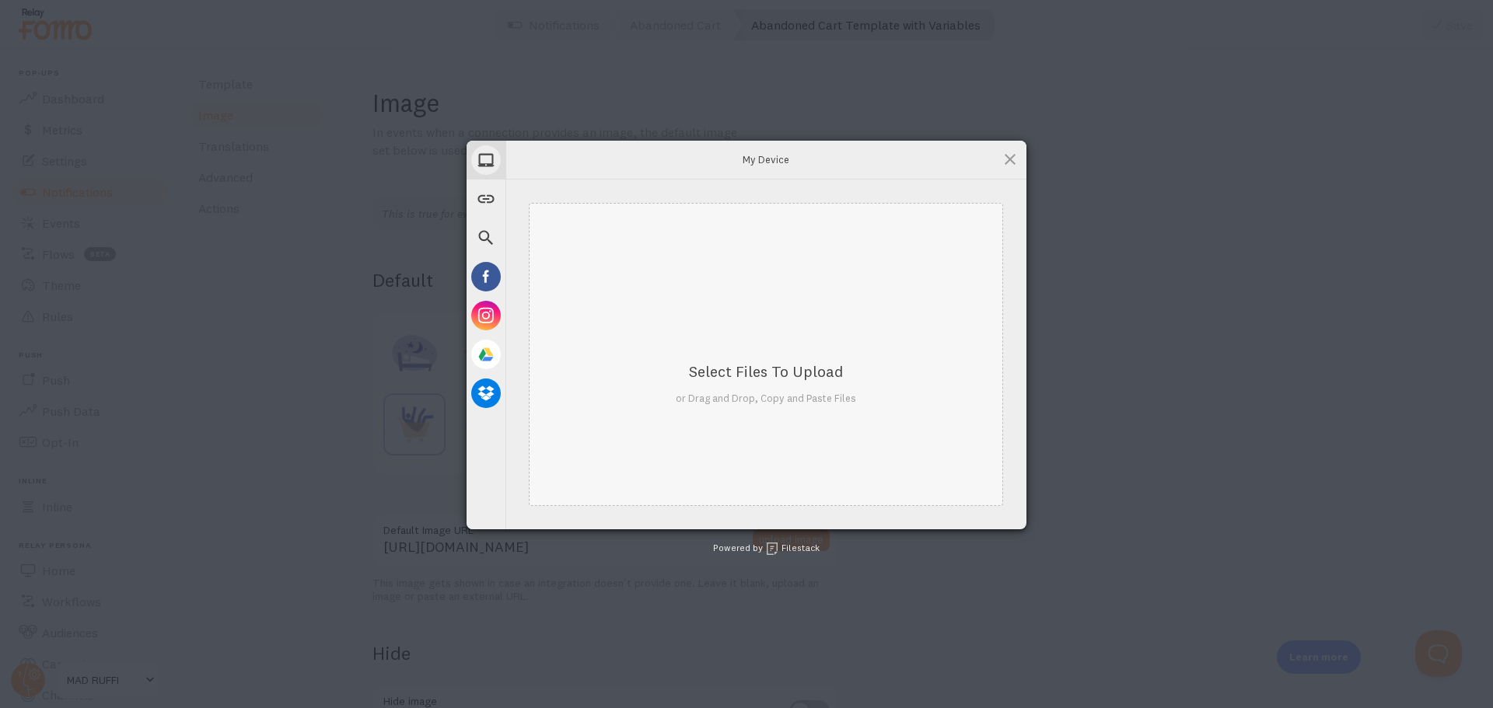
click at [746, 336] on div "Select Files to Upload or Drag and Drop, Copy and Paste Files" at bounding box center [766, 353] width 180 height 103
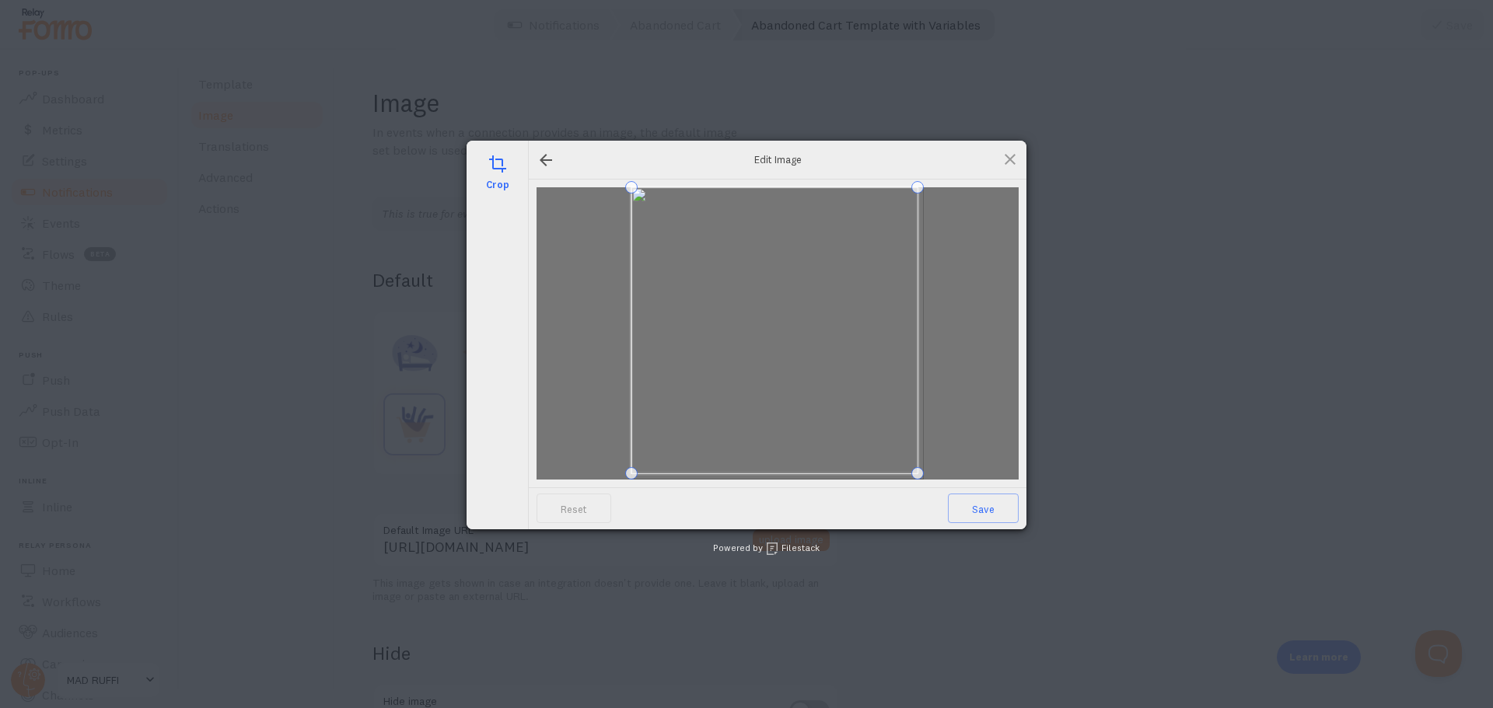
click at [915, 469] on span at bounding box center [917, 473] width 12 height 12
click at [981, 190] on div at bounding box center [778, 333] width 482 height 292
click at [760, 303] on span at bounding box center [778, 333] width 284 height 284
click at [1012, 157] on span at bounding box center [1010, 159] width 17 height 17
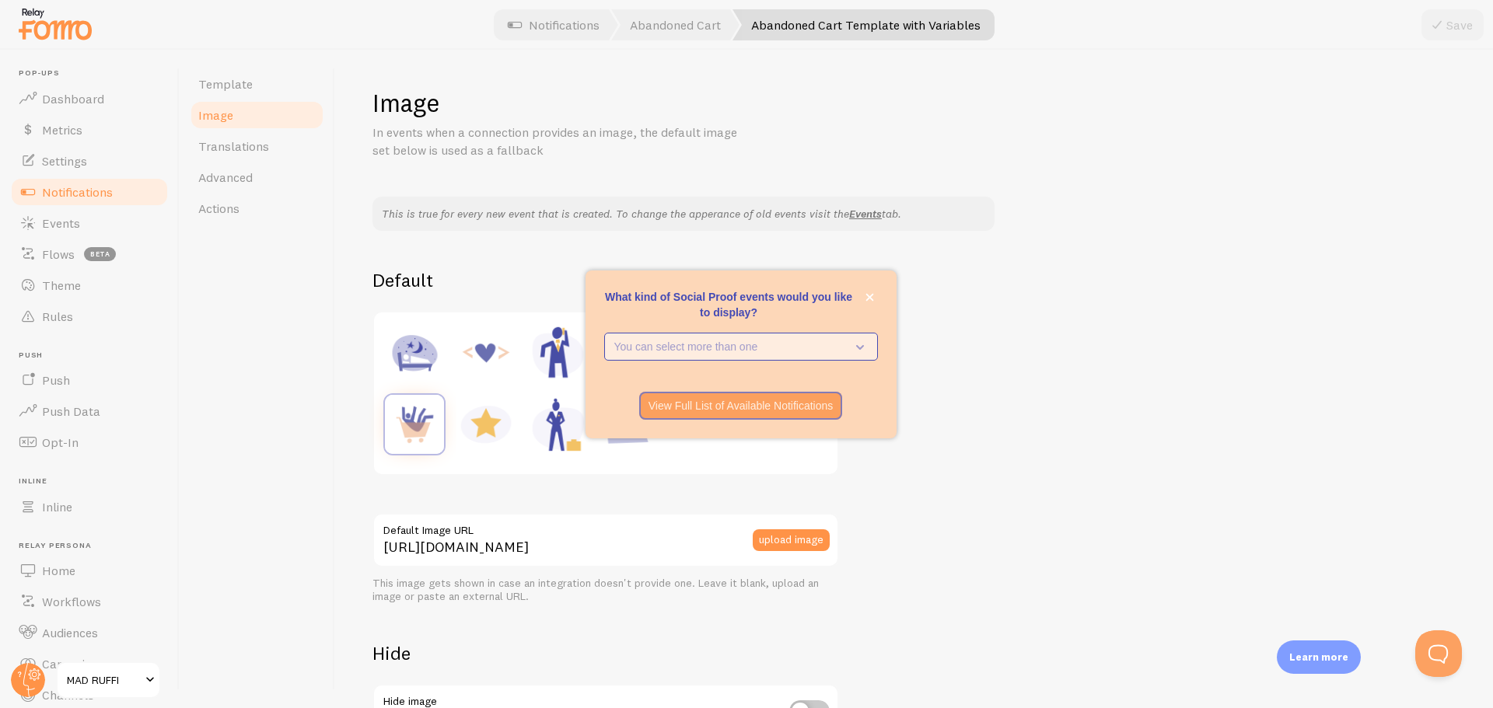
click at [841, 339] on p "You can select more than one" at bounding box center [730, 347] width 232 height 16
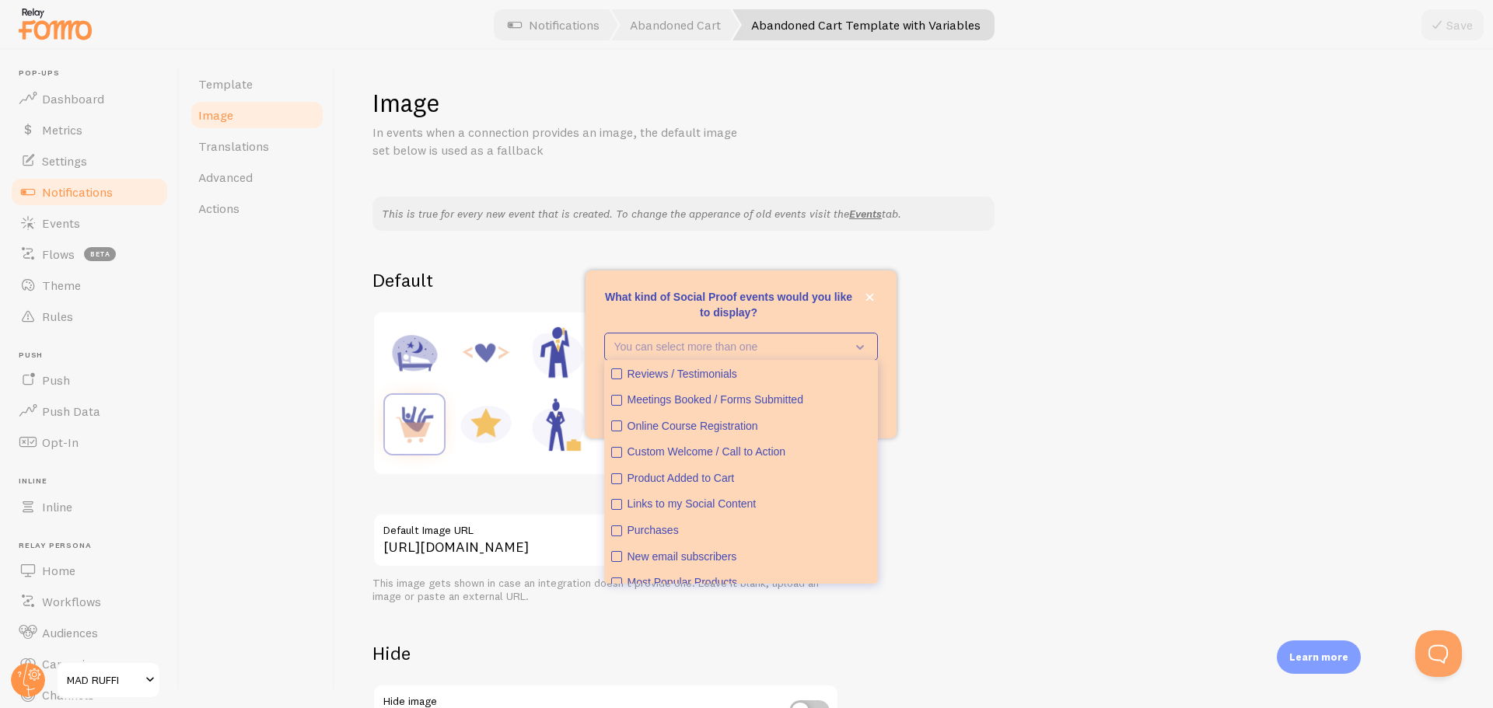
click at [1026, 253] on div "This is true for every new event that is created. To change the apperance of ol…" at bounding box center [913, 487] width 1083 height 580
click at [868, 293] on icon "close," at bounding box center [869, 297] width 9 height 9
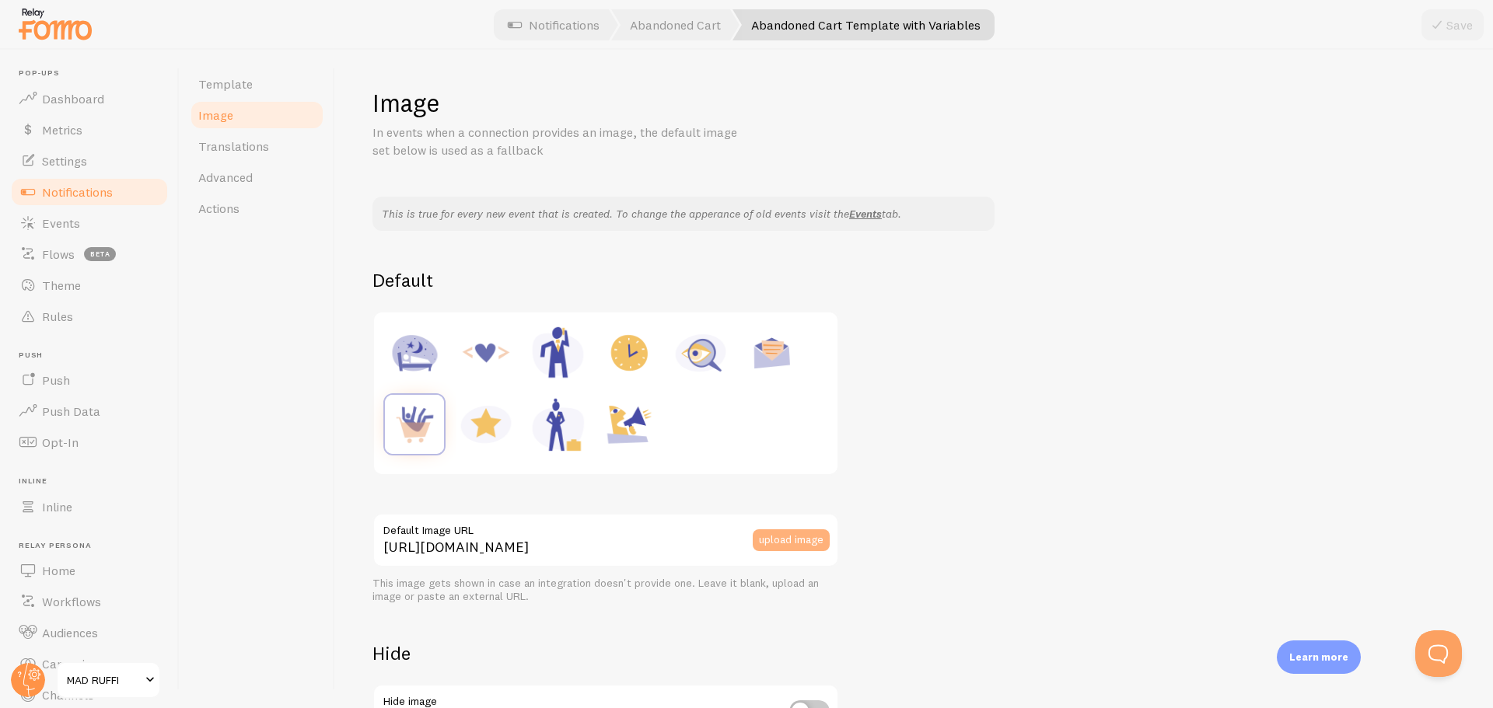
click at [791, 537] on button "upload image" at bounding box center [791, 541] width 77 height 22
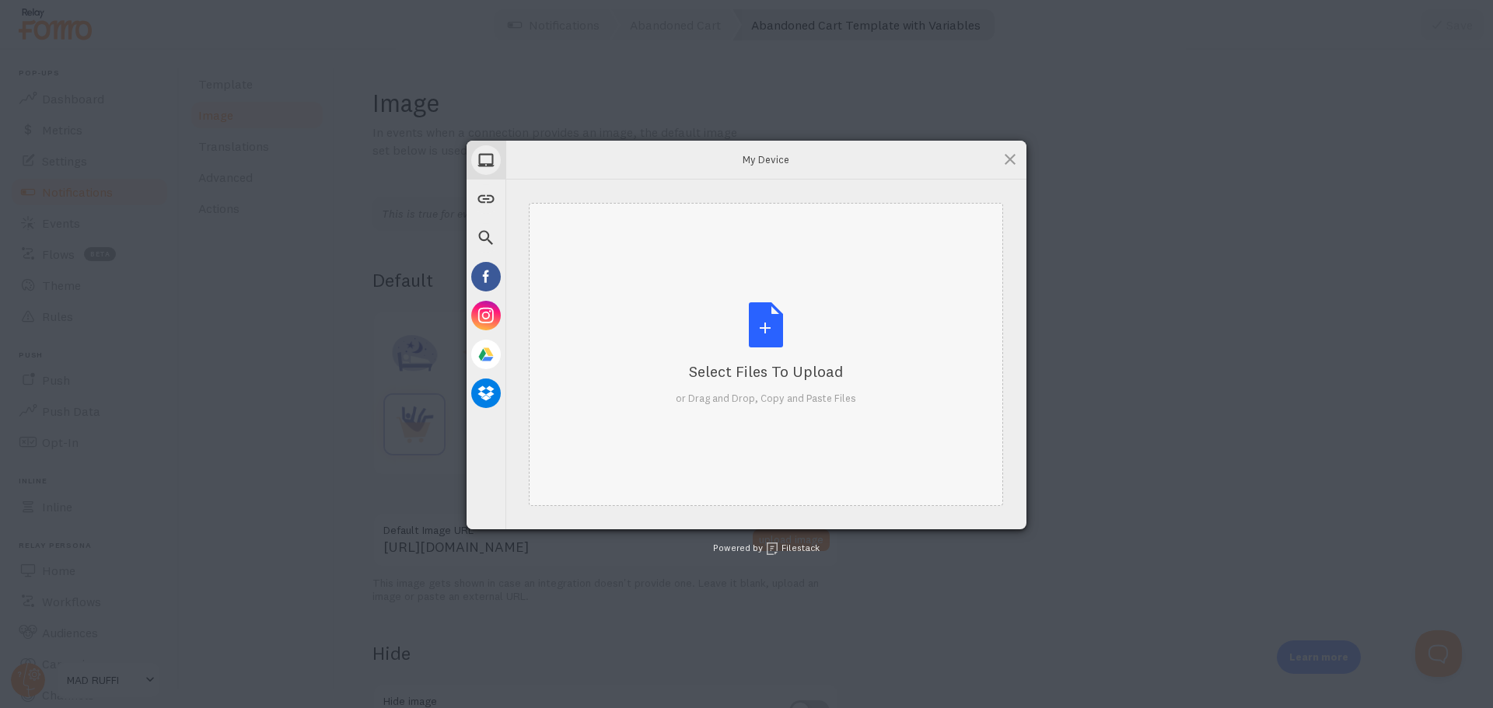
click at [764, 323] on div "Select Files to Upload or Drag and Drop, Copy and Paste Files" at bounding box center [766, 353] width 180 height 103
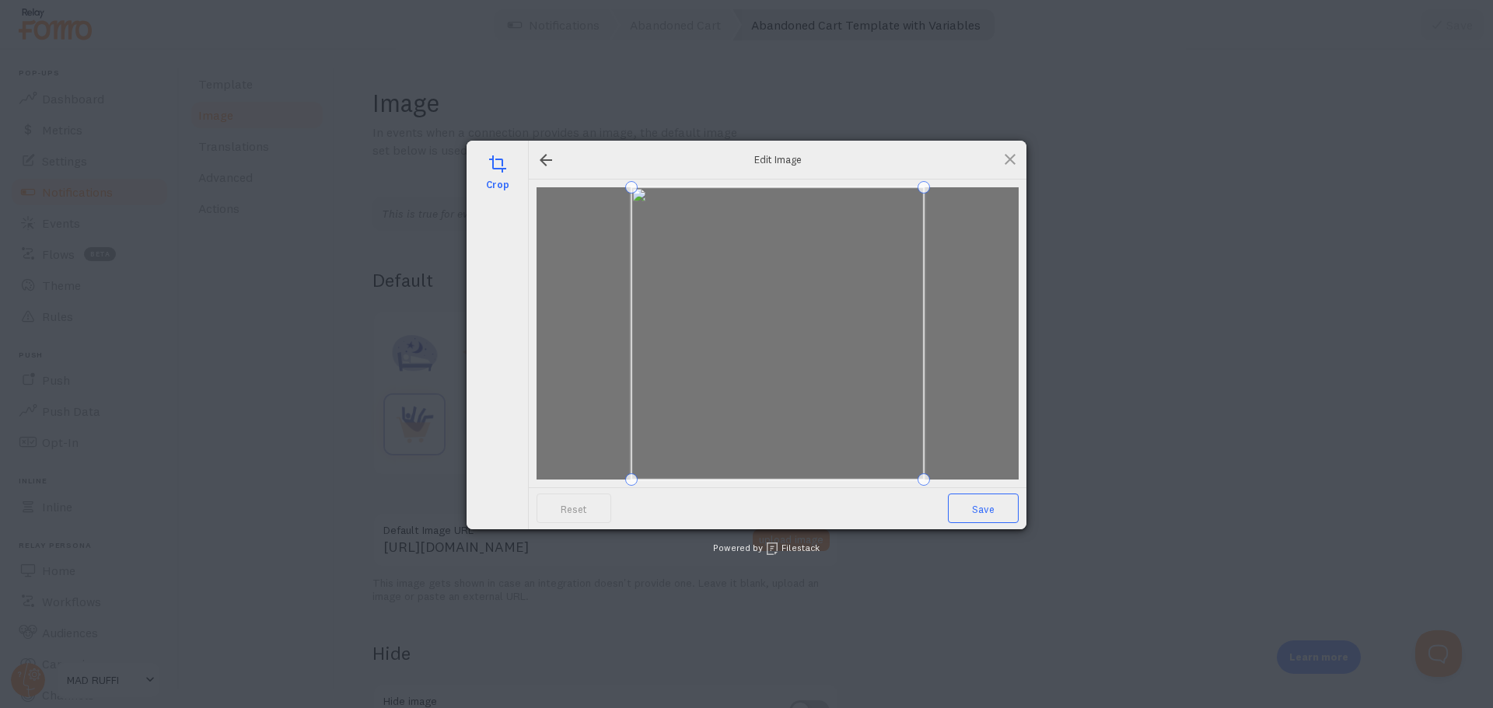
click at [981, 504] on span "Save" at bounding box center [983, 509] width 71 height 30
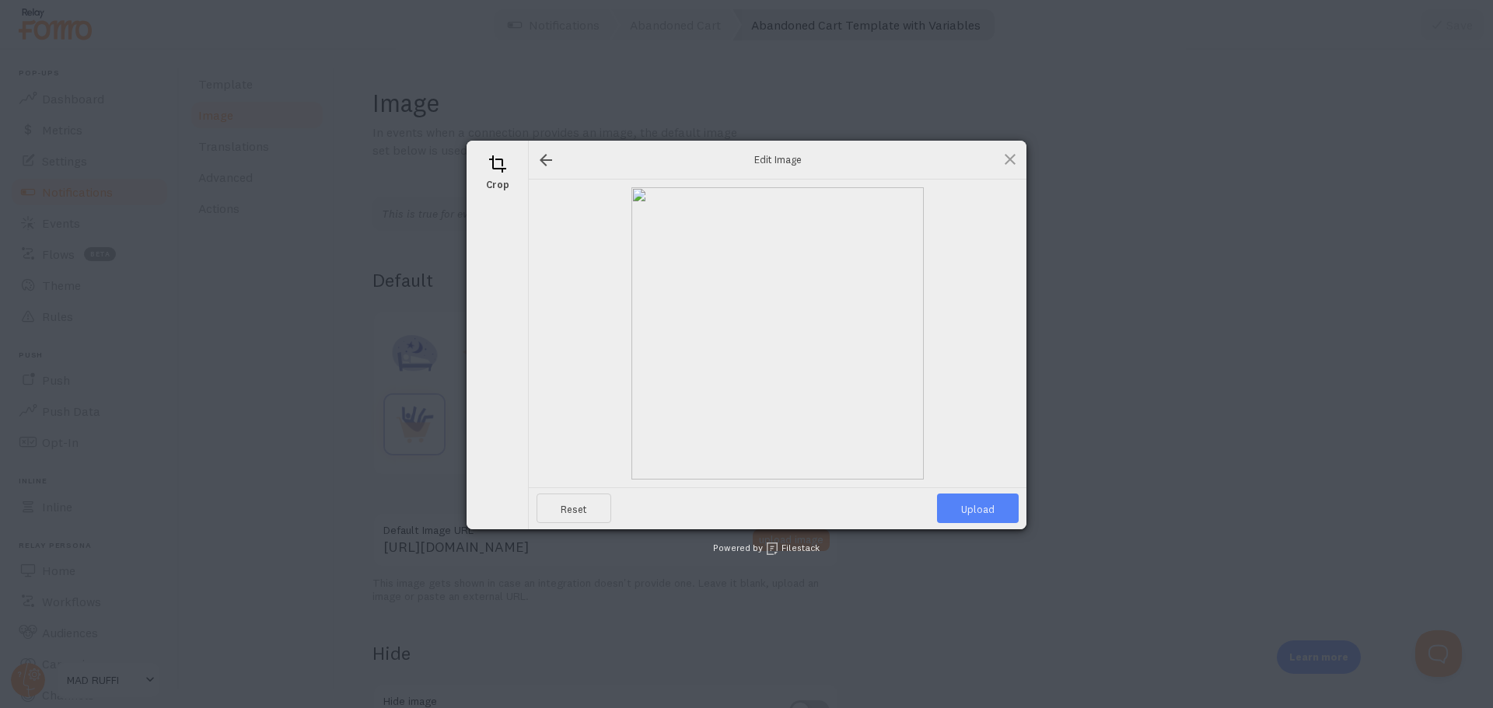
click at [988, 512] on span "Upload" at bounding box center [978, 509] width 82 height 30
type input "[URL][DOMAIN_NAME][DOMAIN_NAME]"
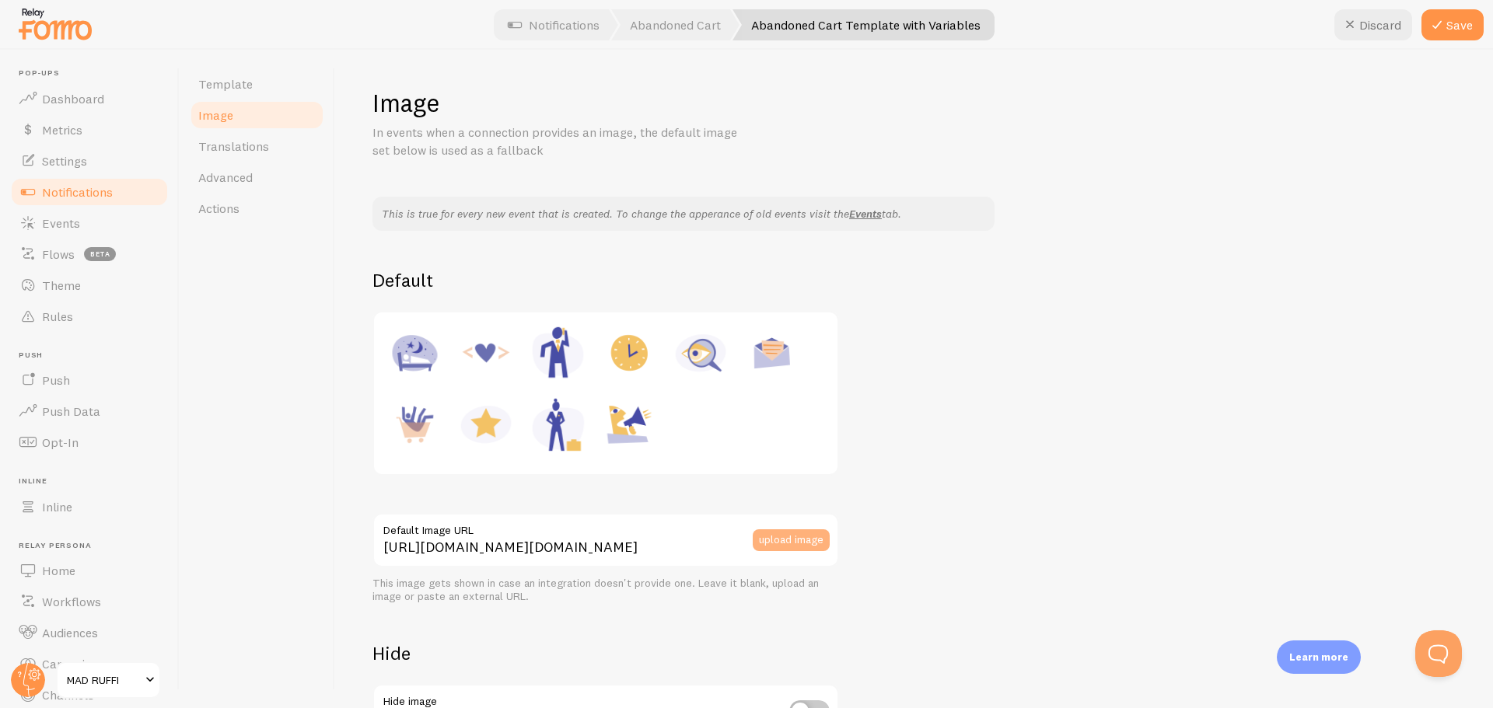
click at [762, 539] on button "upload image" at bounding box center [791, 541] width 77 height 22
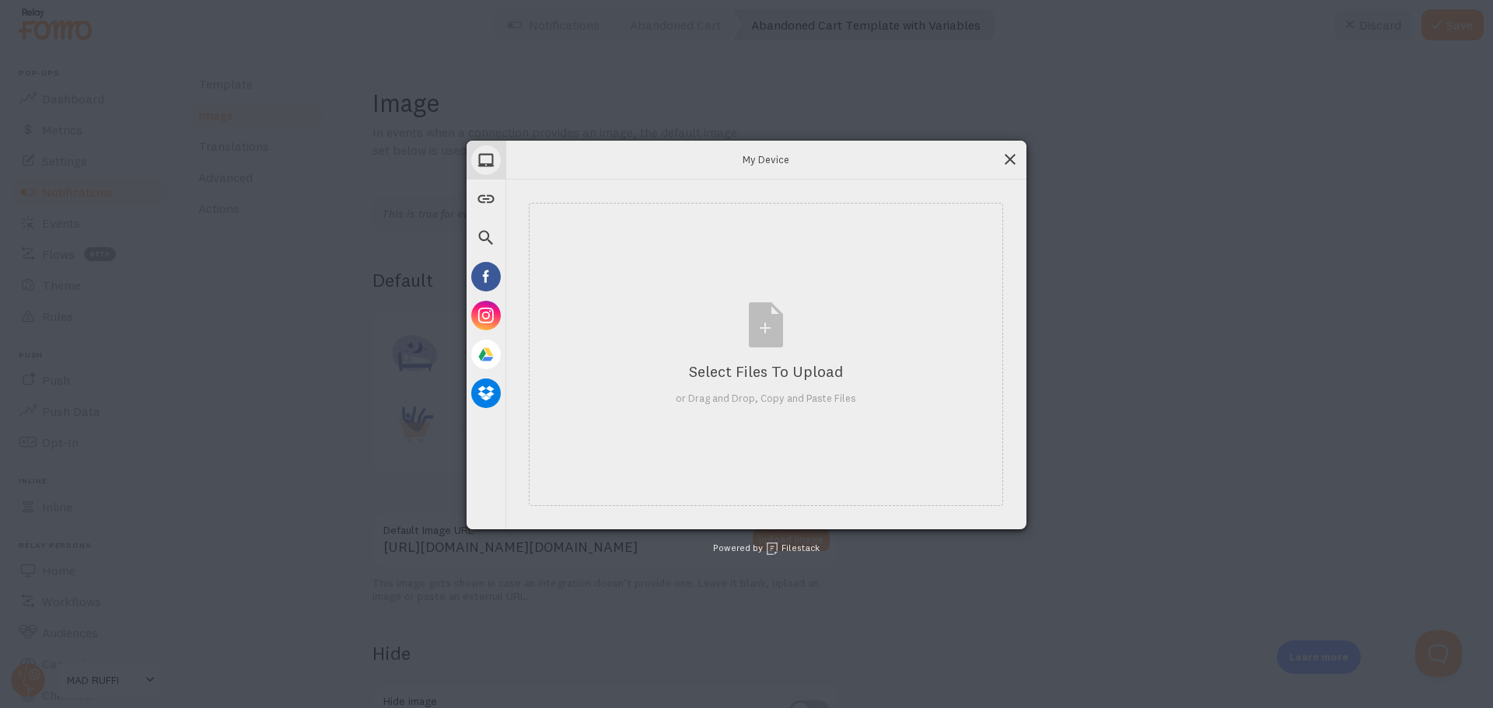
click at [1003, 159] on span at bounding box center [1010, 159] width 17 height 17
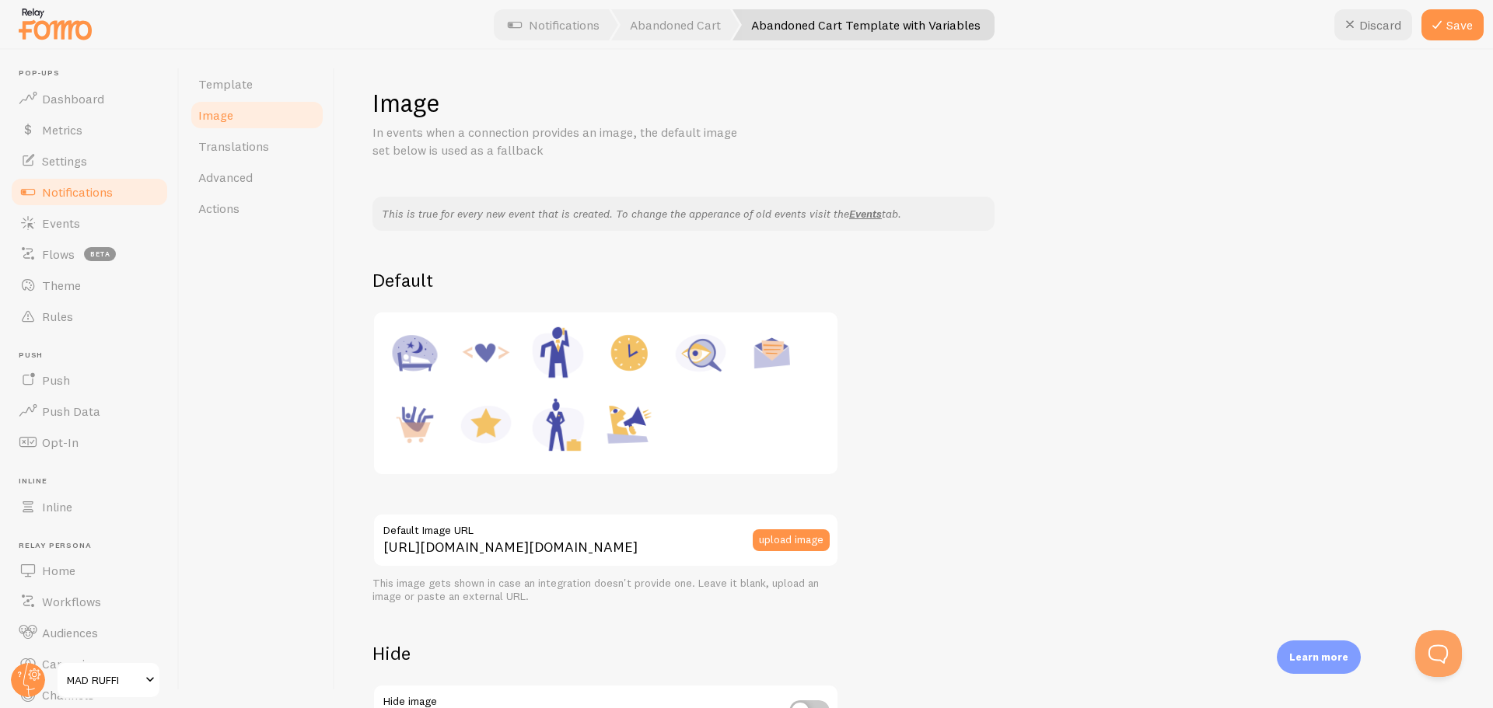
drag, startPoint x: 1044, startPoint y: 177, endPoint x: 1025, endPoint y: 184, distance: 19.9
click at [1044, 178] on div "Image In events when a connection provides an image, the default image set belo…" at bounding box center [913, 432] width 1083 height 690
click at [243, 155] on link "Translations" at bounding box center [257, 146] width 136 height 31
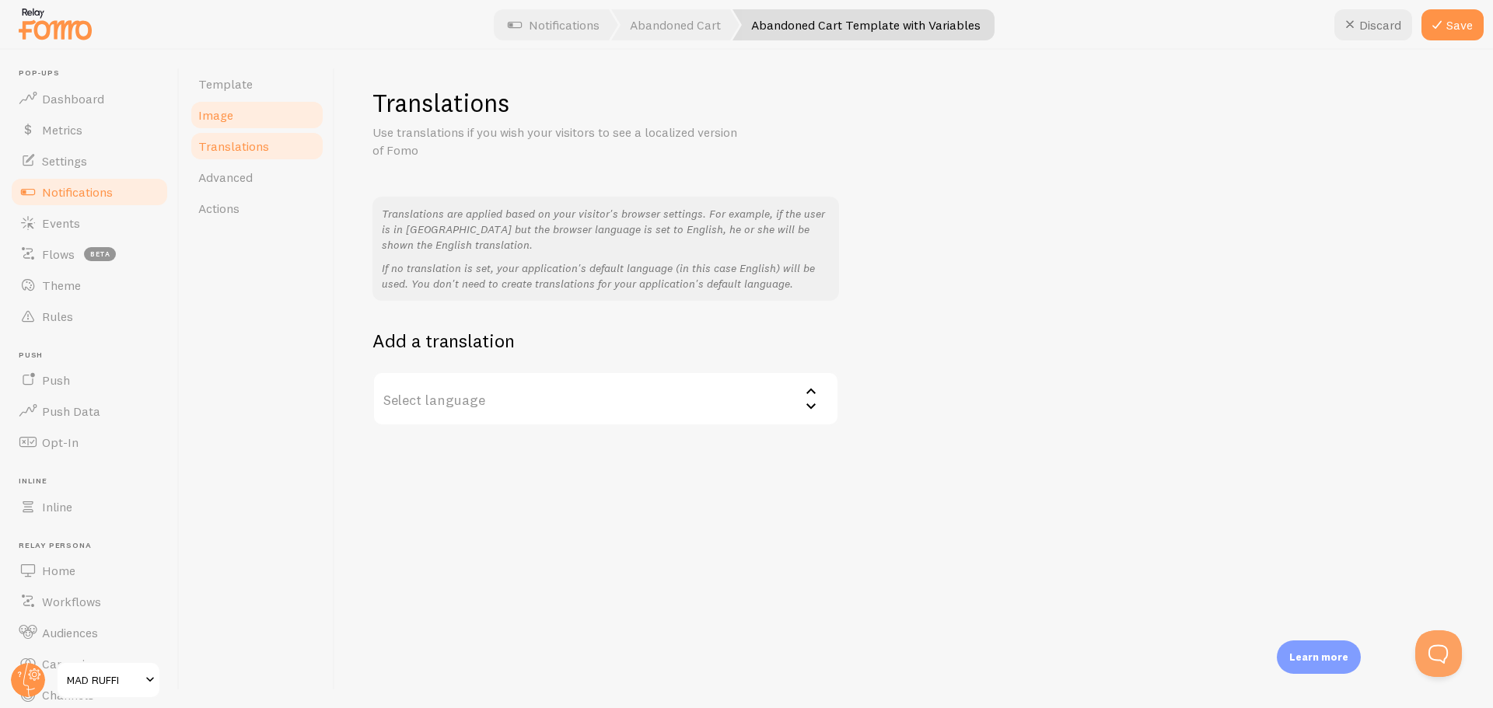
click at [245, 115] on link "Image" at bounding box center [257, 115] width 136 height 31
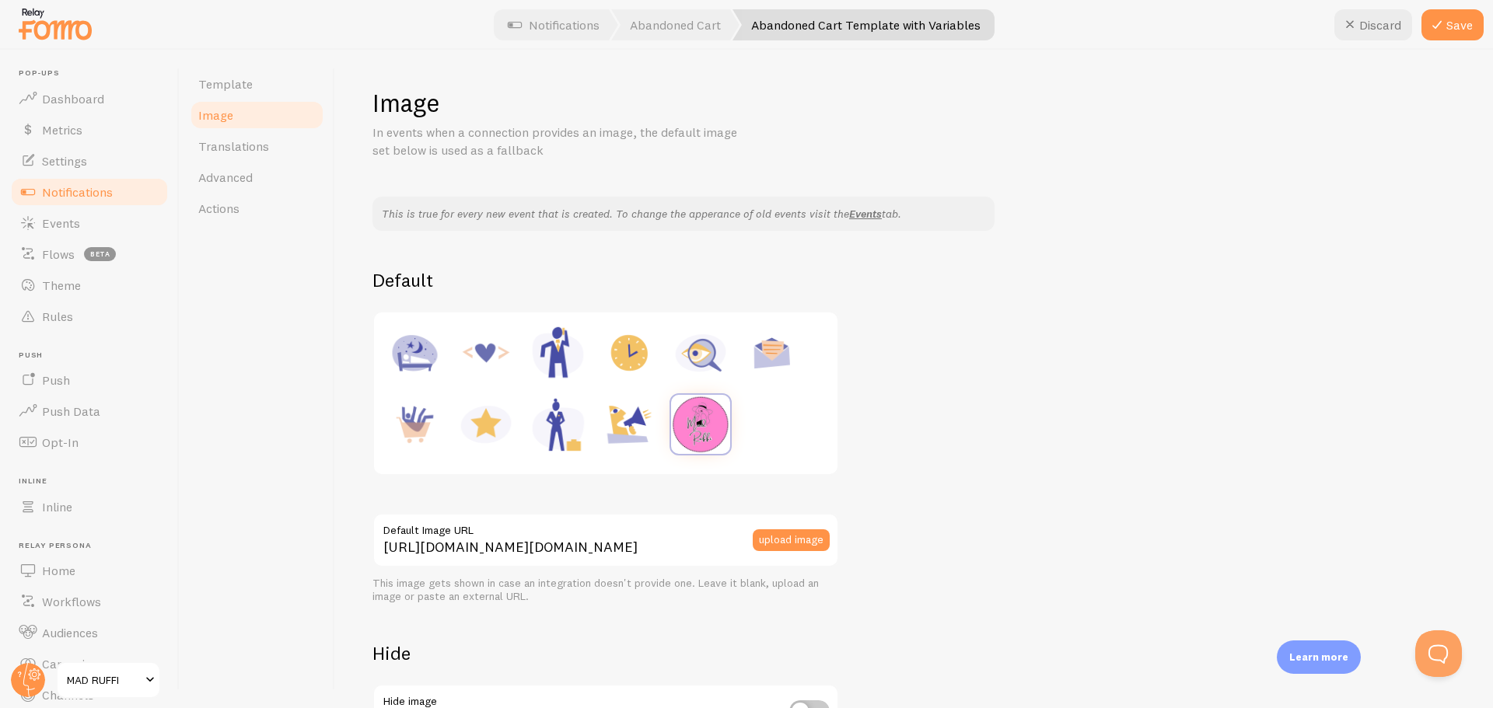
click at [107, 189] on span "Notifications" at bounding box center [77, 192] width 71 height 16
click at [1453, 29] on button "Save" at bounding box center [1452, 24] width 62 height 31
click at [1221, 194] on div "Image In events when a connection provides an image, the default image set belo…" at bounding box center [913, 432] width 1083 height 690
click at [112, 196] on span "Notifications" at bounding box center [77, 192] width 71 height 16
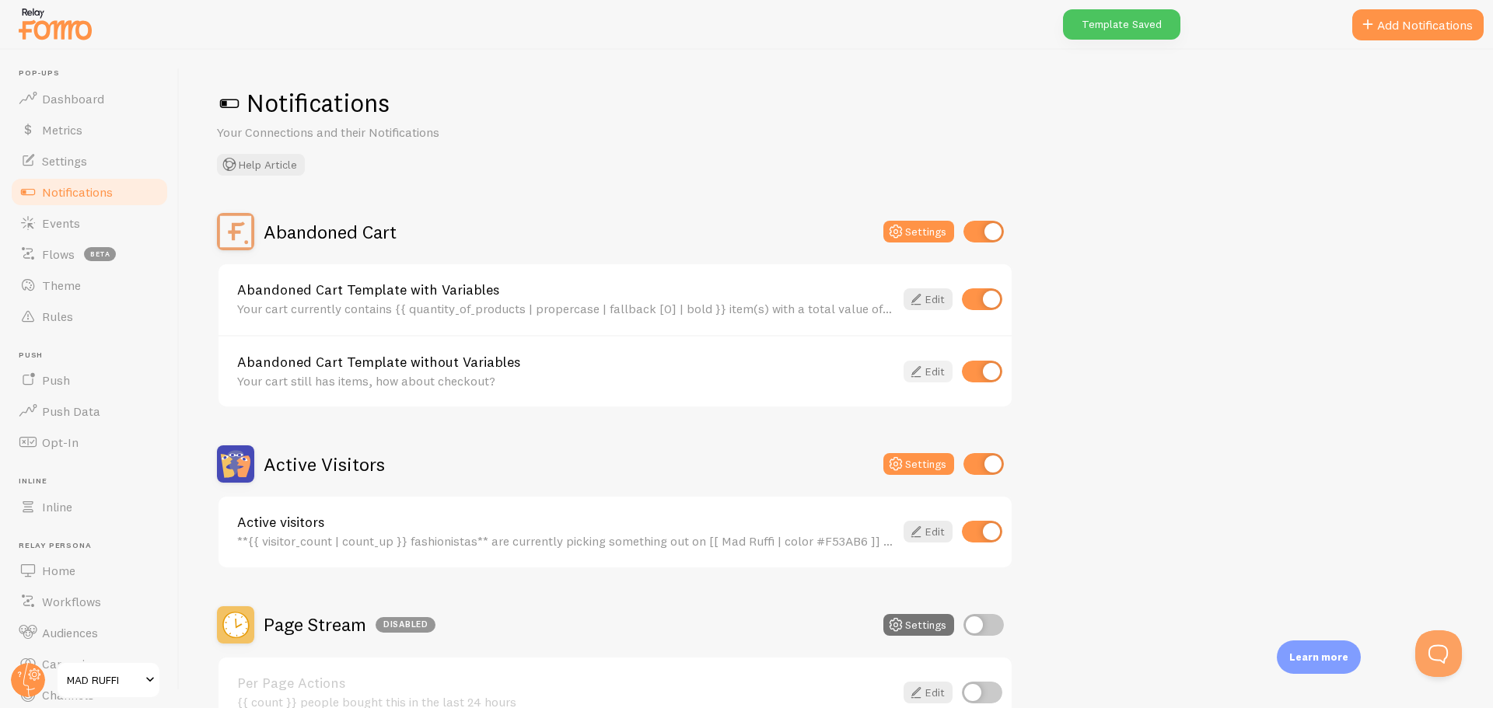
click at [913, 370] on icon at bounding box center [916, 371] width 19 height 19
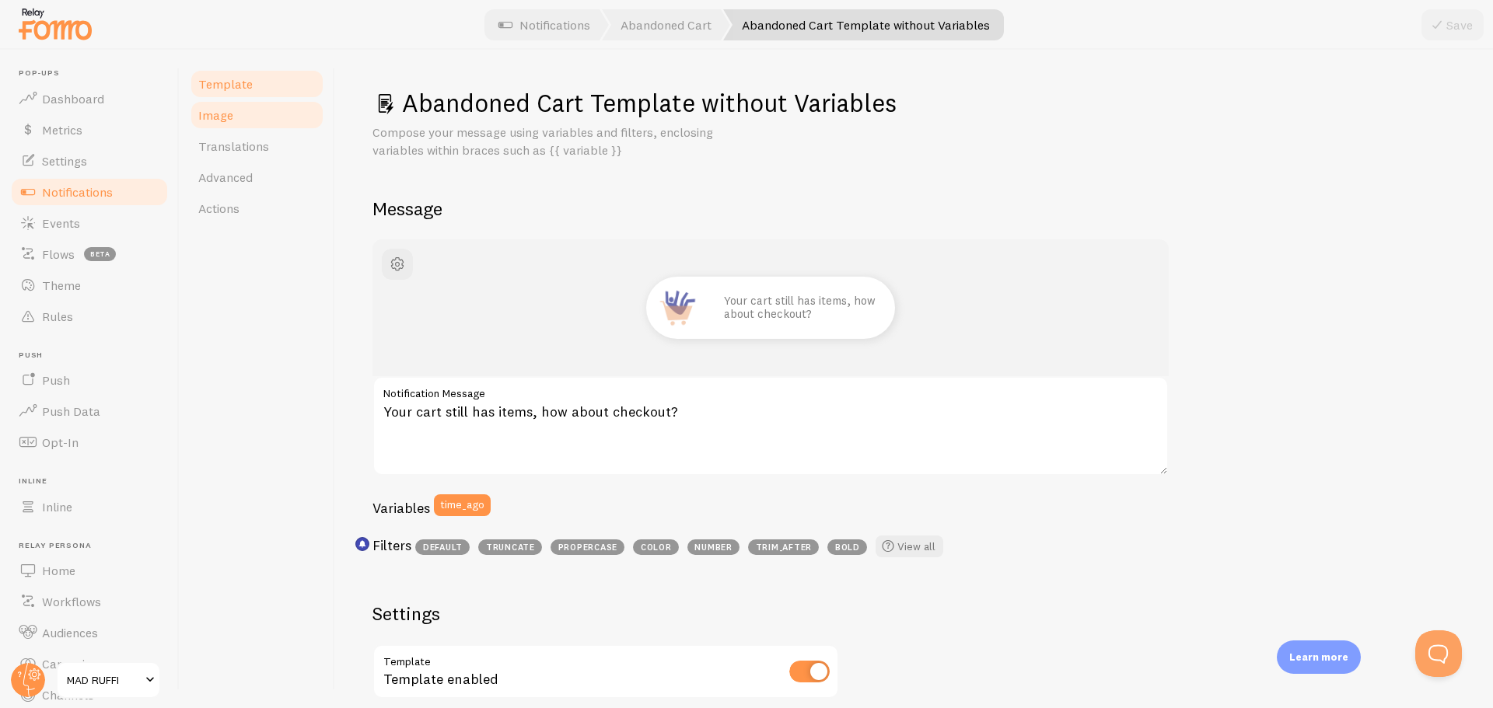
click at [205, 117] on span "Image" at bounding box center [215, 115] width 35 height 16
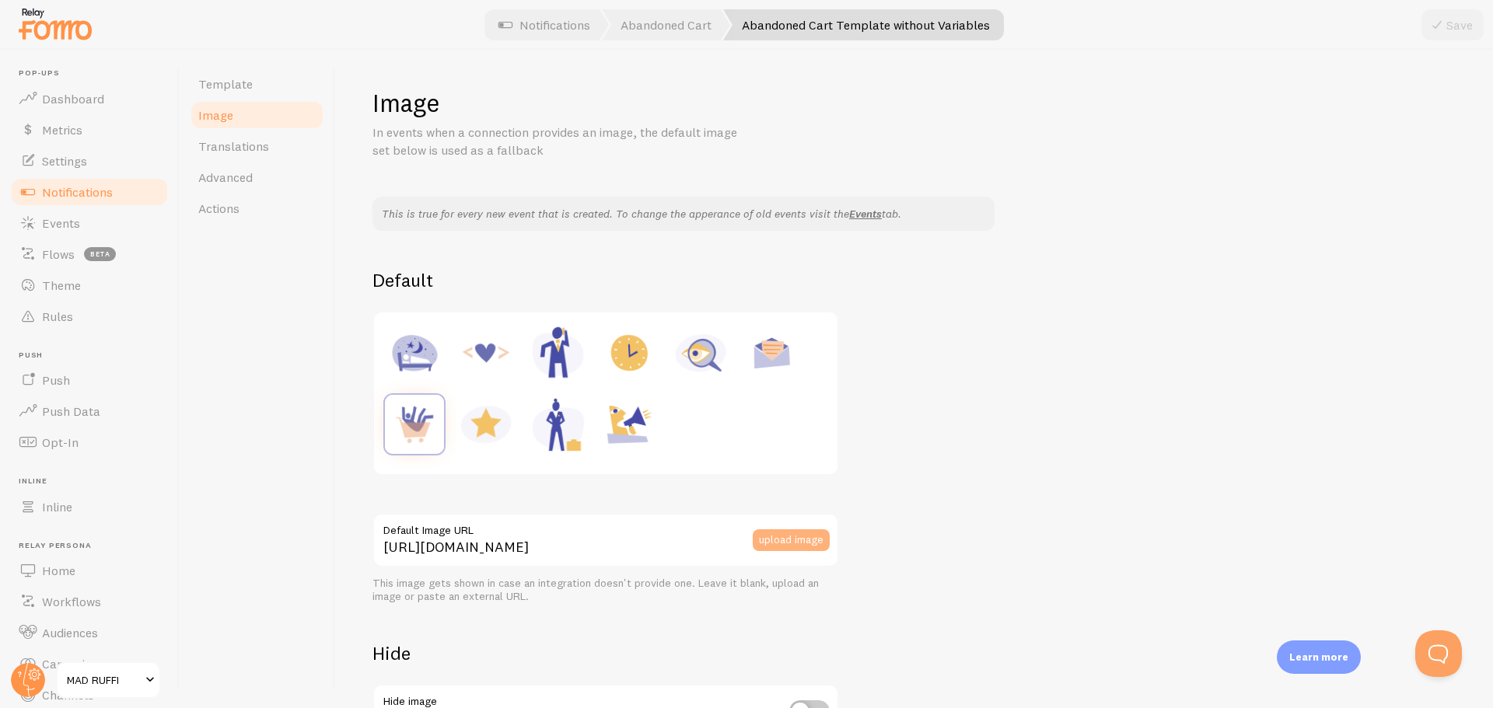
click at [778, 534] on button "upload image" at bounding box center [791, 541] width 77 height 22
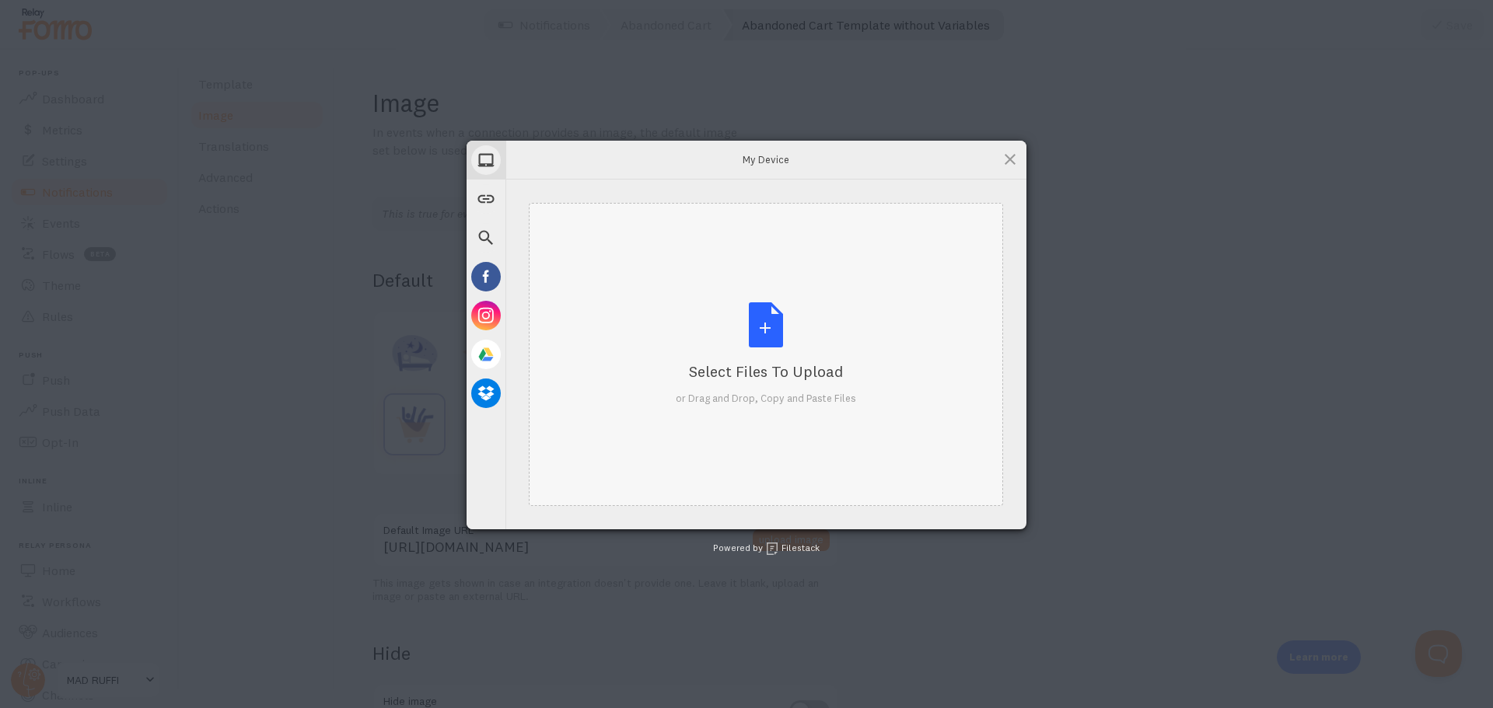
click at [754, 313] on div "Select Files to Upload or Drag and Drop, Copy and Paste Files" at bounding box center [766, 353] width 180 height 103
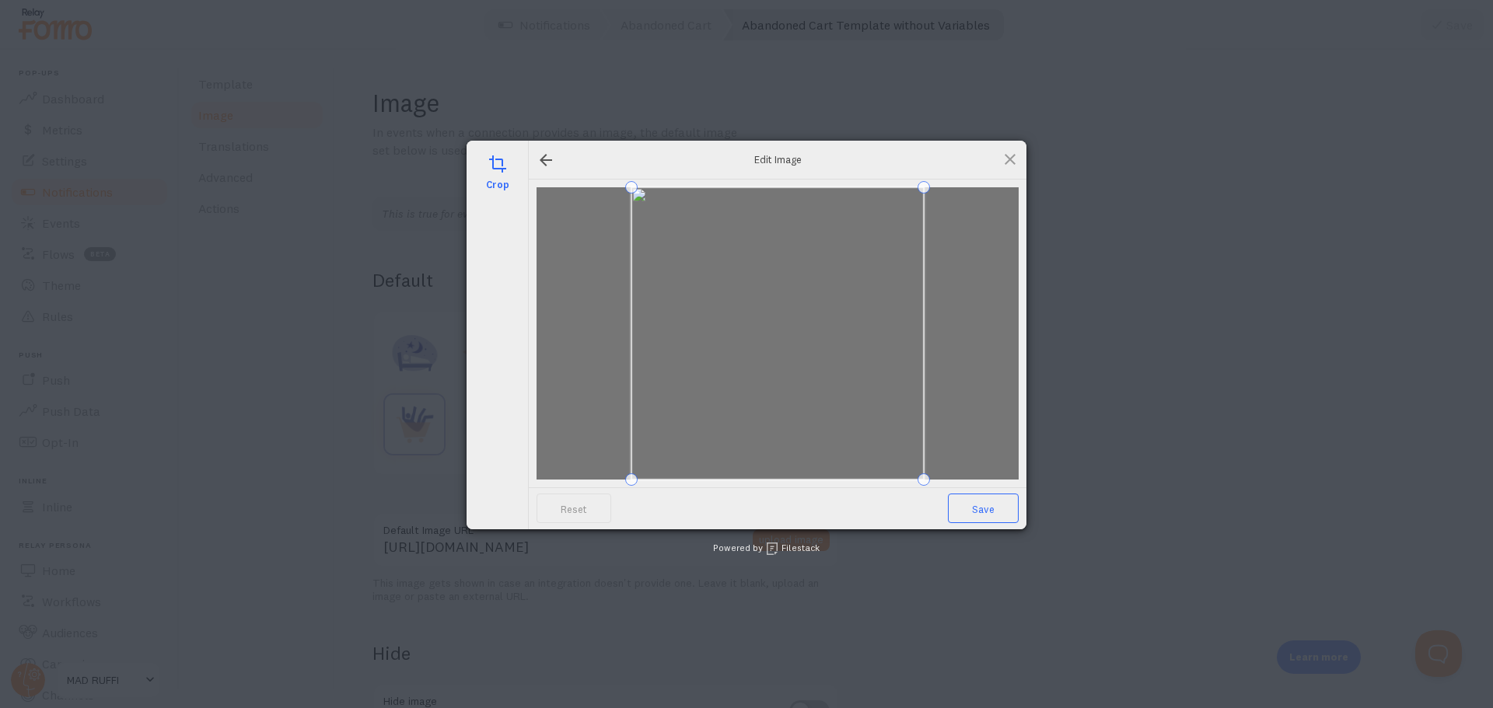
click at [975, 507] on span "Save" at bounding box center [983, 509] width 71 height 30
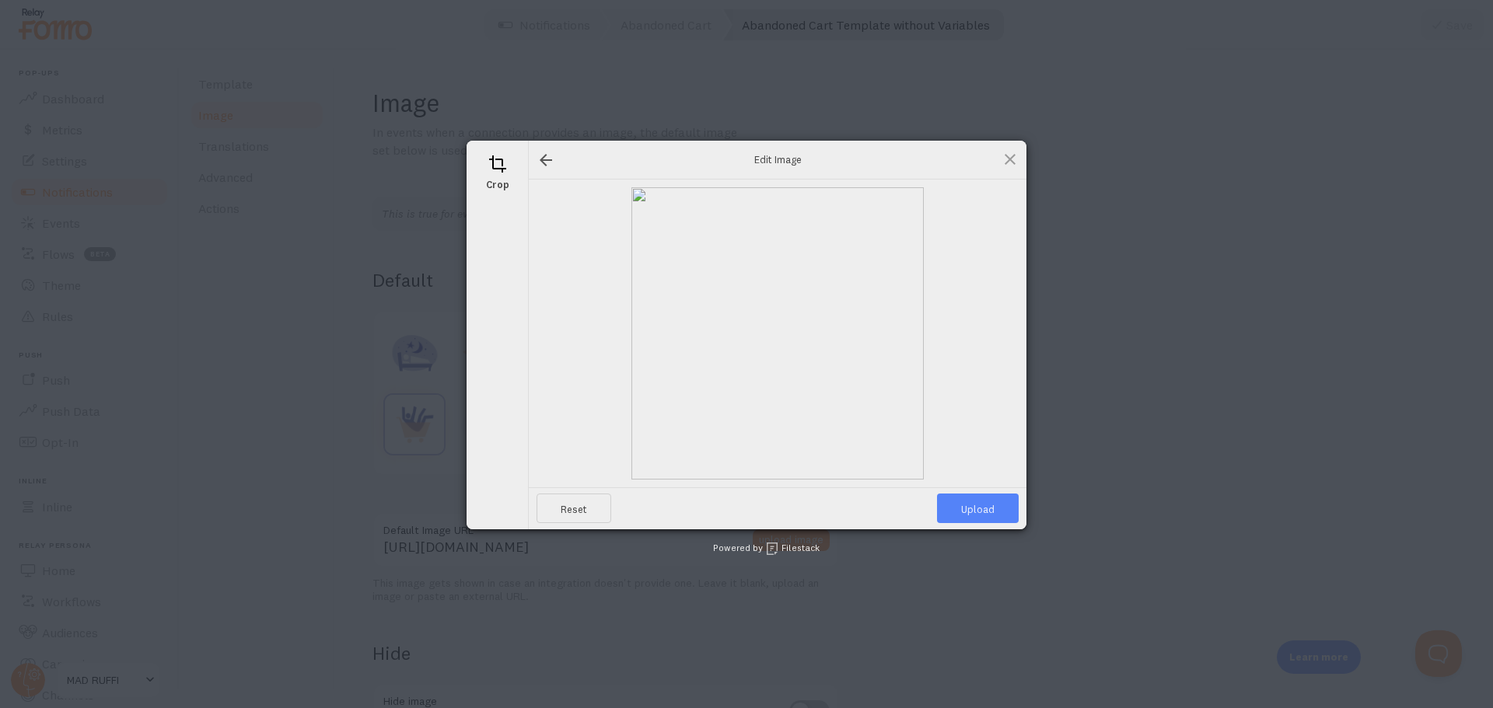
click at [1002, 504] on span "Upload" at bounding box center [978, 509] width 82 height 30
type input "[URL][DOMAIN_NAME][DOMAIN_NAME]"
